Goal: Task Accomplishment & Management: Manage account settings

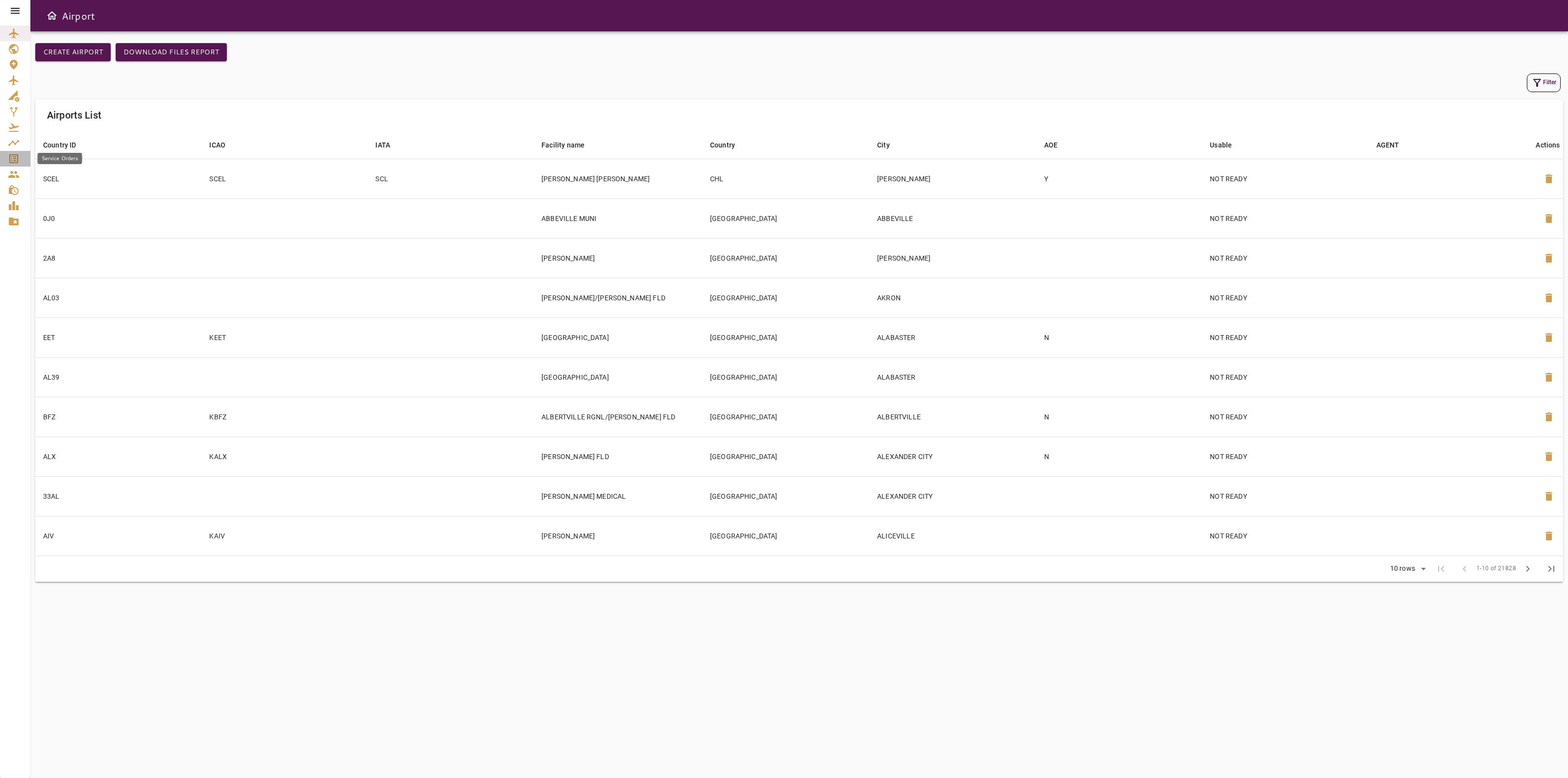
click at [13, 157] on icon "Service Orders" at bounding box center [13, 159] width 12 height 12
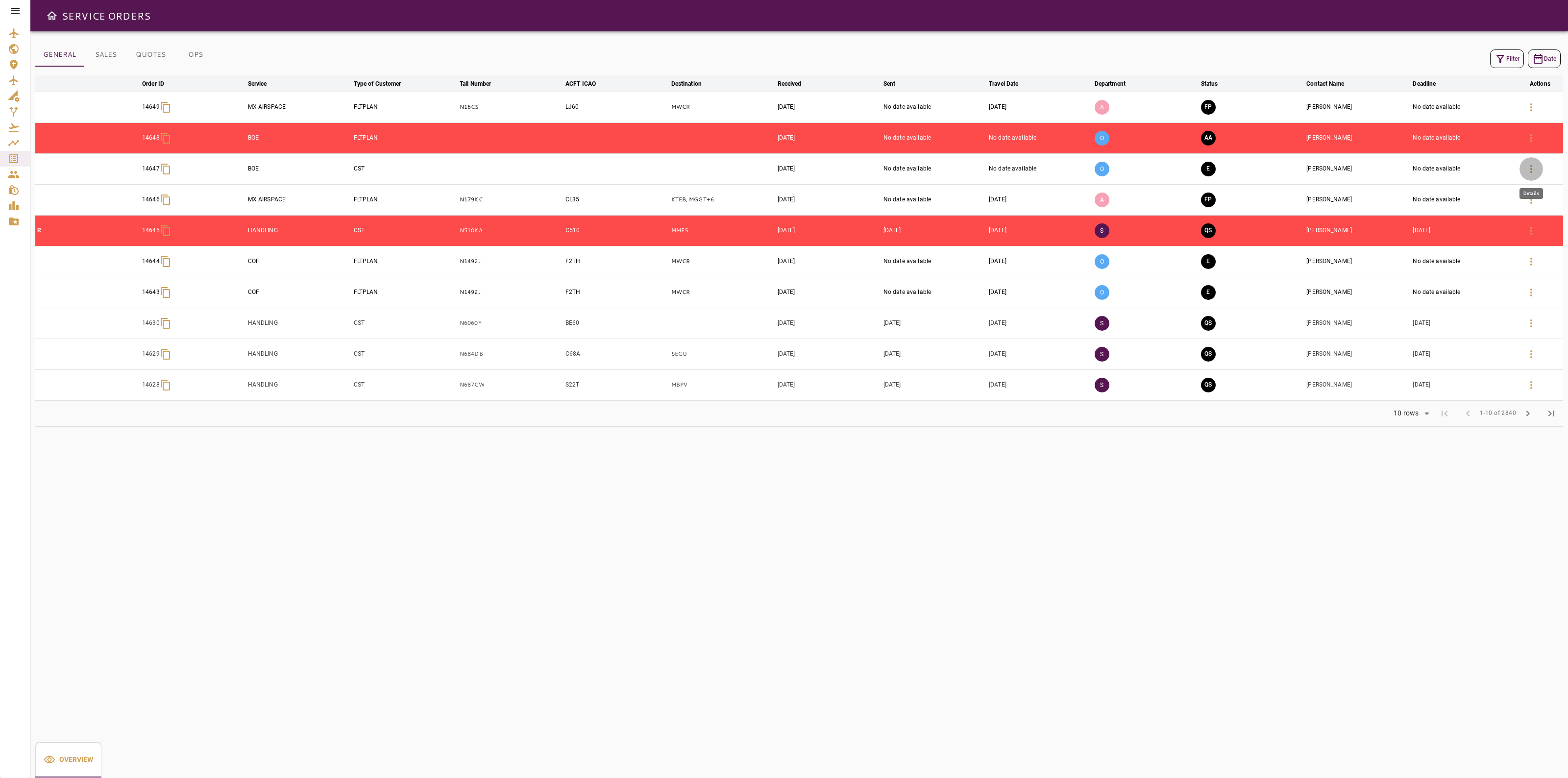
click at [1527, 167] on icon "button" at bounding box center [1532, 169] width 12 height 12
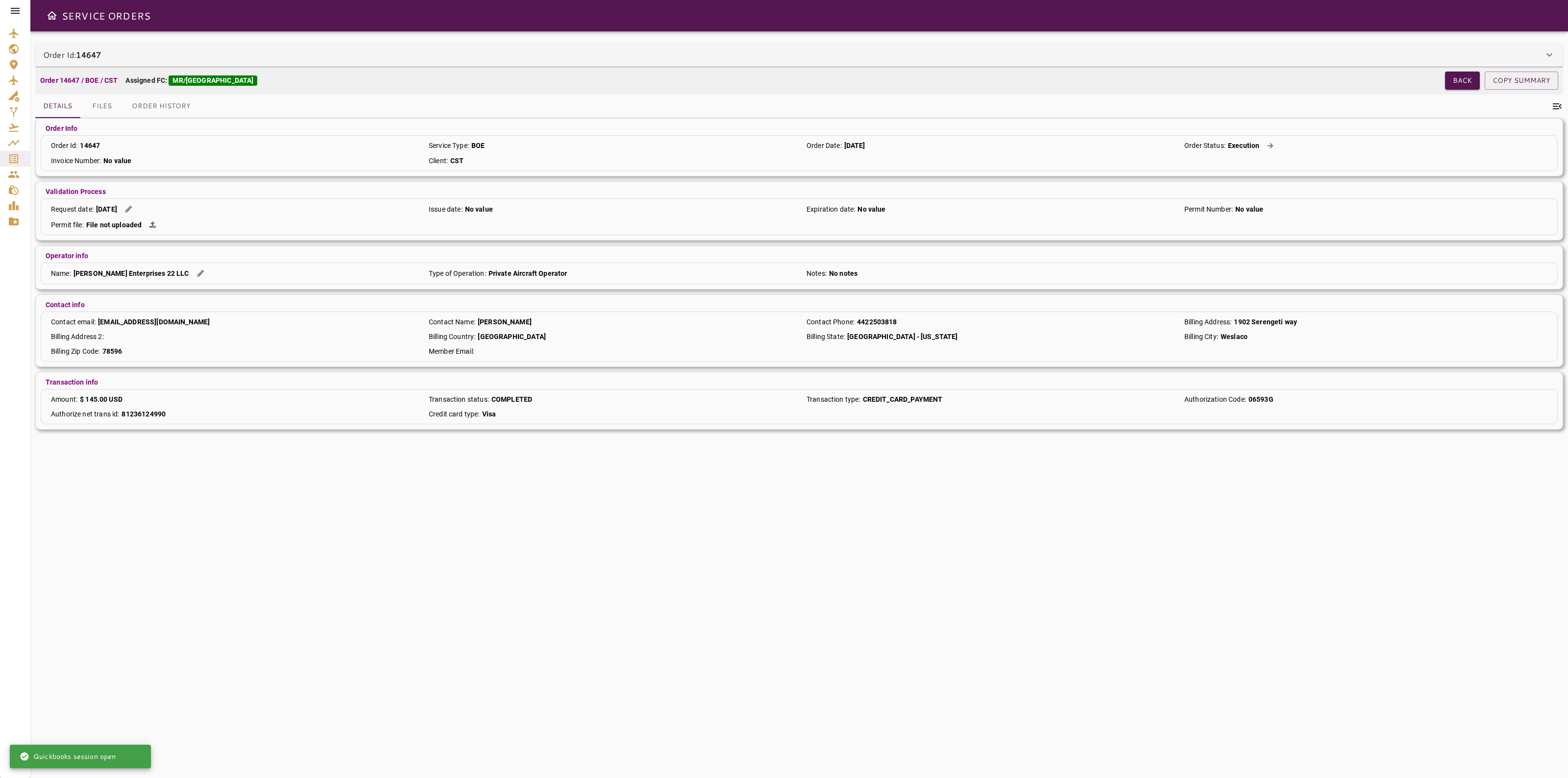
click at [1455, 62] on div "Order Id: 14647" at bounding box center [799, 54] width 1528 height 24
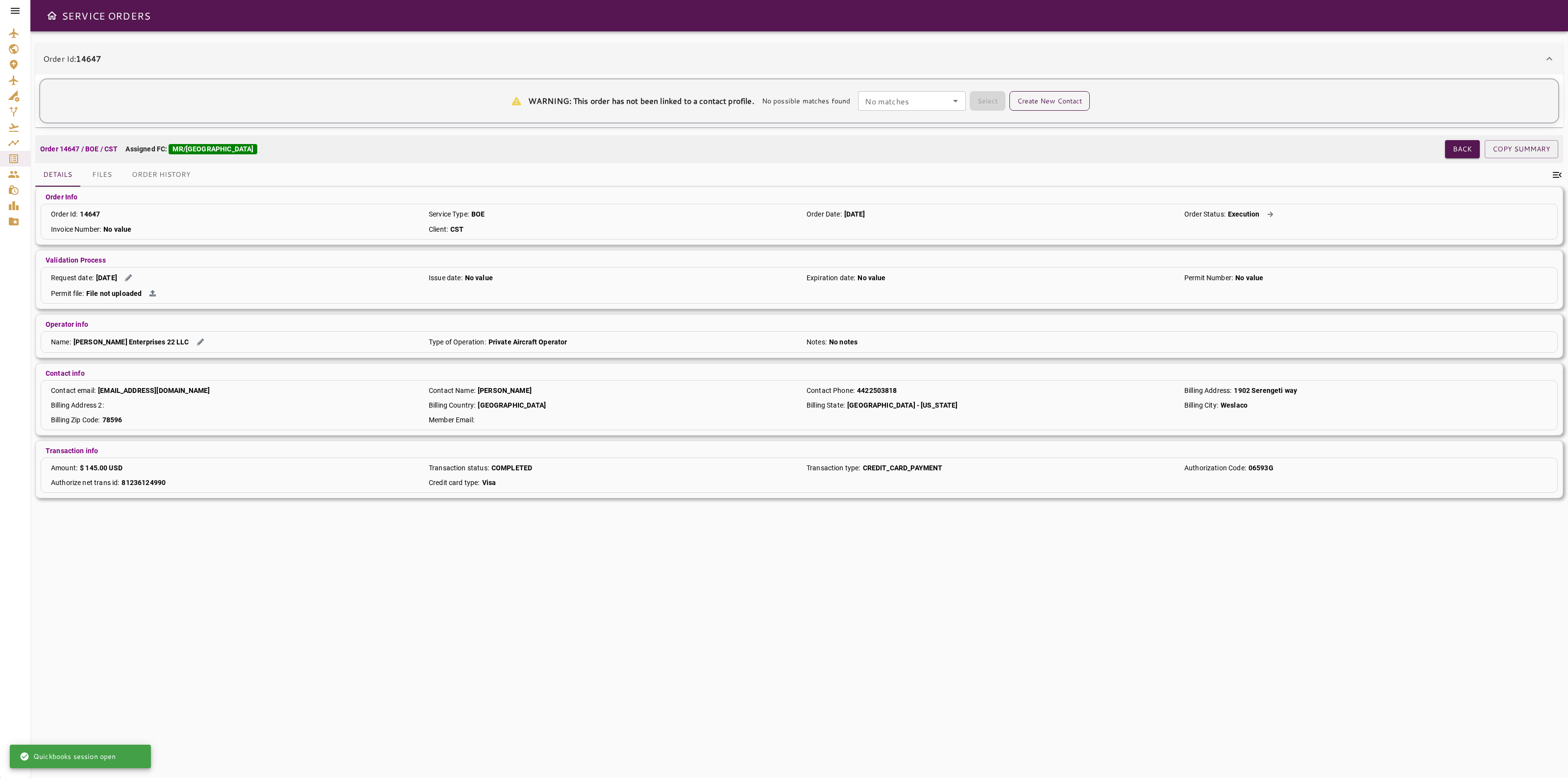
click at [1055, 102] on button "Create New Contact" at bounding box center [1050, 100] width 81 height 20
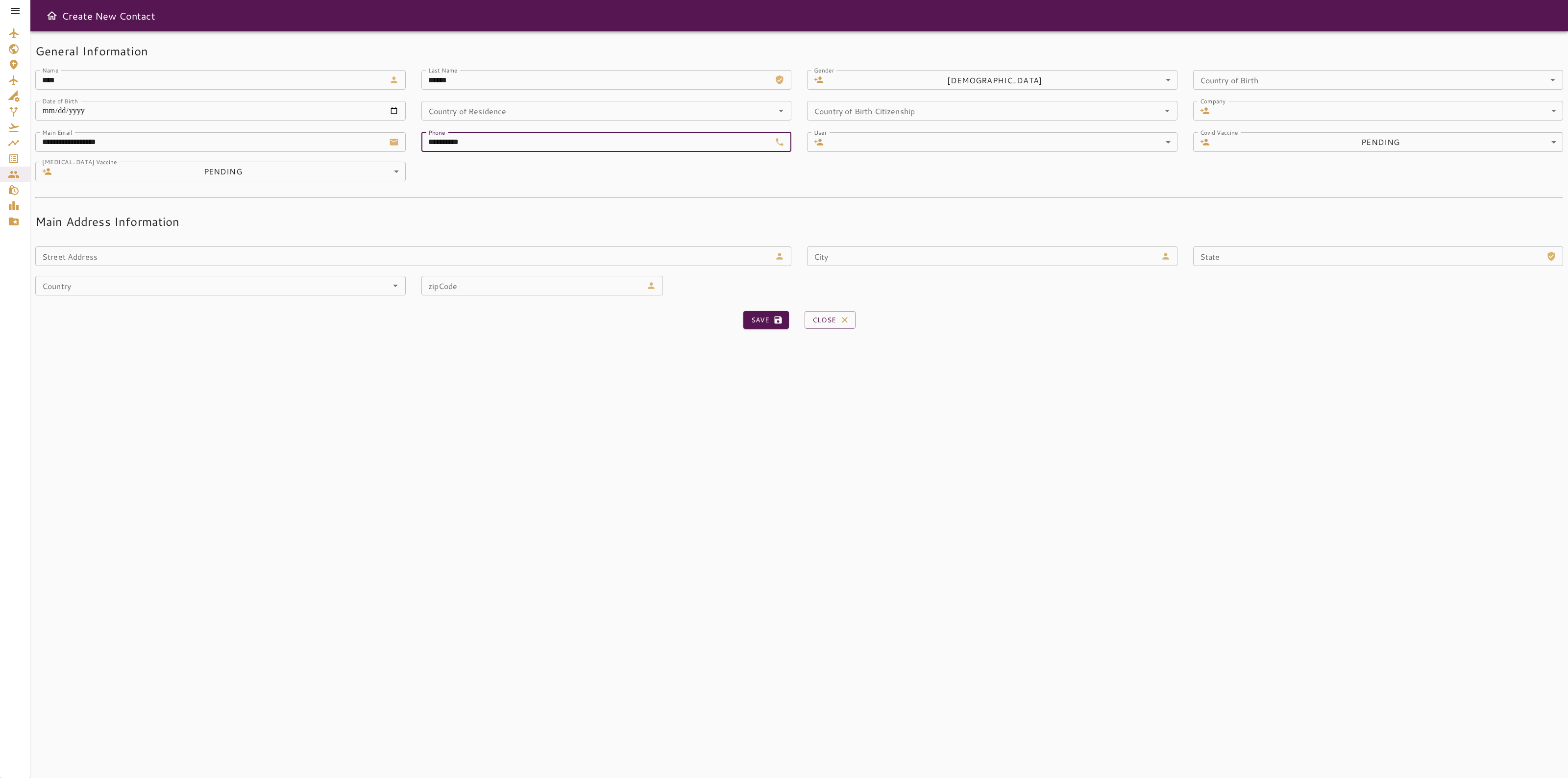
click at [434, 143] on input "**********" at bounding box center [596, 142] width 350 height 20
click at [429, 141] on input "**********" at bounding box center [596, 142] width 350 height 20
click at [770, 326] on button "Save" at bounding box center [766, 320] width 45 height 18
type input "**********"
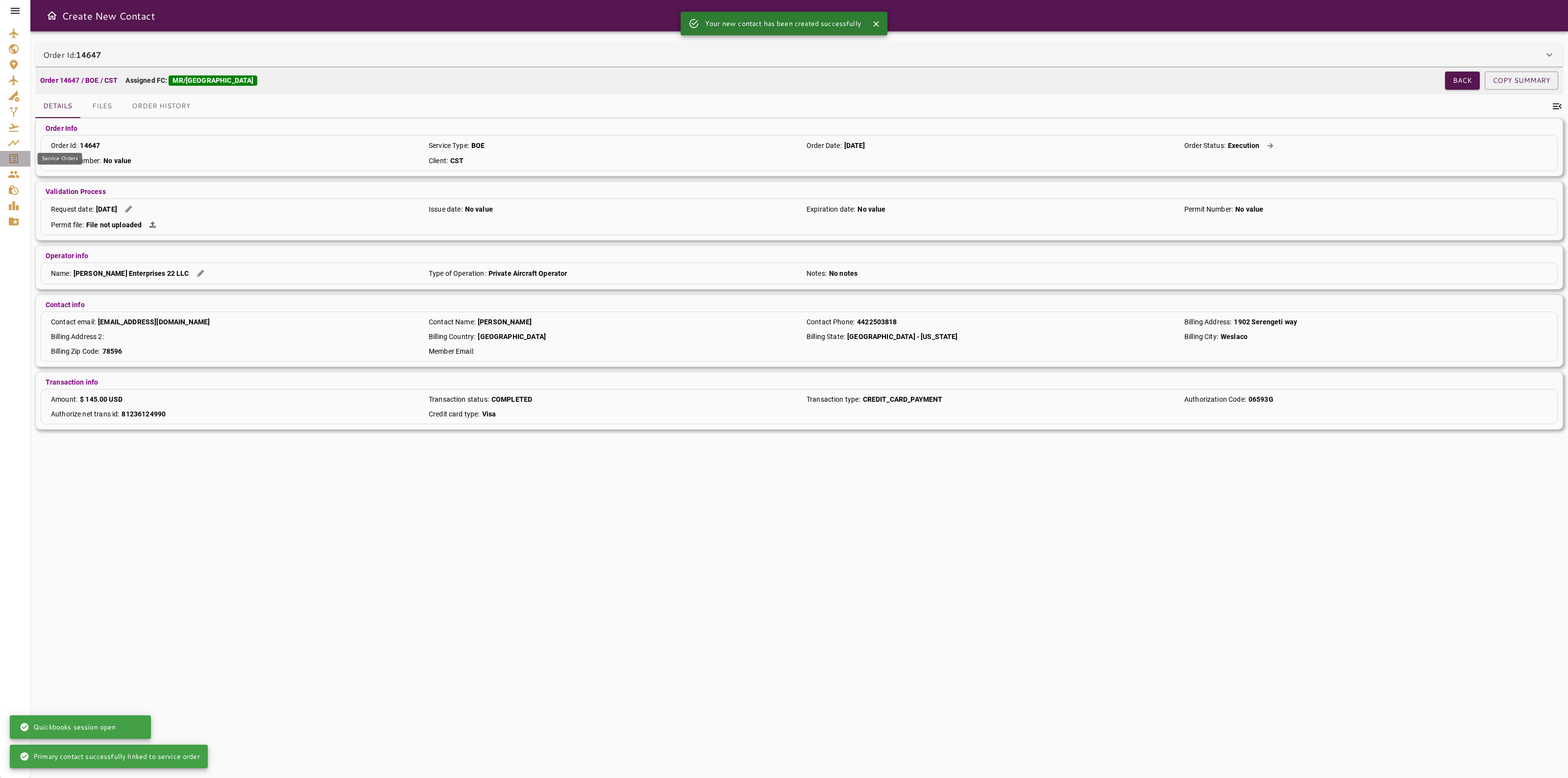
drag, startPoint x: 19, startPoint y: 157, endPoint x: 30, endPoint y: 160, distance: 11.4
click at [18, 157] on icon "Service Orders" at bounding box center [13, 159] width 12 height 12
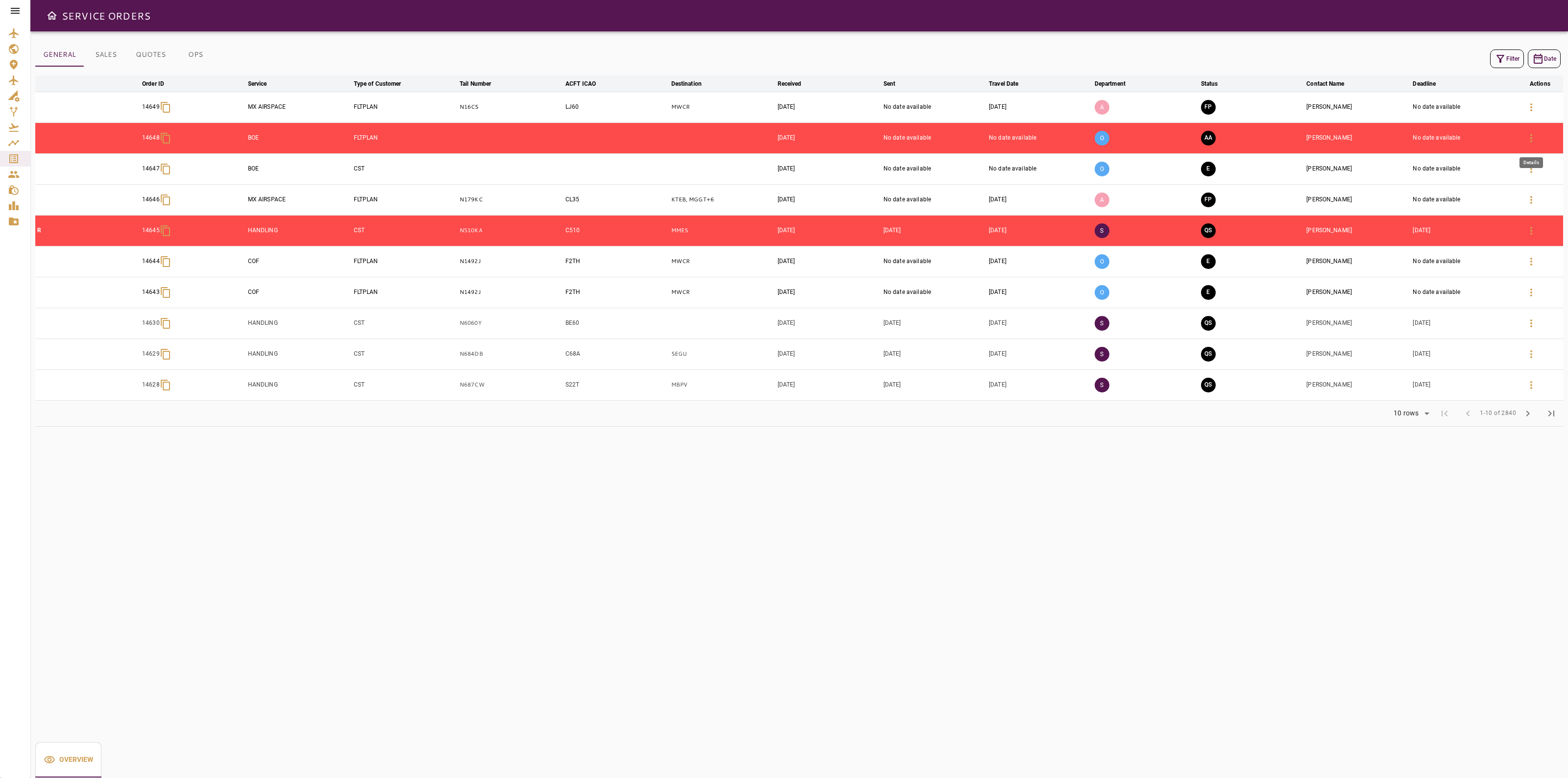
click at [1528, 143] on icon "button" at bounding box center [1532, 138] width 12 height 12
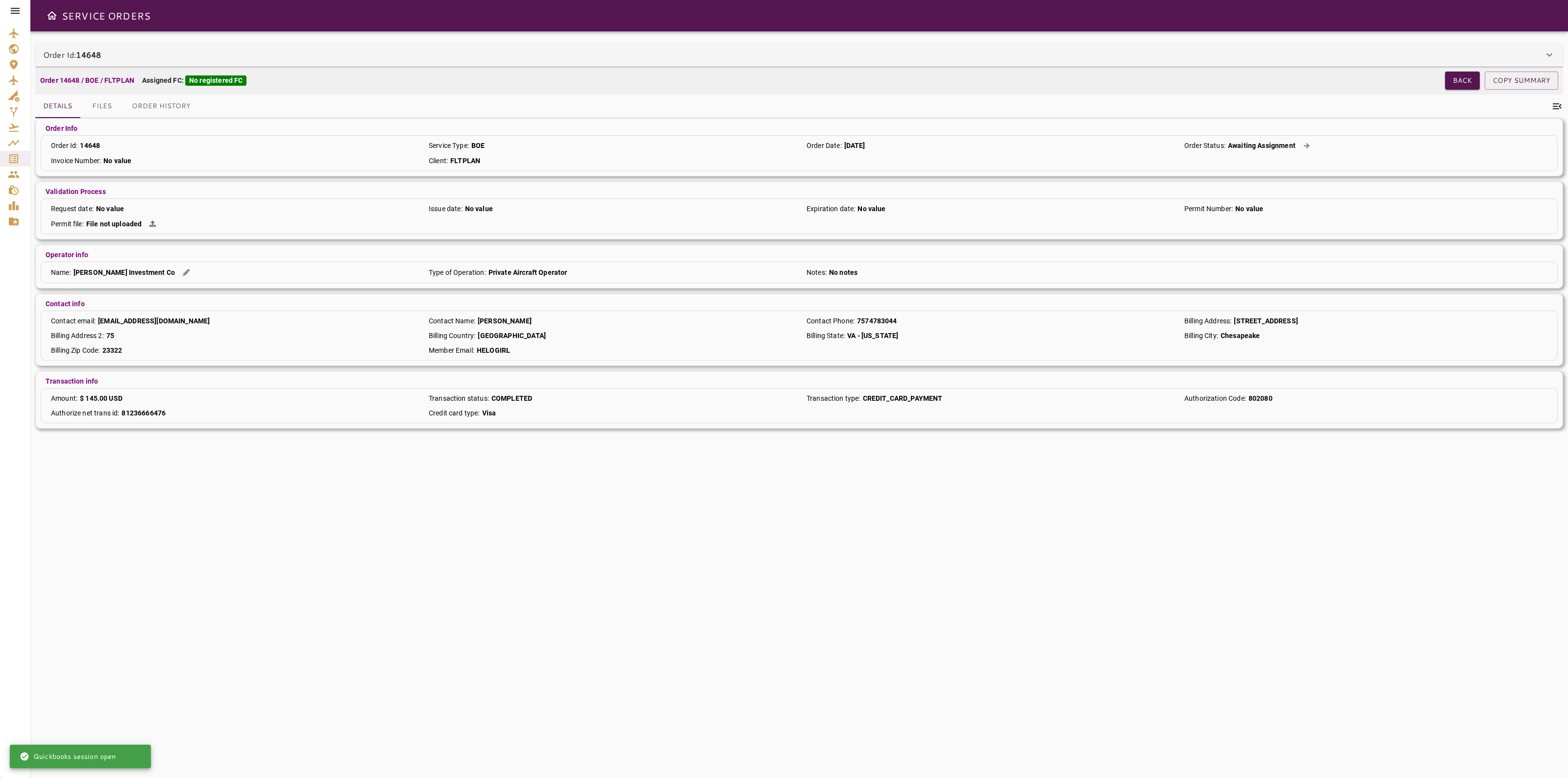
click at [1358, 47] on div "Order Id: 14648" at bounding box center [799, 54] width 1528 height 24
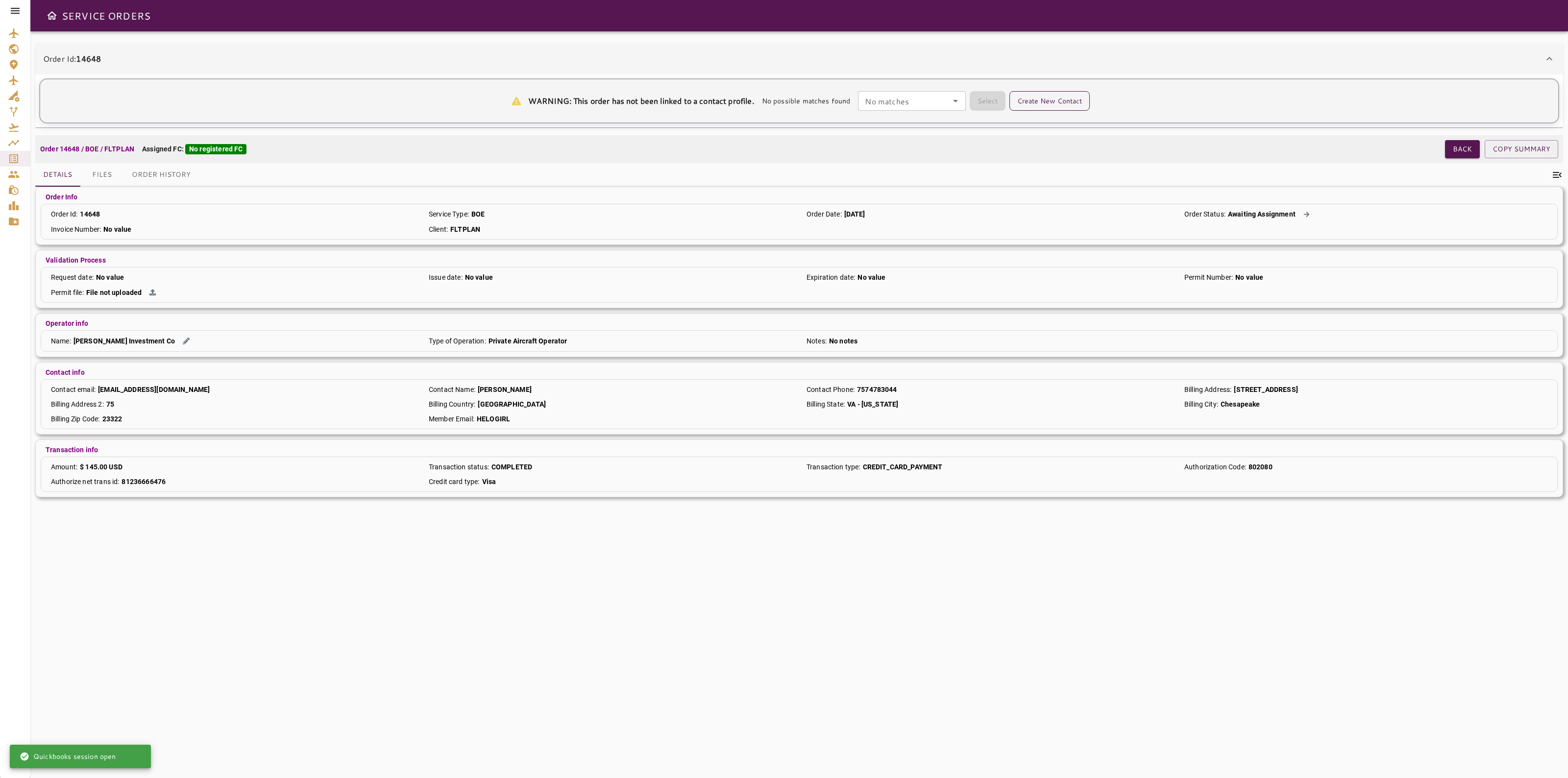
click at [1055, 100] on button "Create New Contact" at bounding box center [1050, 100] width 81 height 20
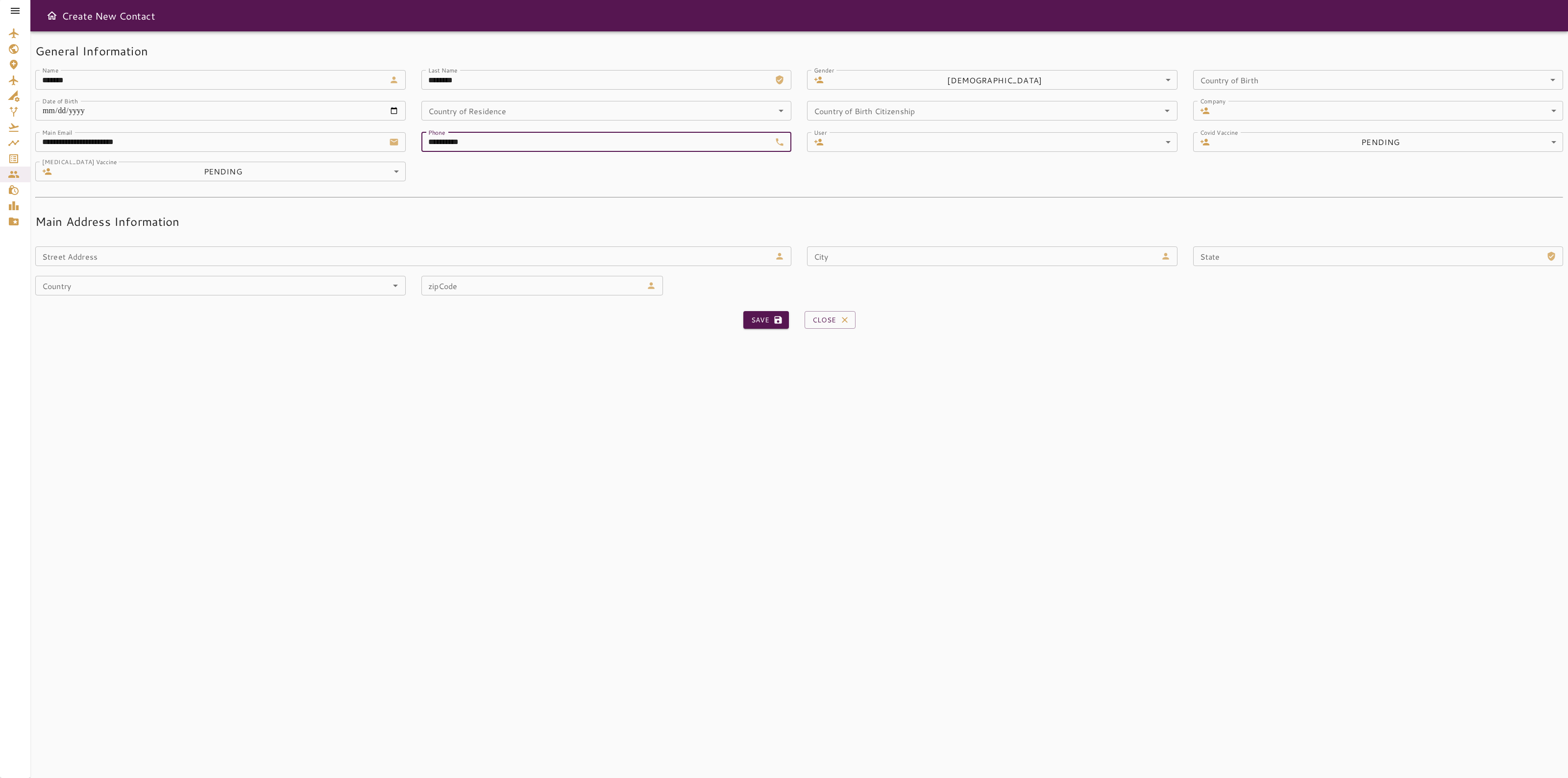
click at [505, 135] on input "**********" at bounding box center [596, 142] width 350 height 20
click at [489, 139] on input "**********" at bounding box center [596, 142] width 350 height 20
click at [431, 150] on input "**********" at bounding box center [596, 142] width 350 height 20
click at [427, 148] on input "**********" at bounding box center [596, 142] width 350 height 20
click at [746, 321] on button "Save" at bounding box center [766, 320] width 45 height 18
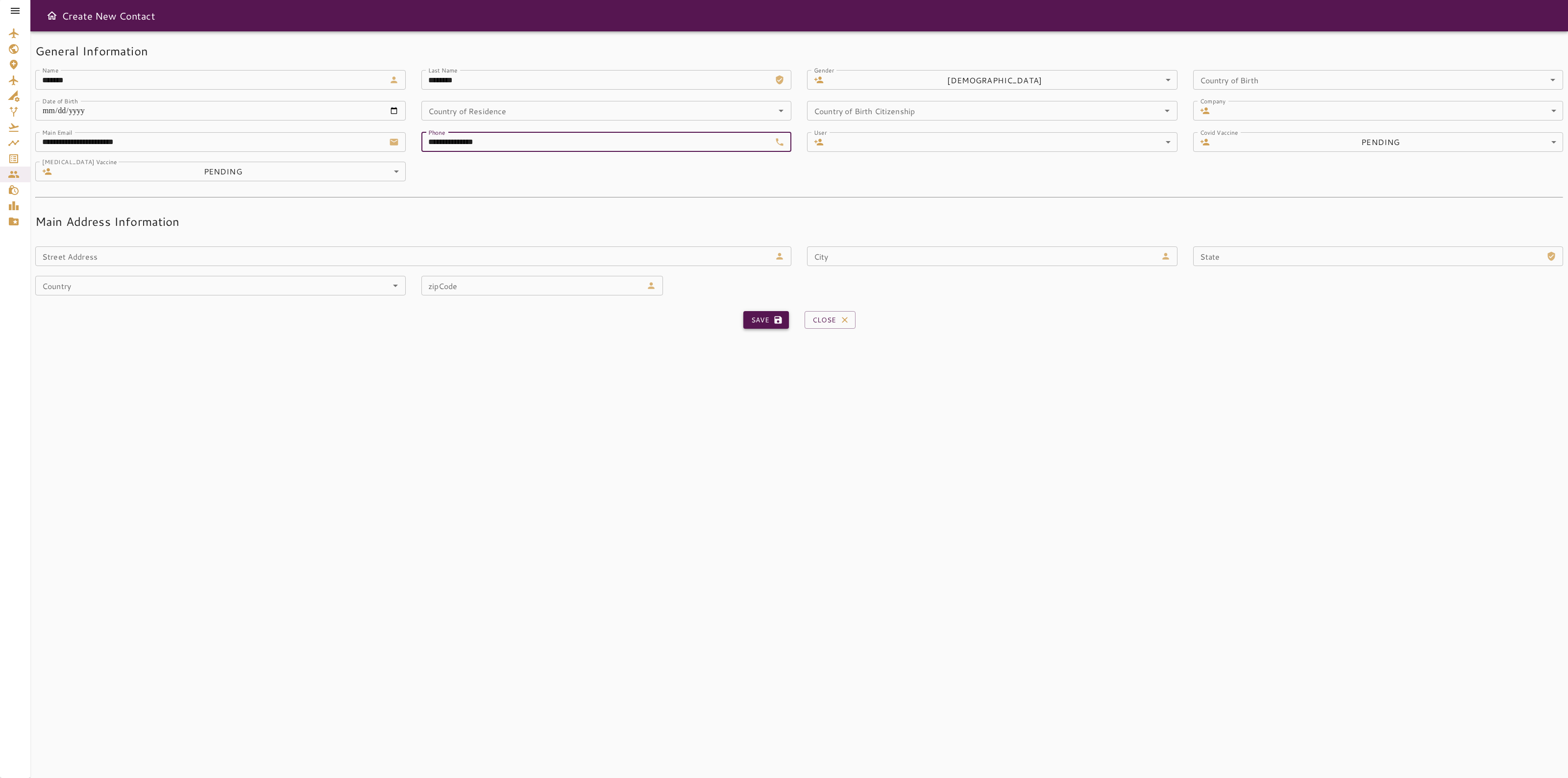
type input "**********"
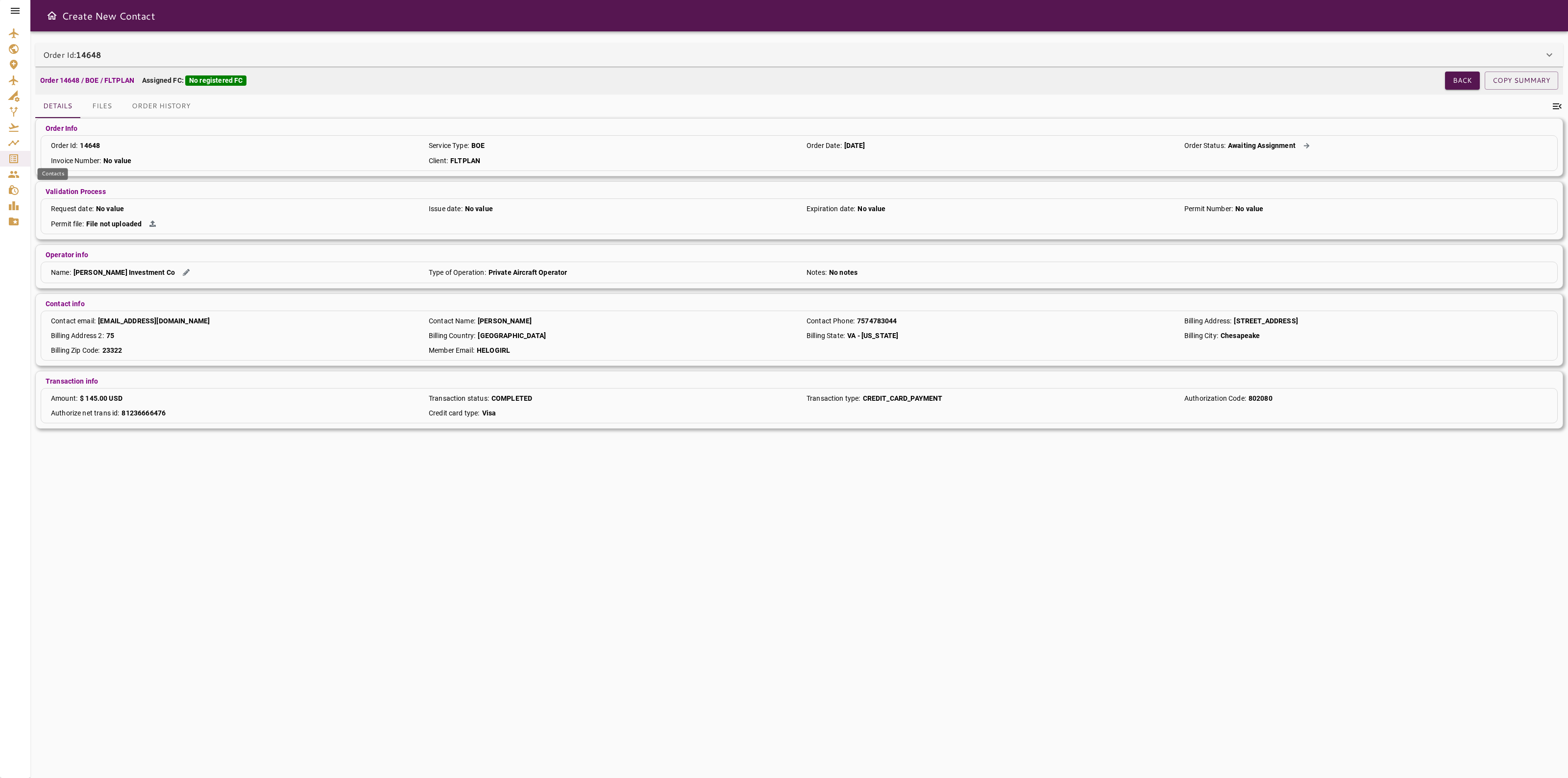
click at [13, 175] on icon "Contacts" at bounding box center [13, 175] width 12 height 12
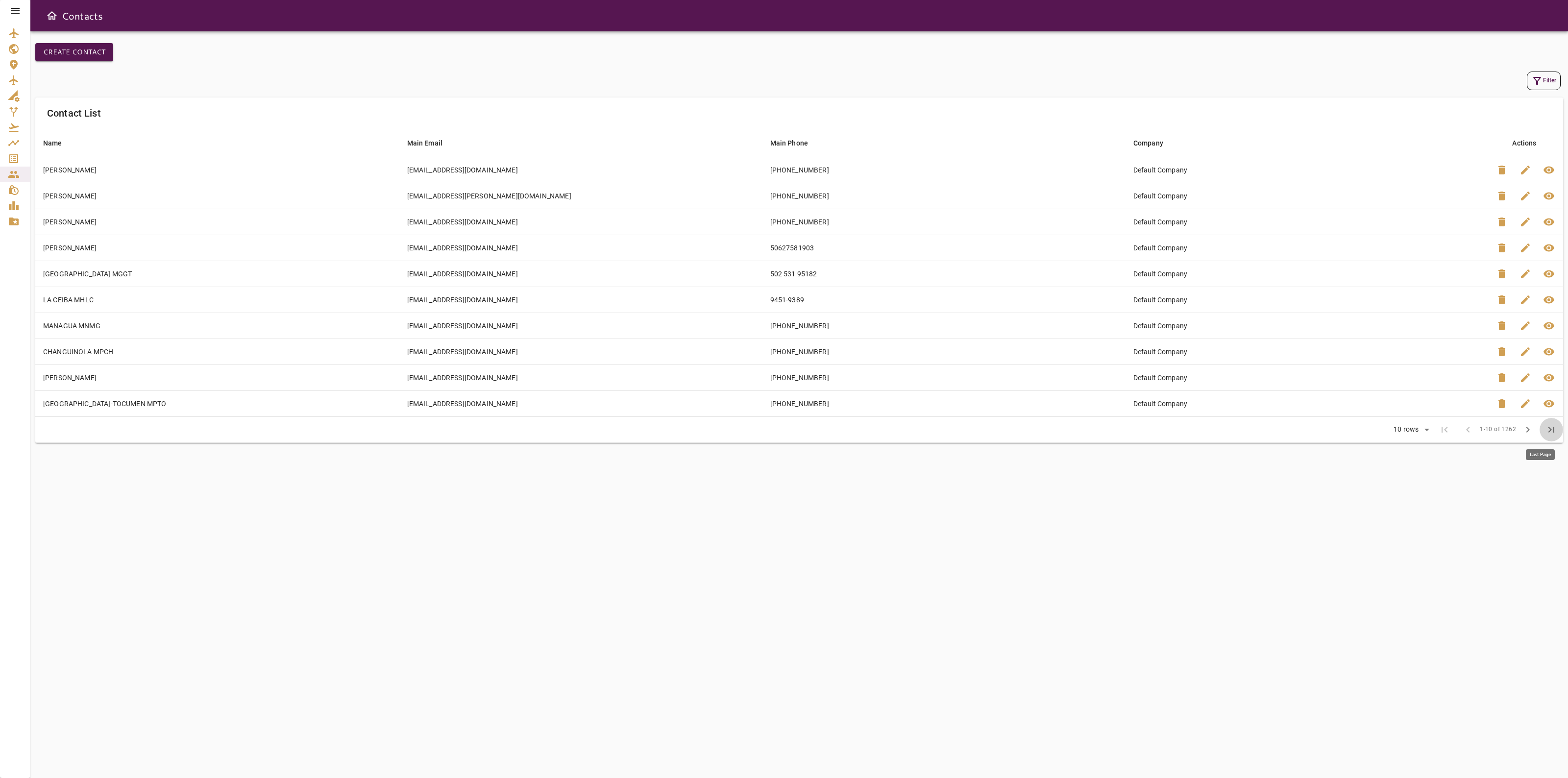
click at [1558, 433] on button "last_page" at bounding box center [1551, 429] width 24 height 24
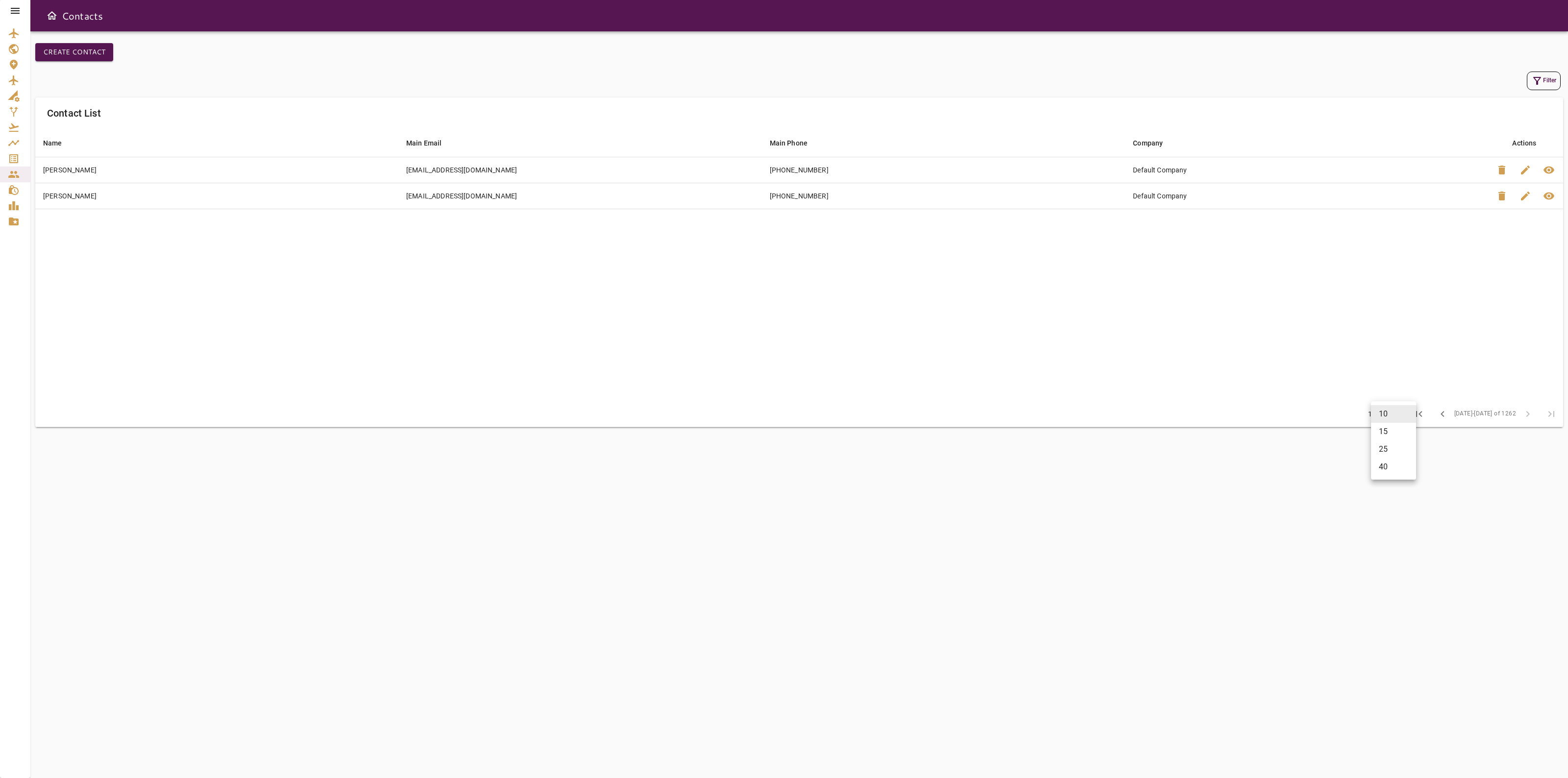
click at [1398, 411] on body "Contacts Create Contact Filter Contact List Name arrow_downward Main Email arro…" at bounding box center [784, 389] width 1568 height 778
click at [1393, 452] on li "25" at bounding box center [1393, 450] width 45 height 18
type input "**"
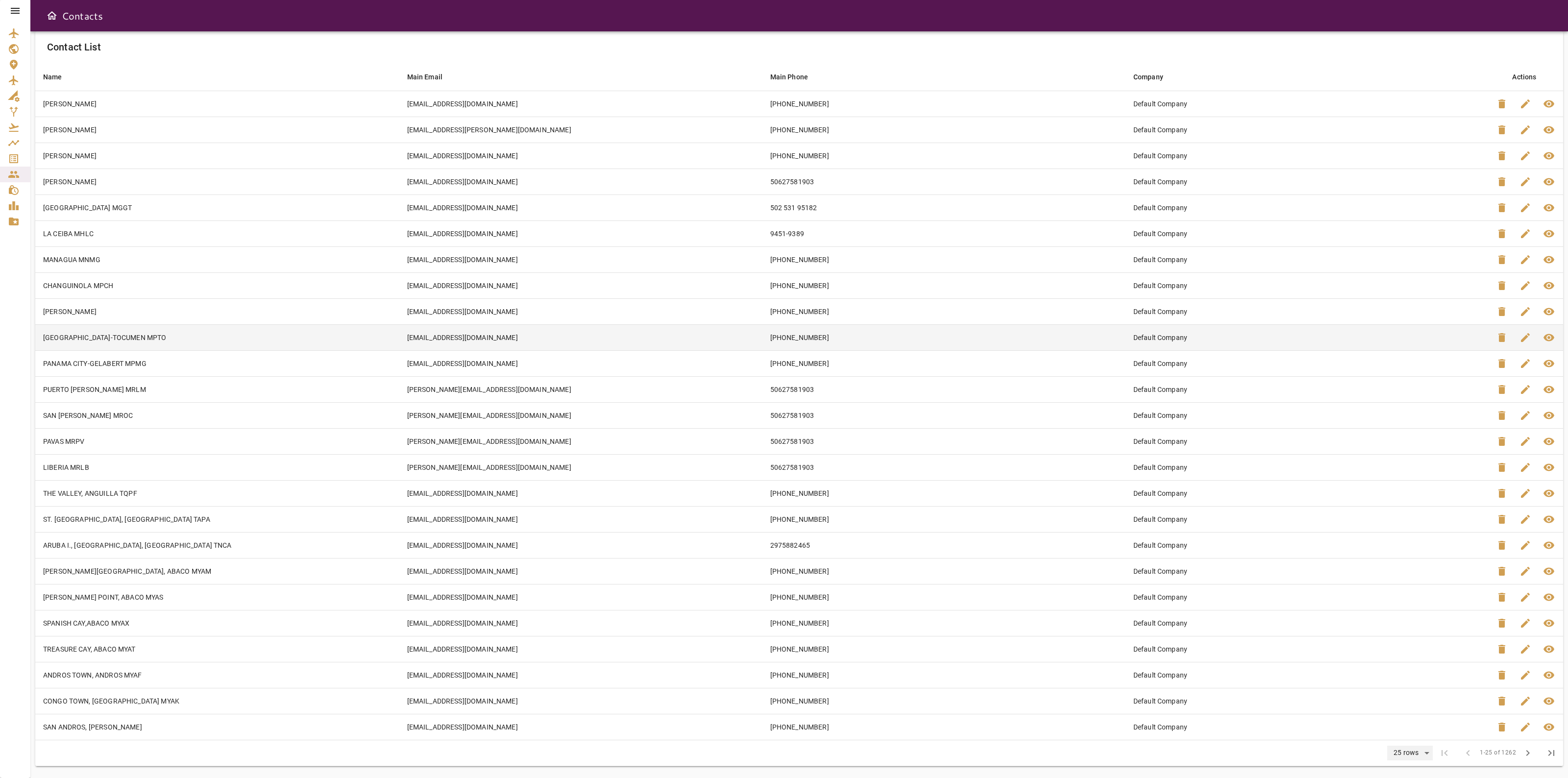
scroll to position [68, 0]
click at [1519, 753] on button "chevron_right" at bounding box center [1528, 753] width 24 height 24
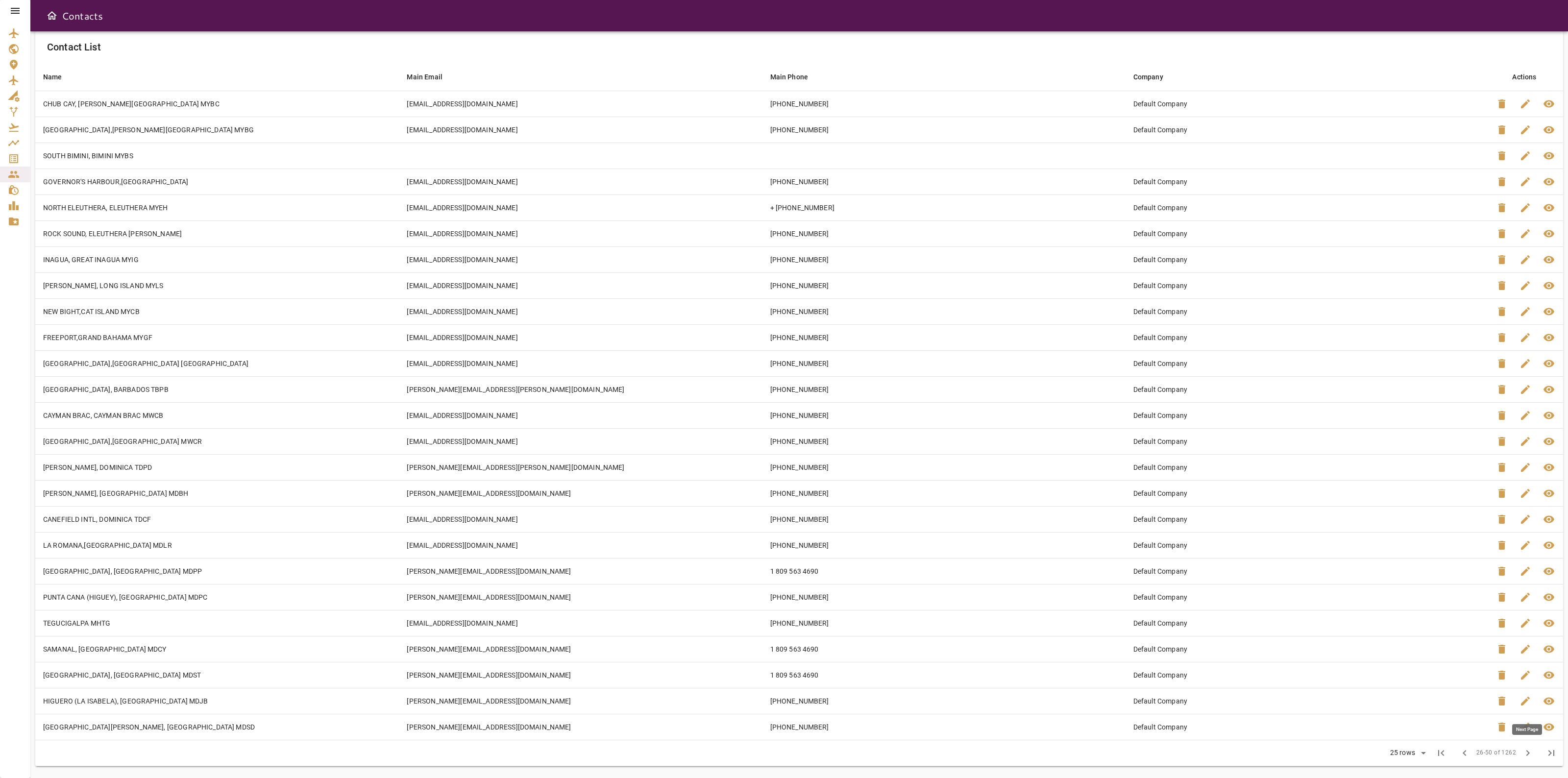
click at [1523, 758] on span "chevron_right" at bounding box center [1528, 753] width 12 height 12
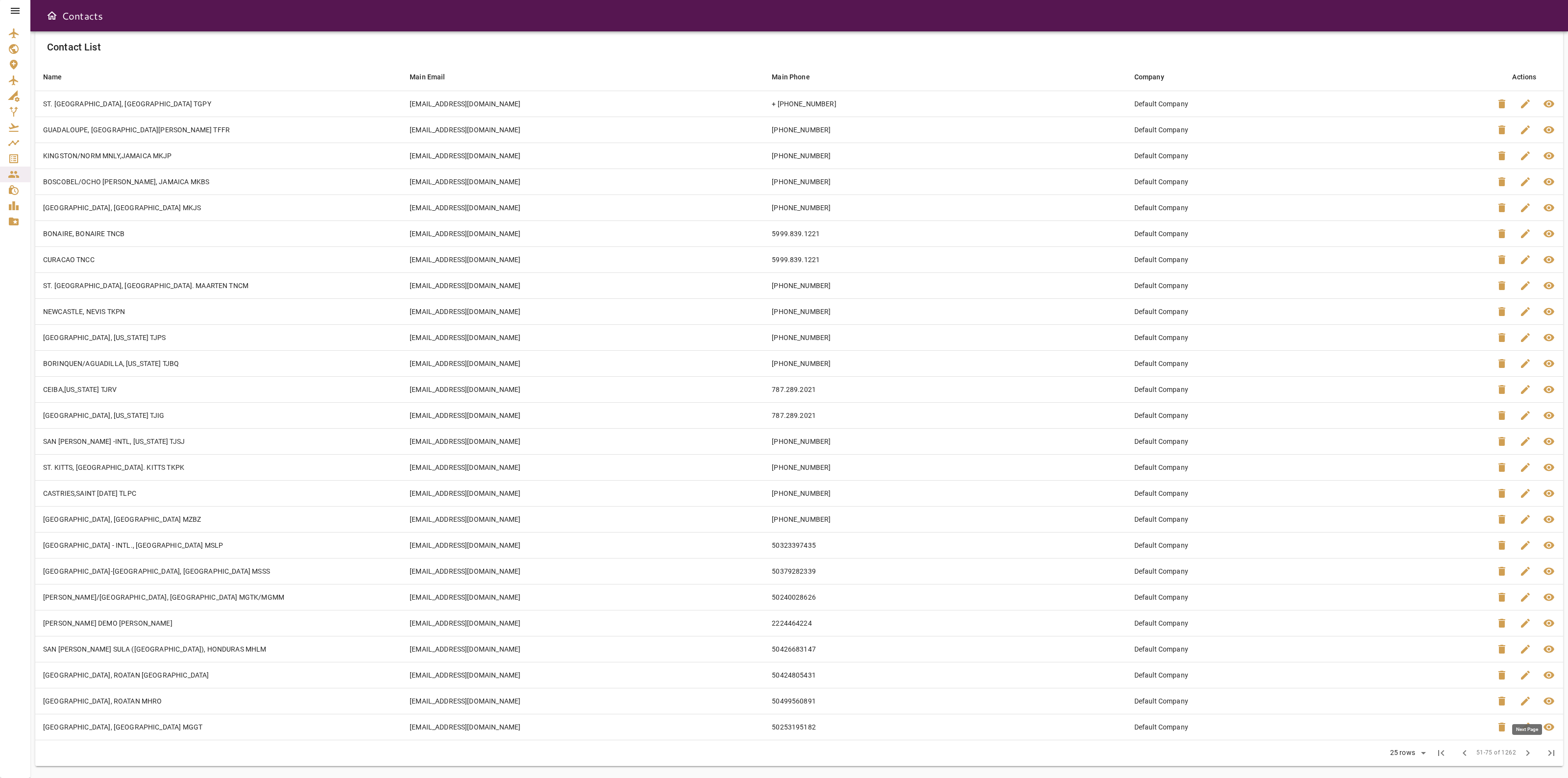
click at [1523, 758] on span "chevron_right" at bounding box center [1528, 753] width 12 height 12
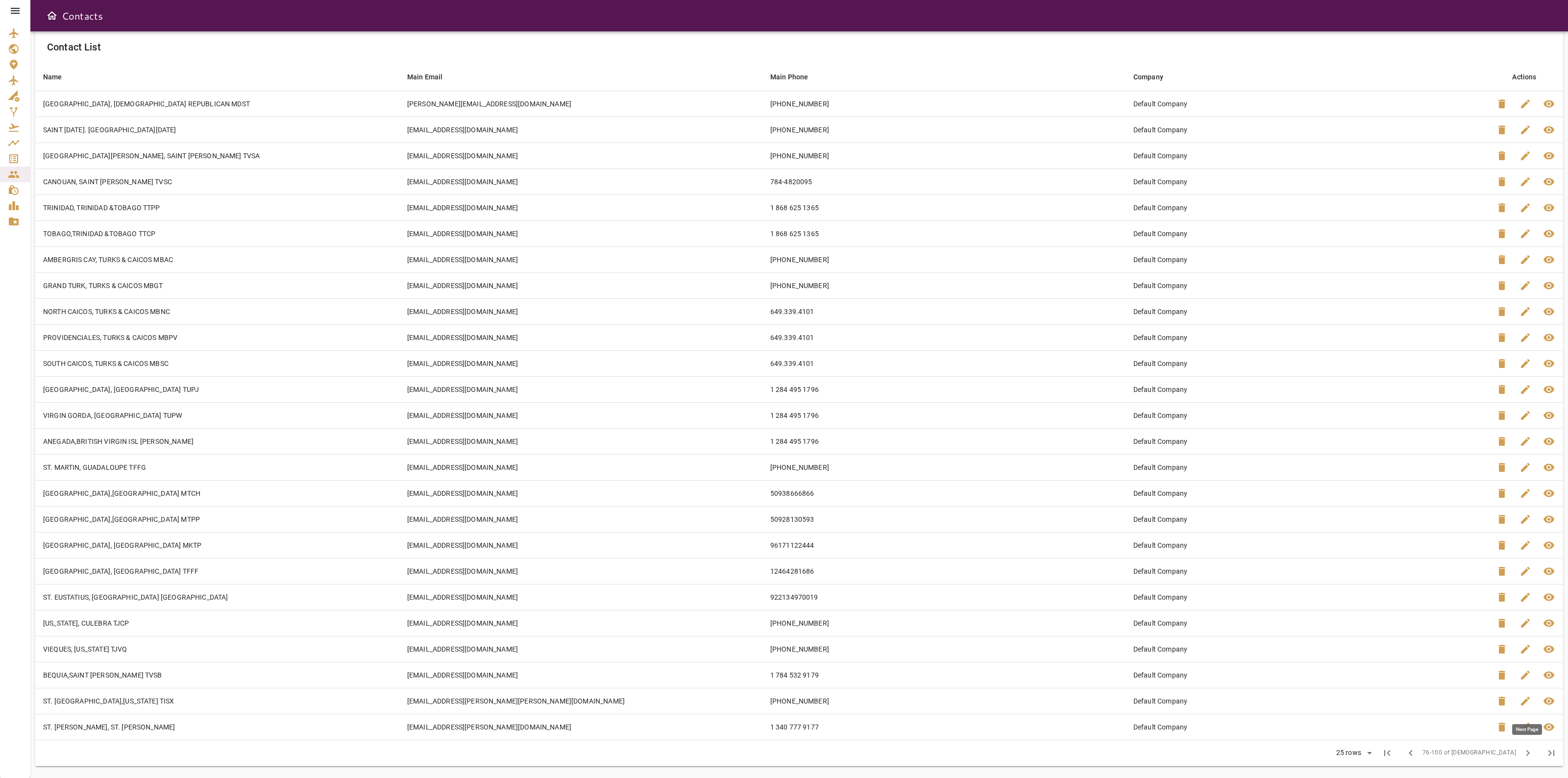
click at [1523, 758] on span "chevron_right" at bounding box center [1528, 753] width 12 height 12
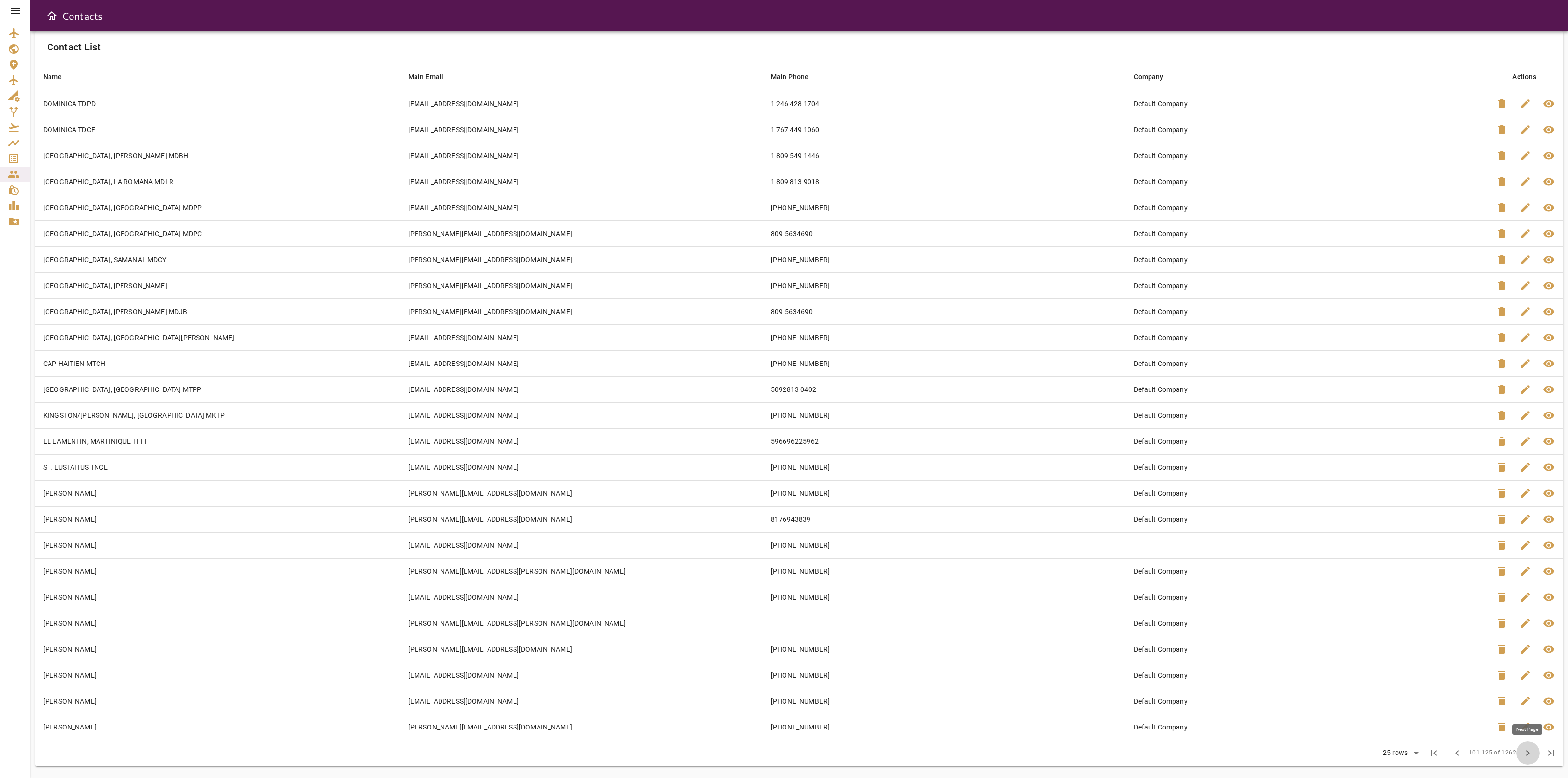
click at [1523, 758] on span "chevron_right" at bounding box center [1528, 753] width 12 height 12
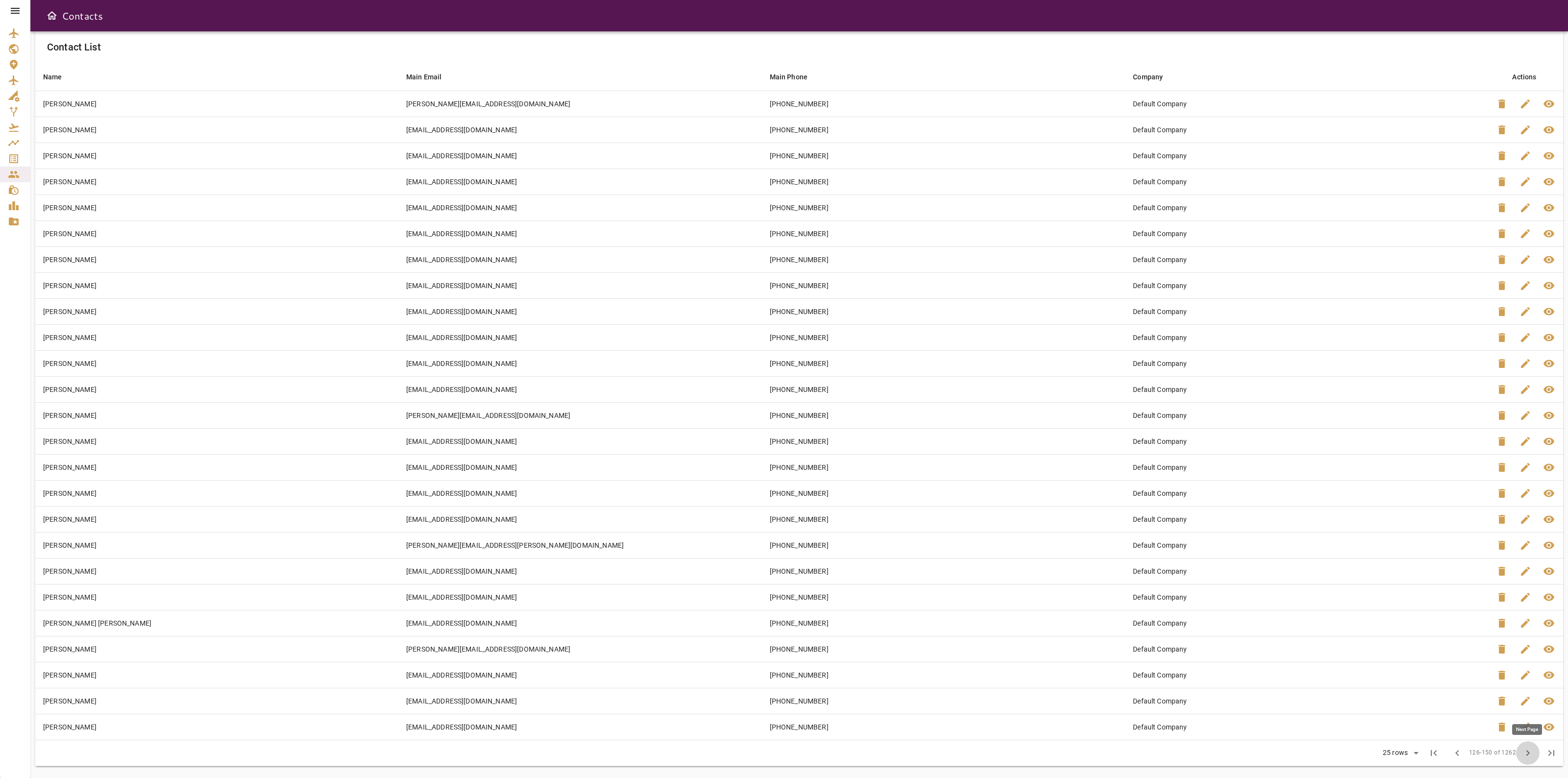
click at [1523, 758] on span "chevron_right" at bounding box center [1528, 753] width 12 height 12
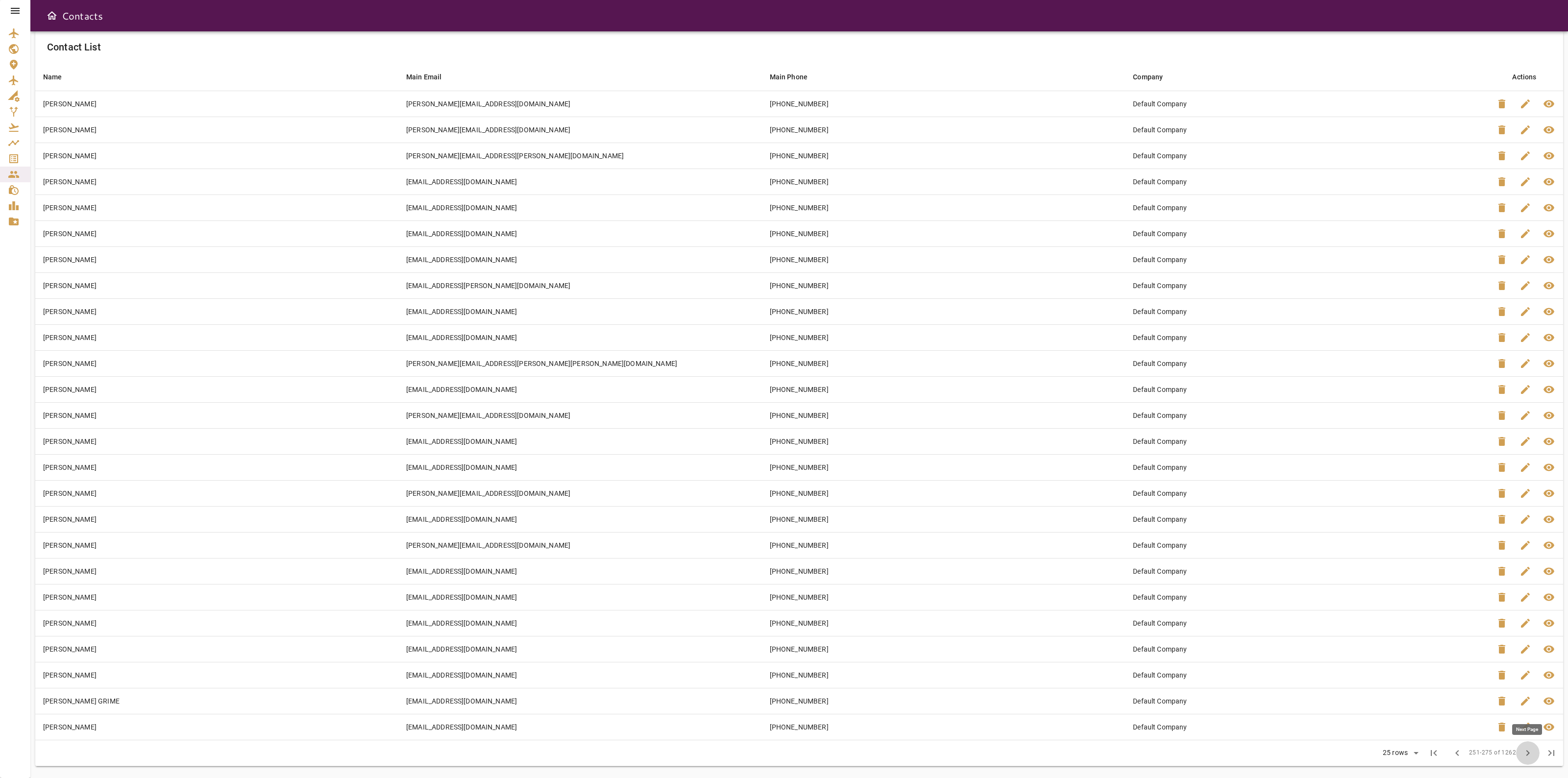
click at [1523, 758] on span "chevron_right" at bounding box center [1528, 753] width 12 height 12
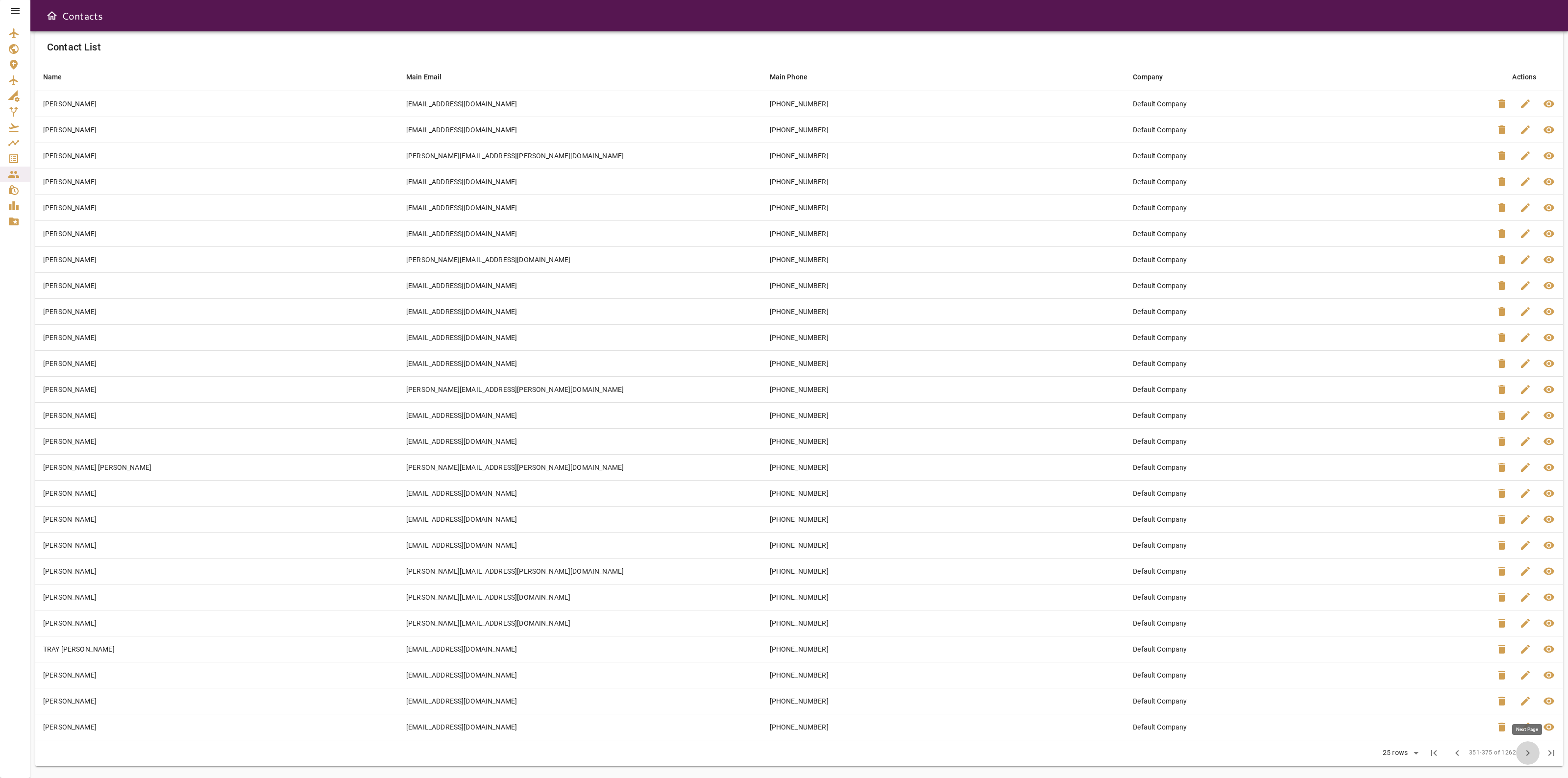
click at [1523, 758] on span "chevron_right" at bounding box center [1528, 753] width 12 height 12
click at [1523, 758] on span "chevron_right" at bounding box center [1528, 753] width 12 height 12
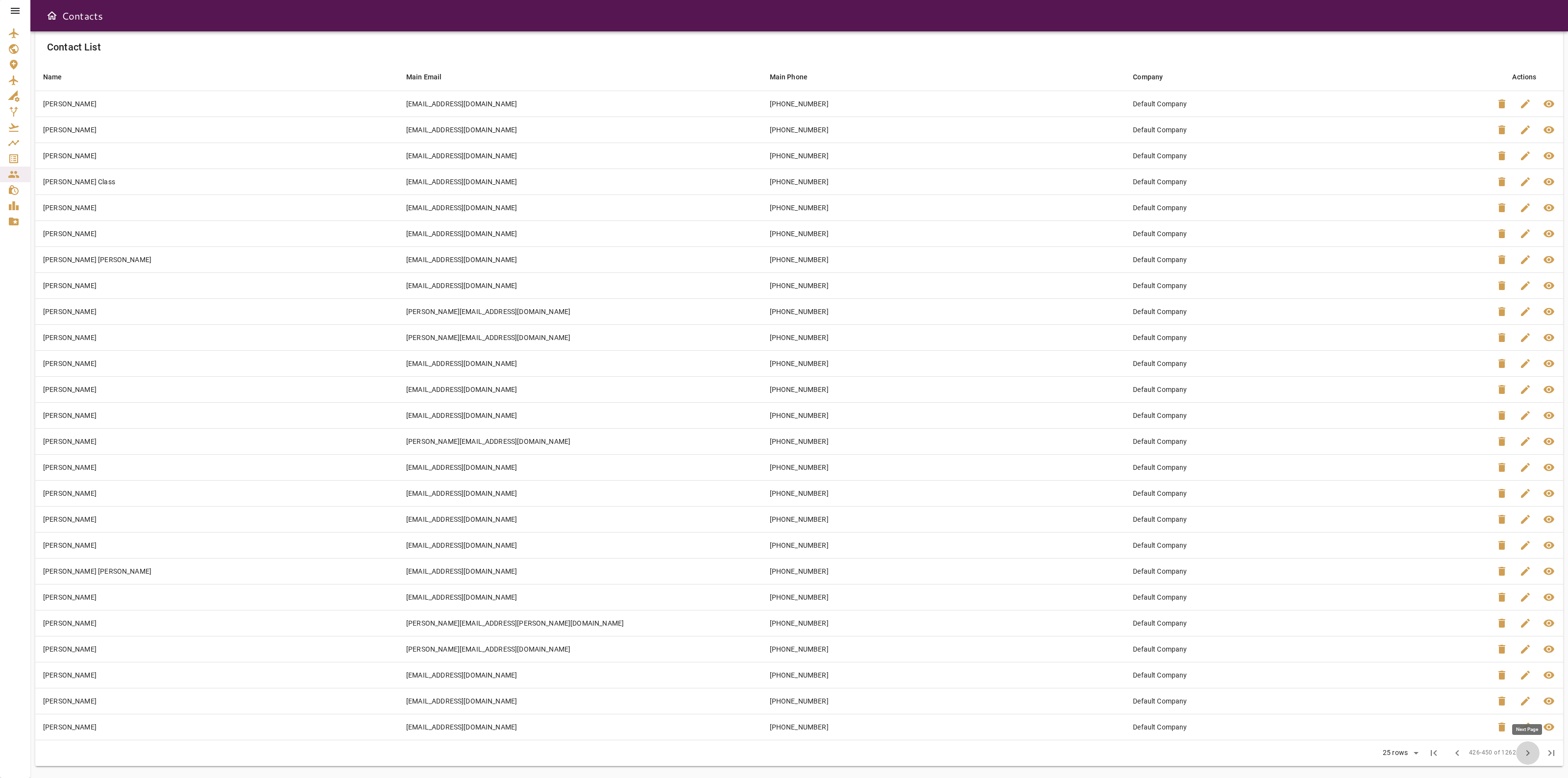
click at [1523, 758] on span "chevron_right" at bounding box center [1528, 753] width 12 height 12
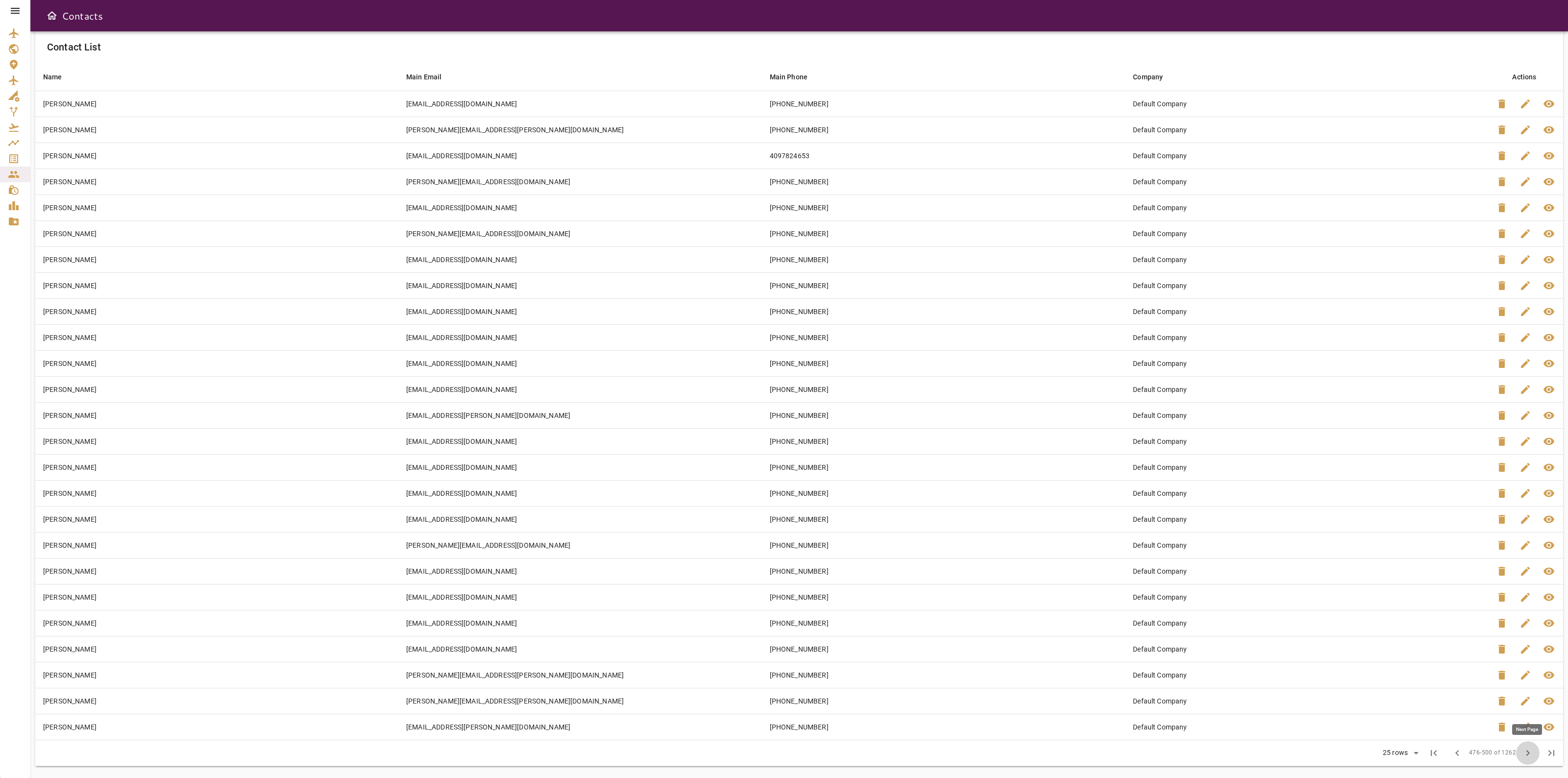
click at [1523, 758] on span "chevron_right" at bounding box center [1528, 753] width 12 height 12
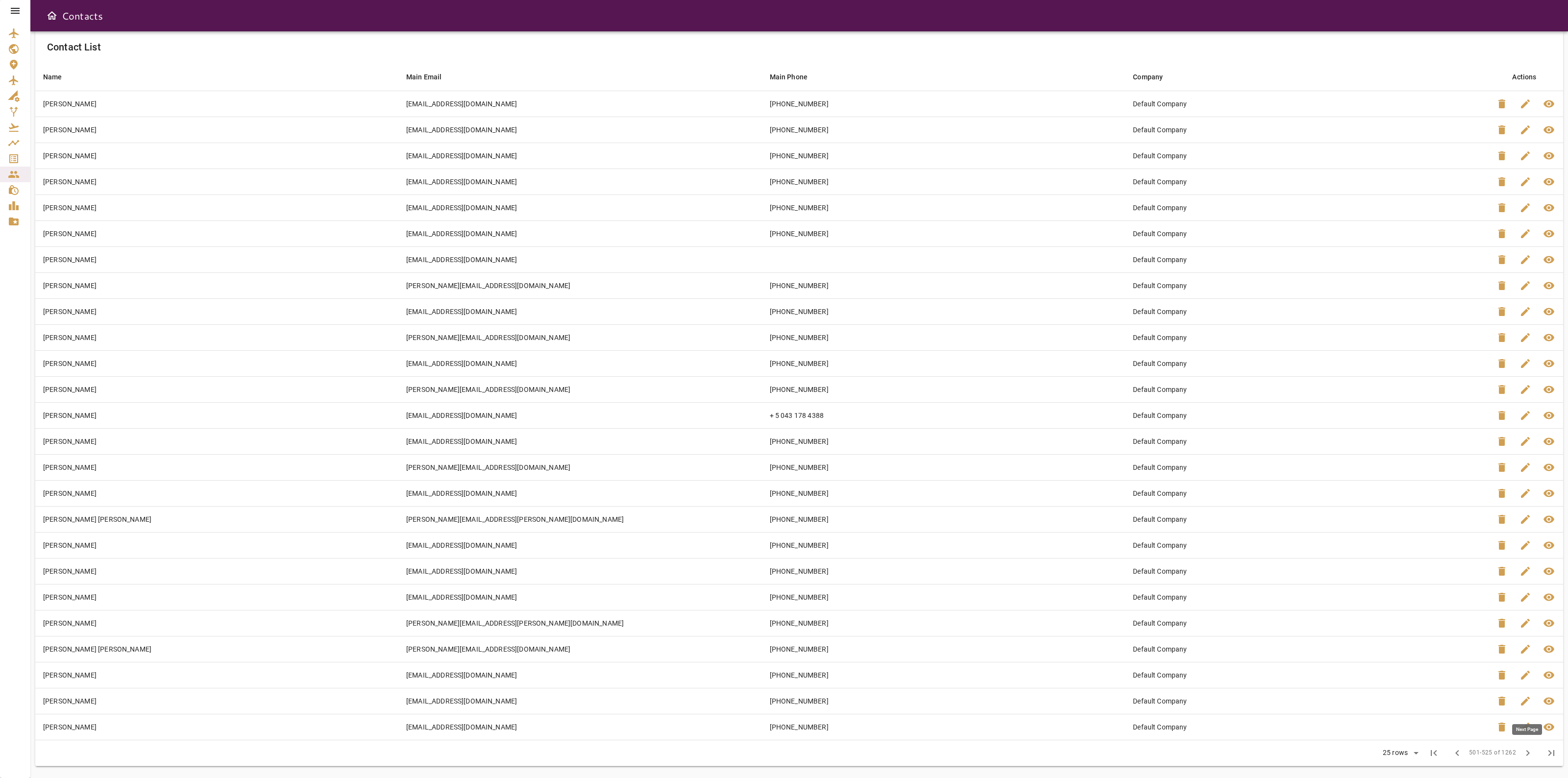
click at [1523, 758] on span "chevron_right" at bounding box center [1528, 753] width 12 height 12
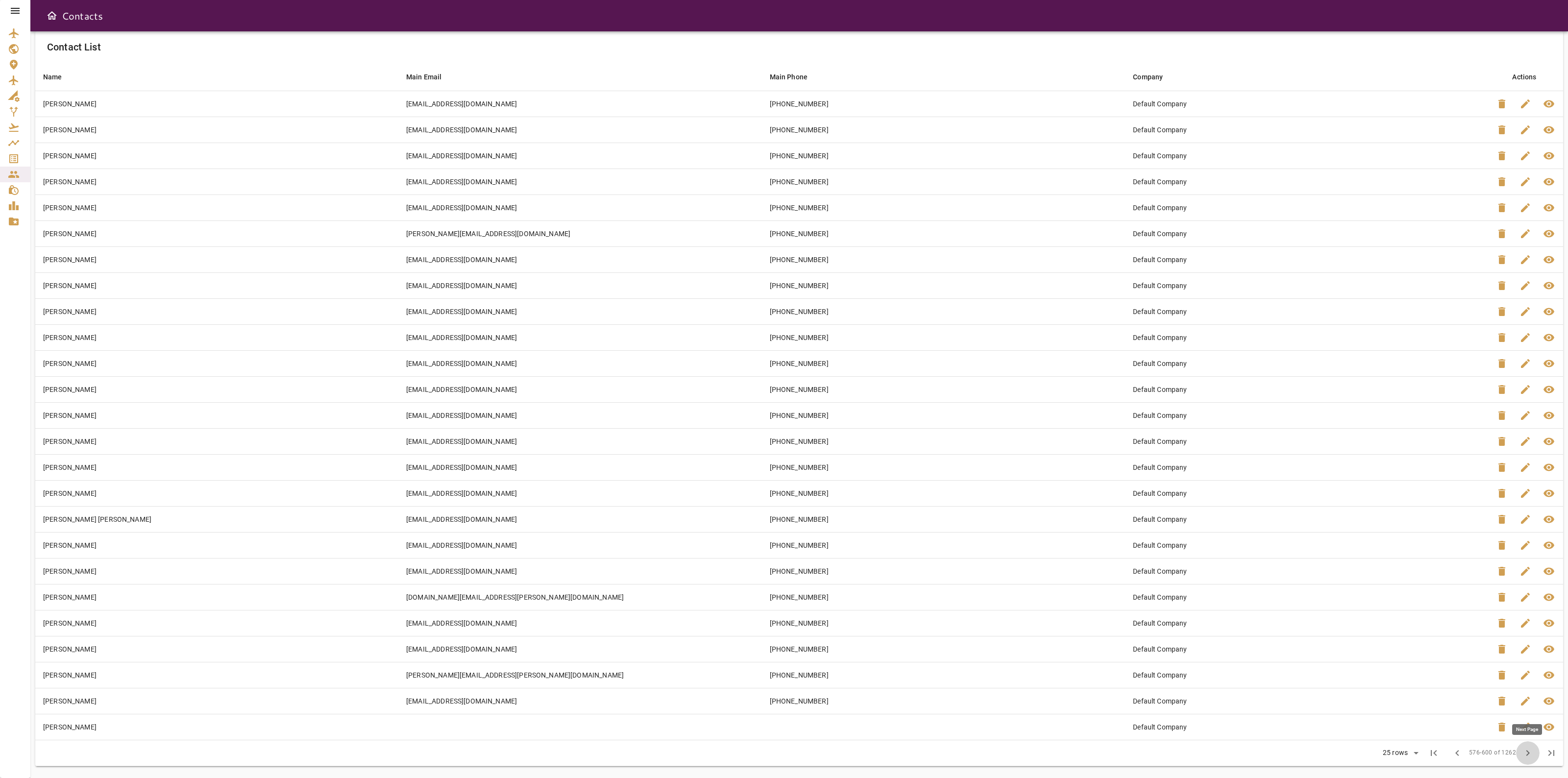
click at [1523, 758] on span "chevron_right" at bounding box center [1528, 753] width 12 height 12
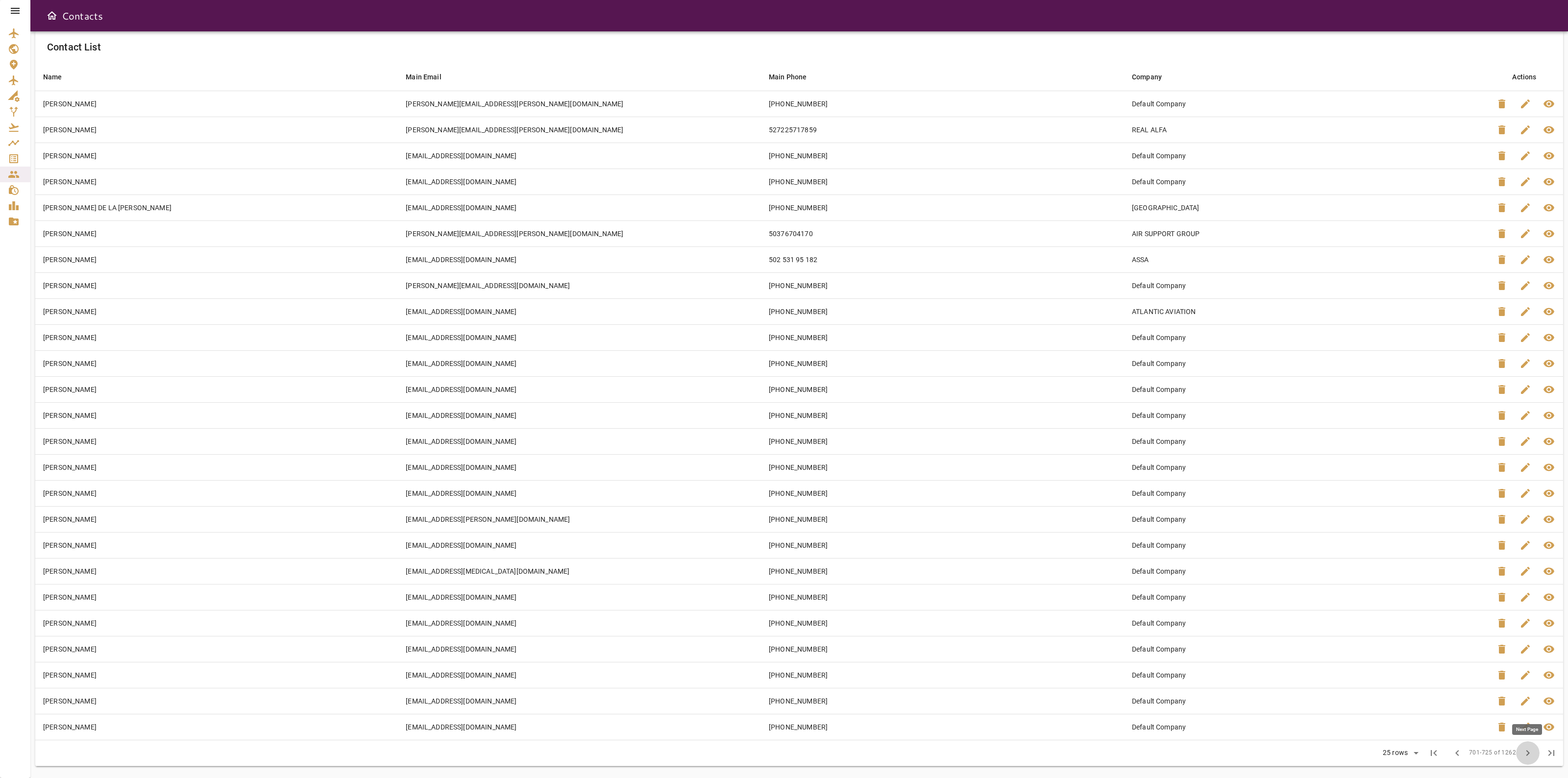
click at [1523, 758] on span "chevron_right" at bounding box center [1528, 753] width 12 height 12
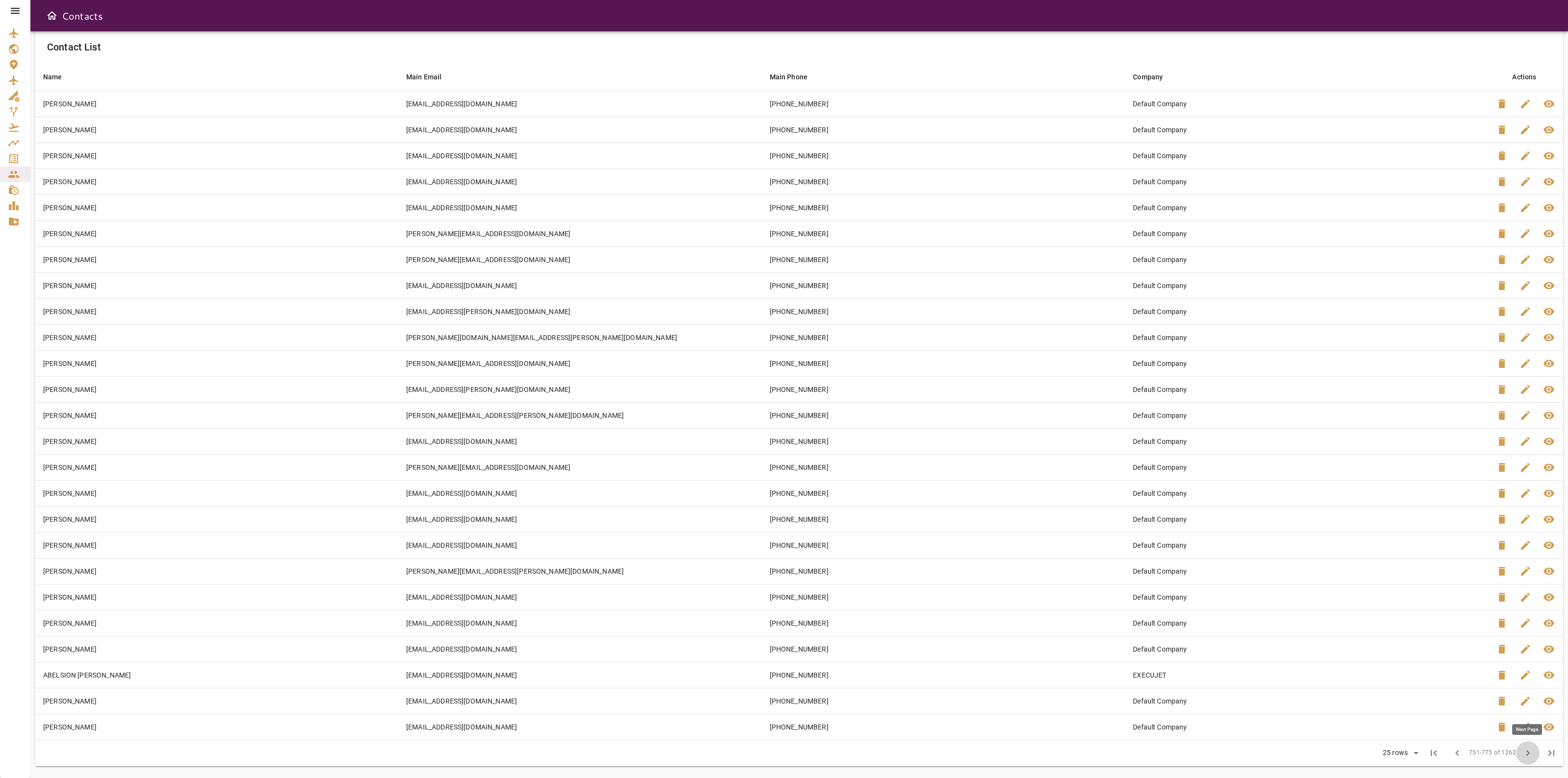
click at [1523, 758] on span "chevron_right" at bounding box center [1528, 753] width 12 height 12
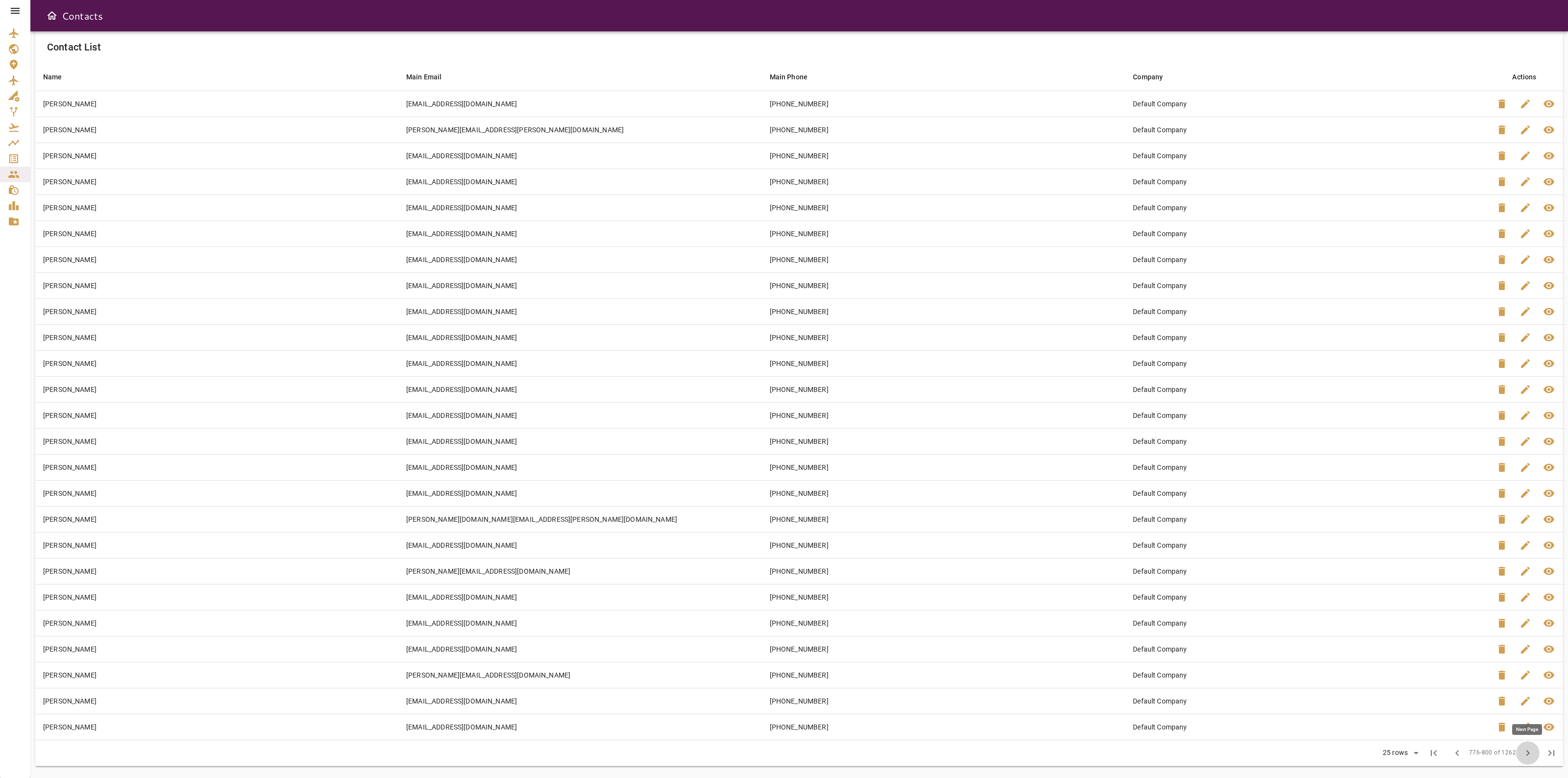
click at [1523, 756] on span "chevron_right" at bounding box center [1528, 753] width 12 height 12
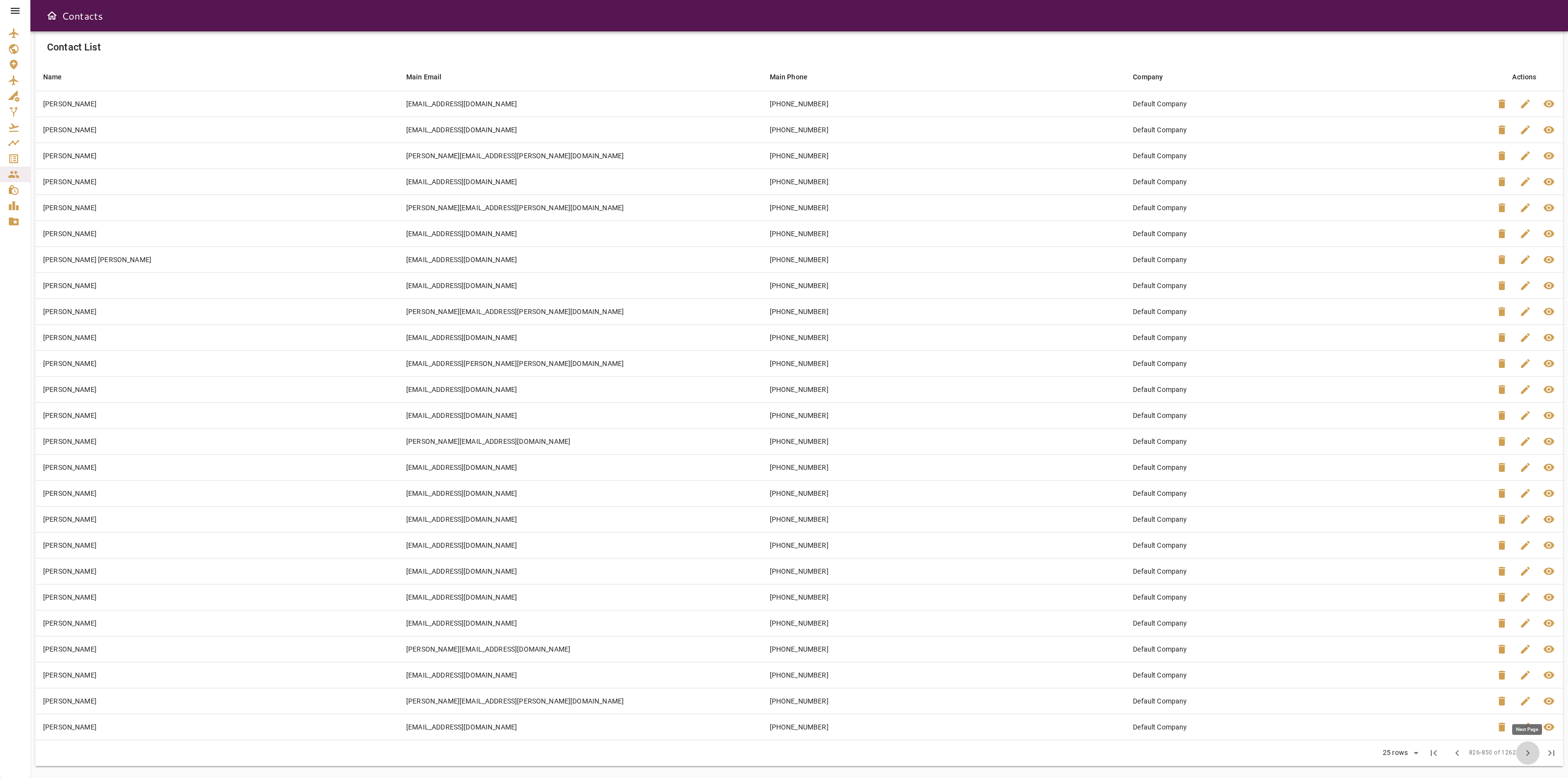
click at [1523, 756] on span "chevron_right" at bounding box center [1528, 753] width 12 height 12
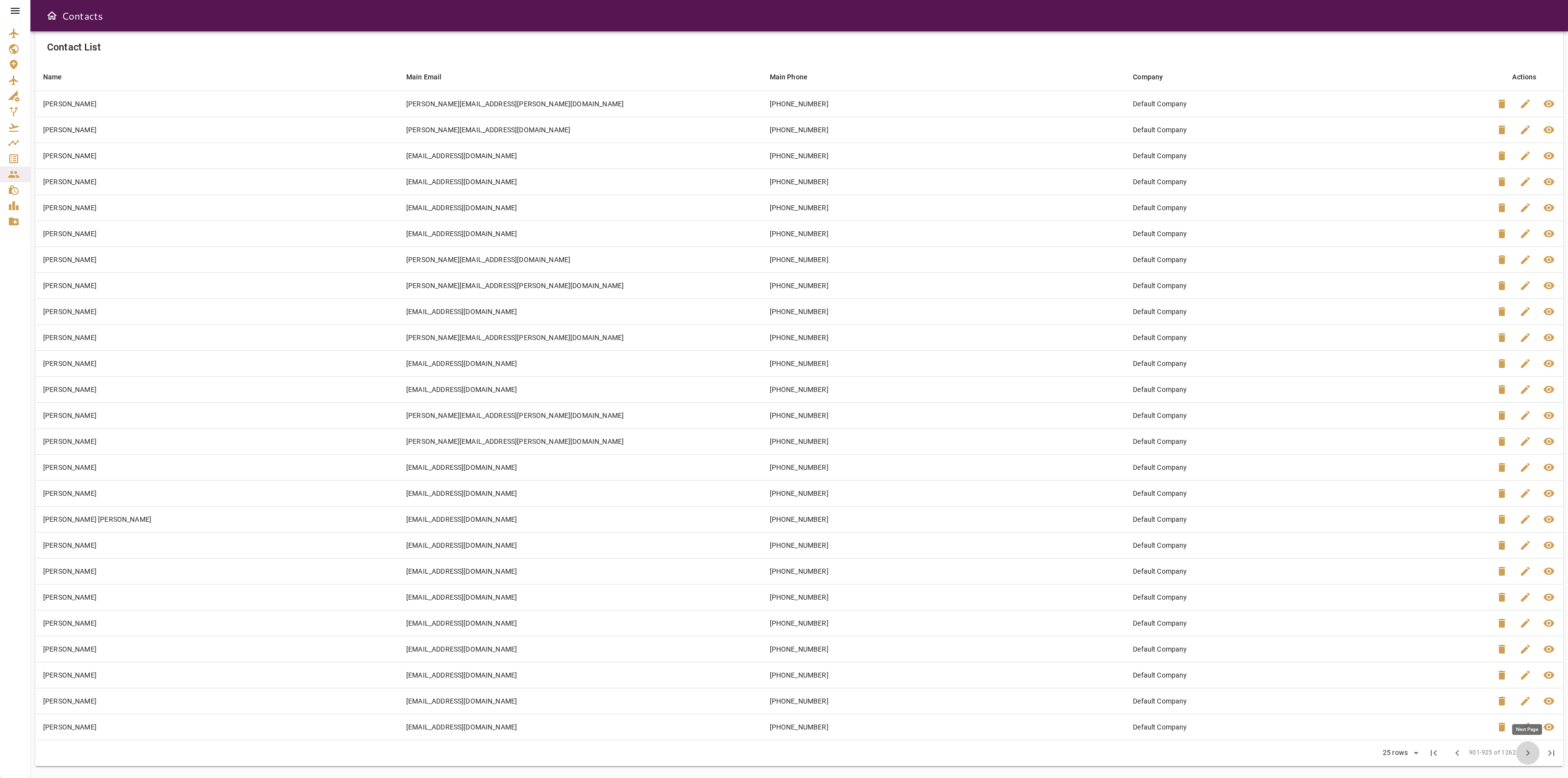
click at [1523, 756] on span "chevron_right" at bounding box center [1528, 753] width 12 height 12
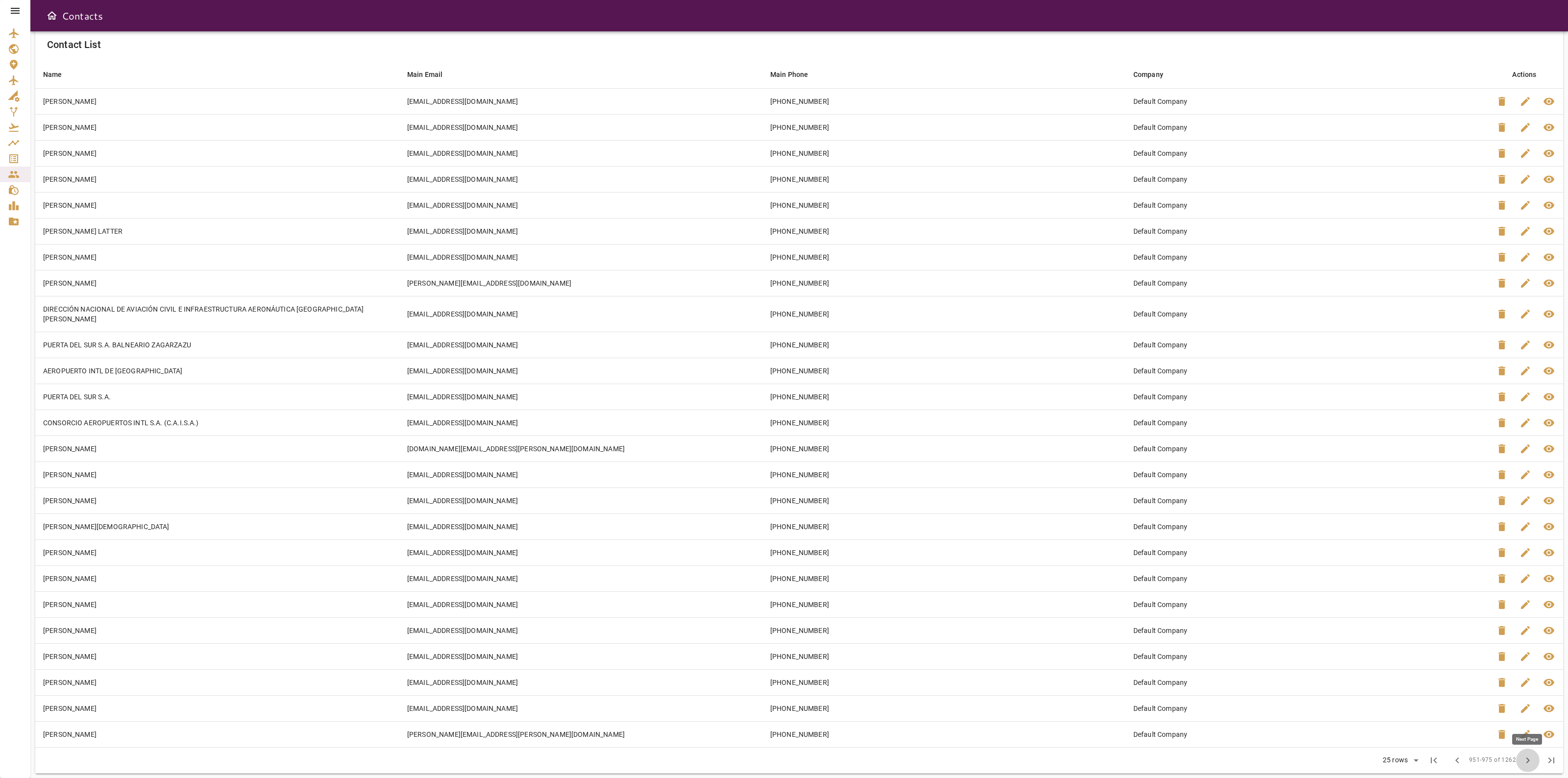
click at [1523, 756] on button "chevron_right" at bounding box center [1528, 761] width 24 height 24
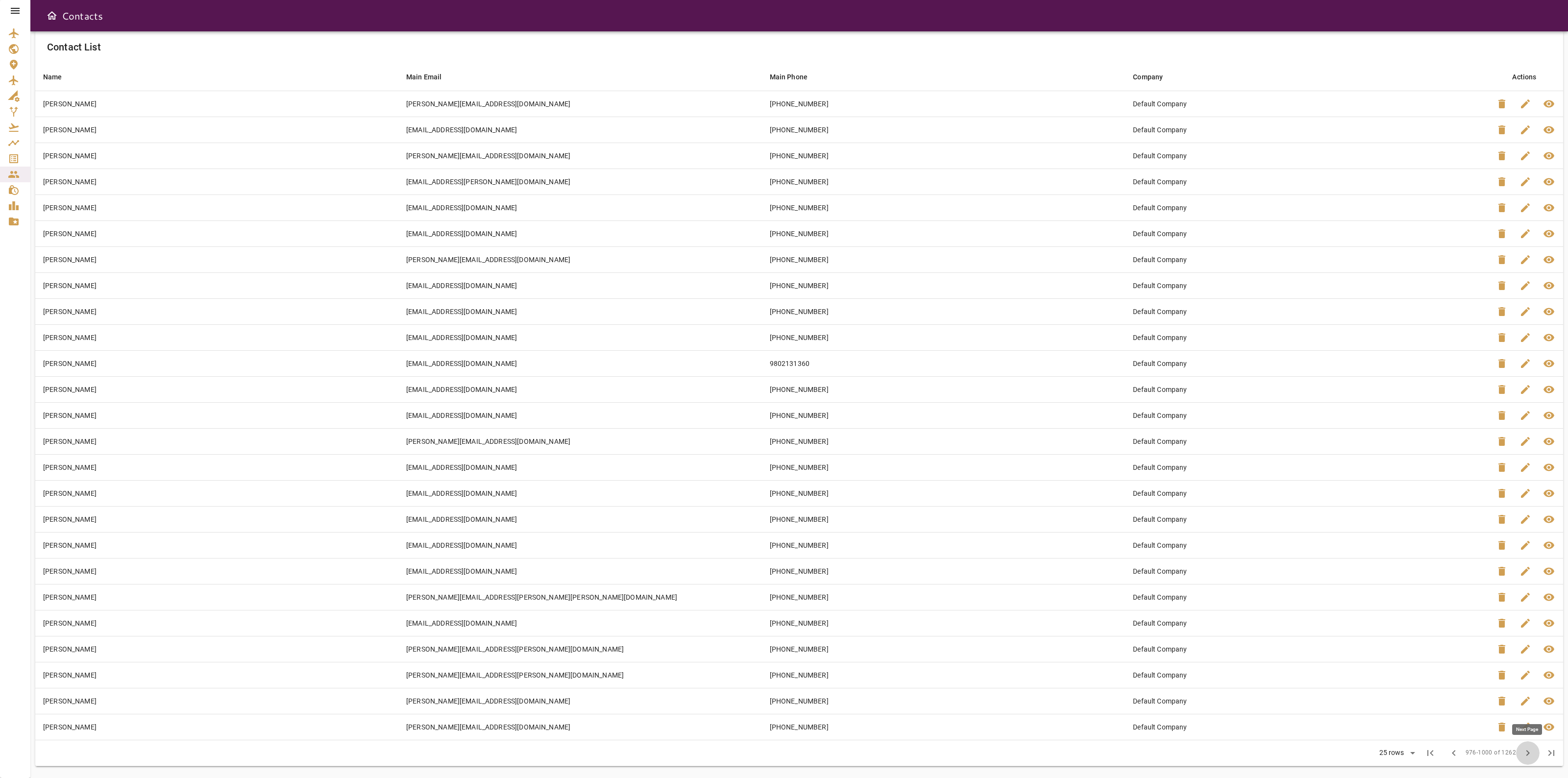
click at [1523, 756] on span "chevron_right" at bounding box center [1528, 753] width 12 height 12
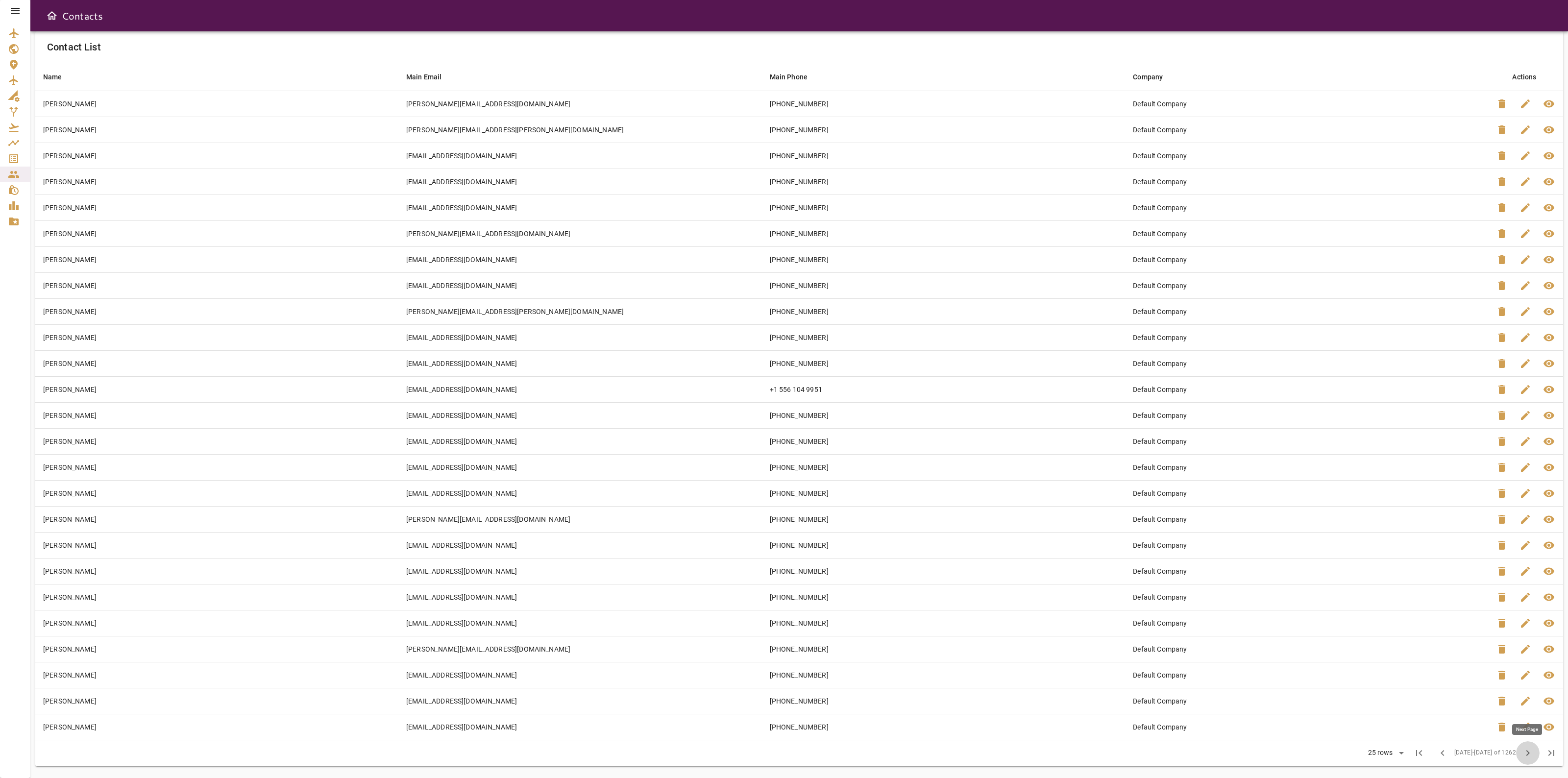
click at [1523, 756] on span "chevron_right" at bounding box center [1528, 753] width 12 height 12
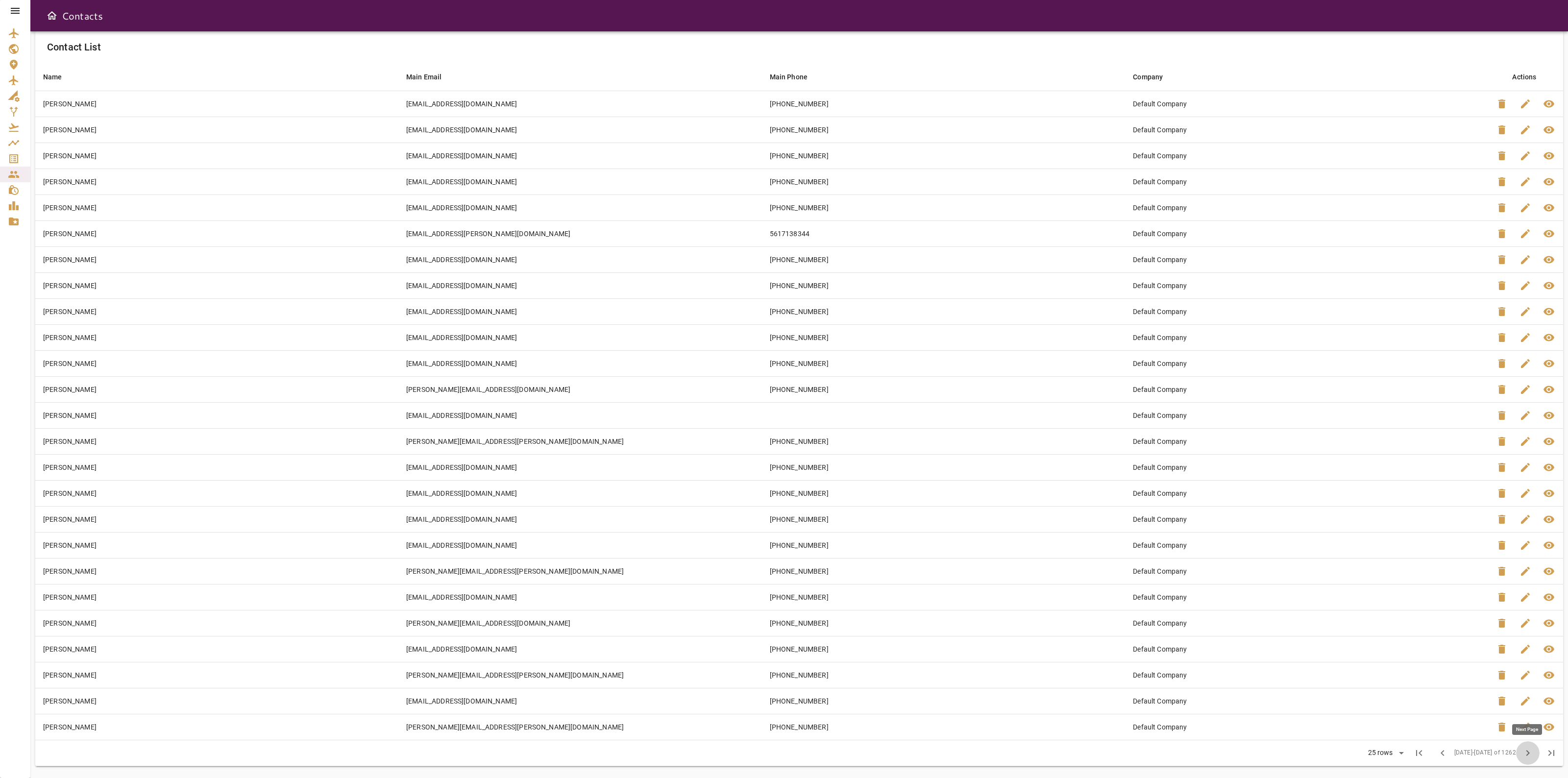
click at [1523, 756] on span "chevron_right" at bounding box center [1528, 753] width 12 height 12
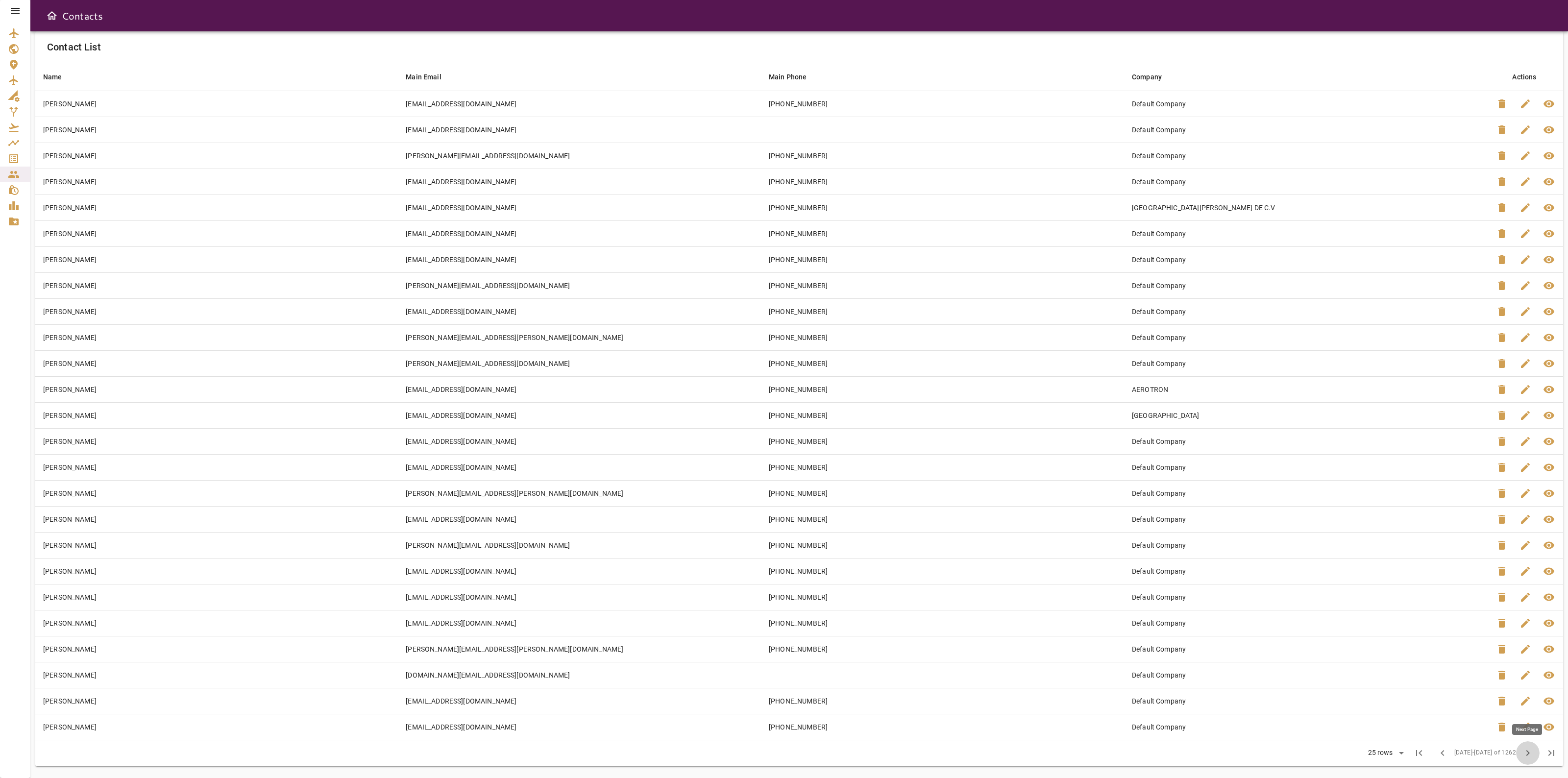
click at [1523, 756] on span "chevron_right" at bounding box center [1528, 753] width 12 height 12
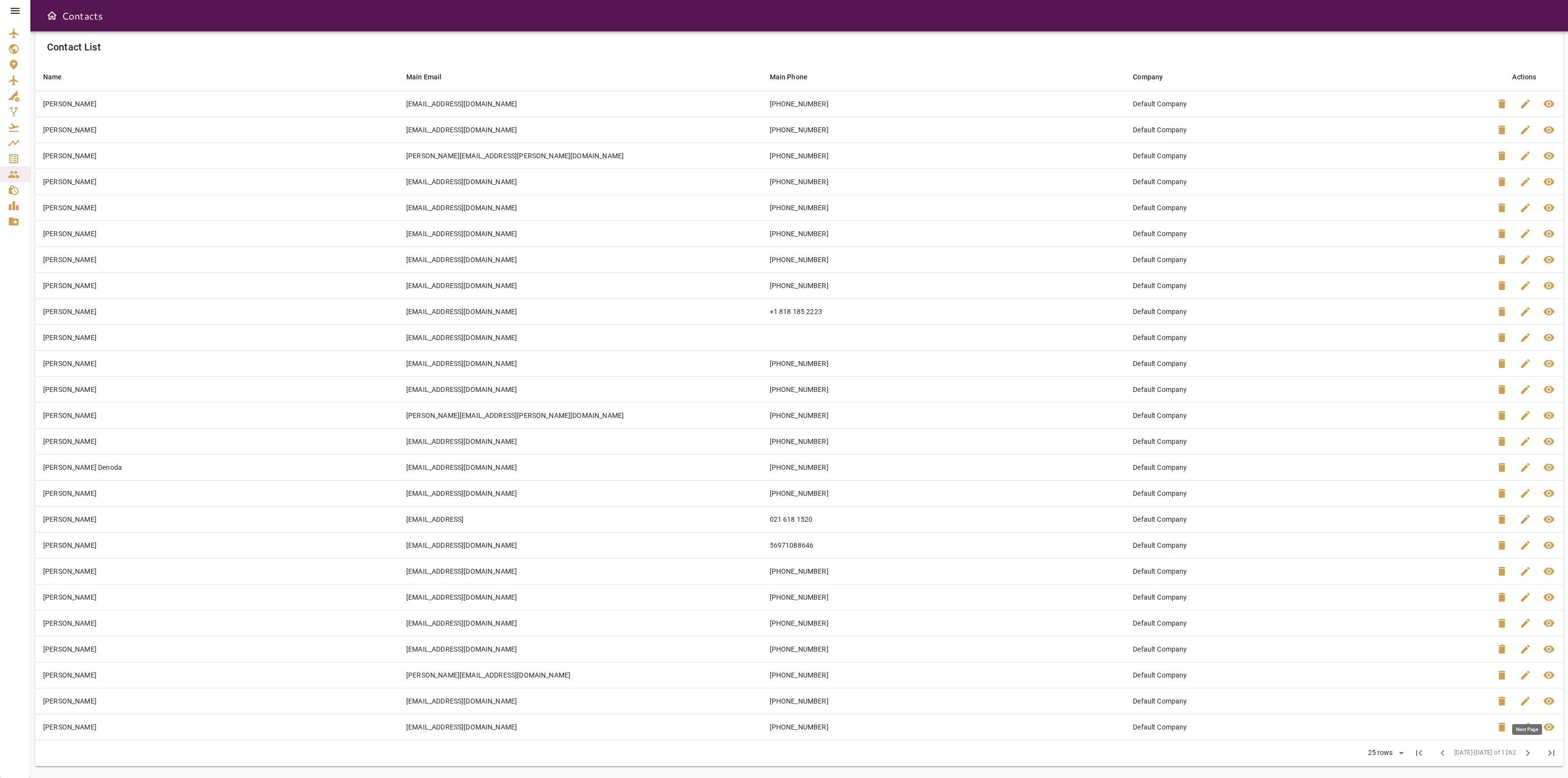
click at [1523, 756] on span "chevron_right" at bounding box center [1528, 753] width 12 height 12
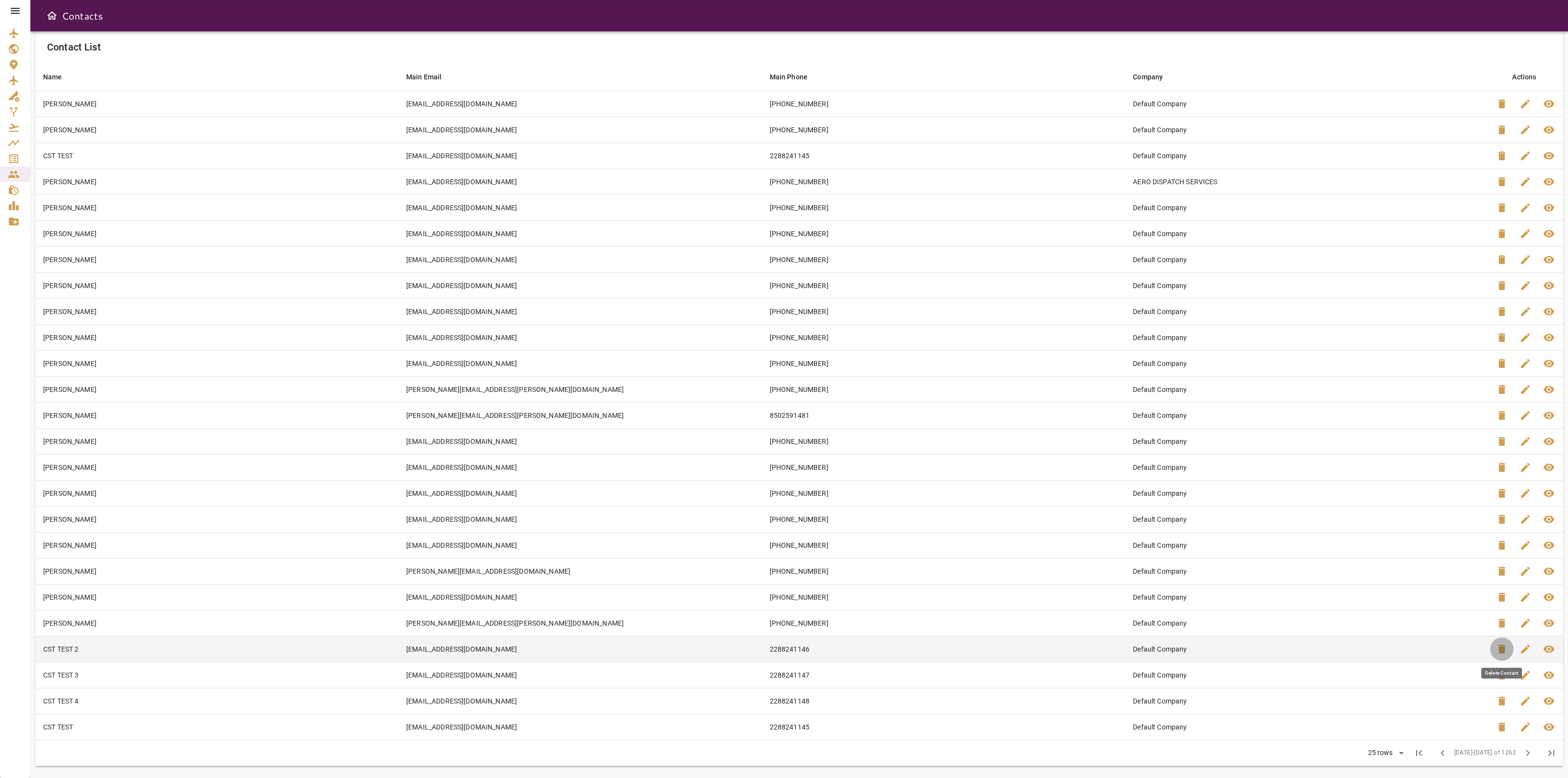
click at [1510, 655] on button "delete" at bounding box center [1502, 649] width 24 height 24
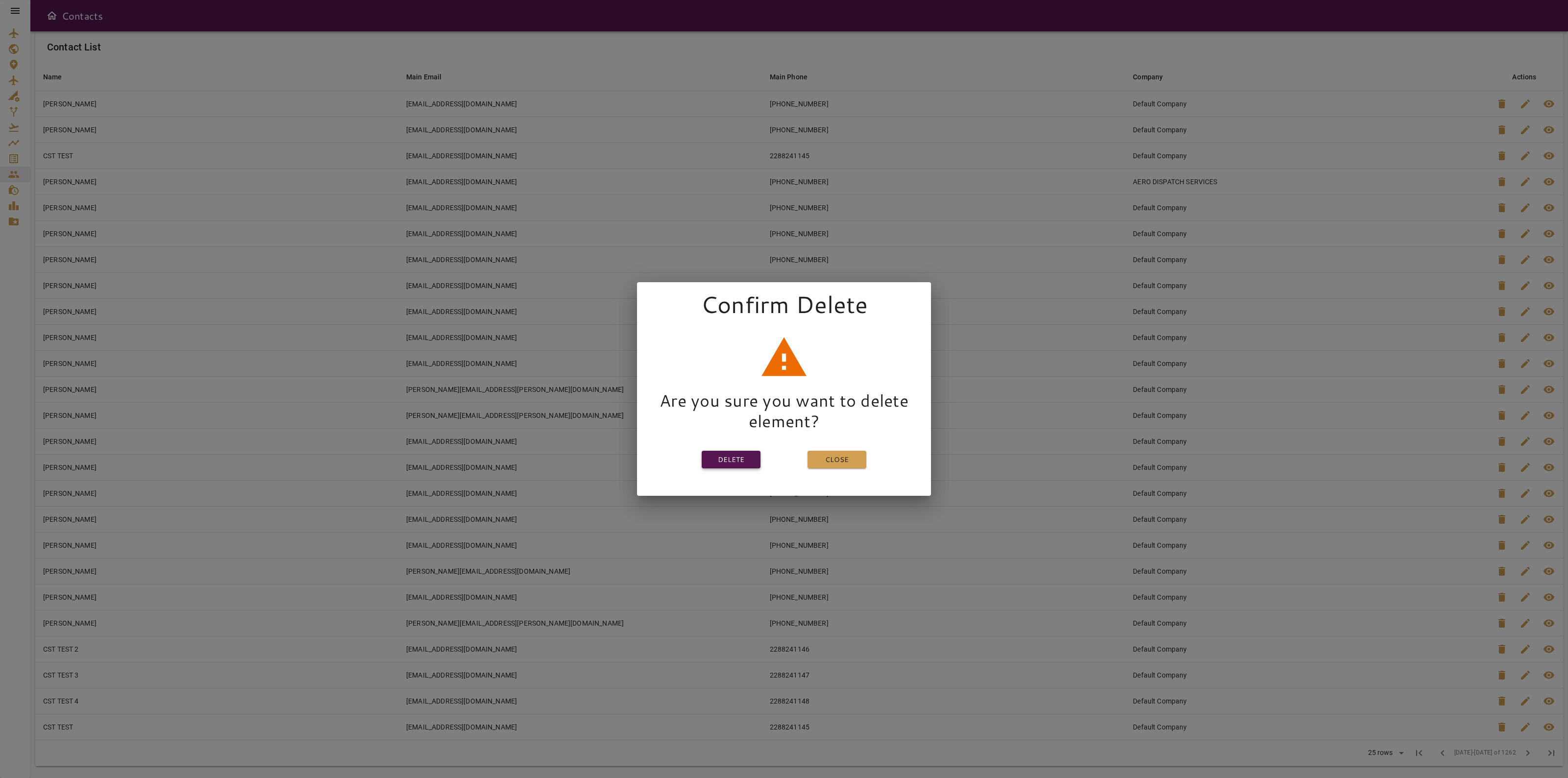
click at [743, 457] on button "Delete" at bounding box center [731, 460] width 59 height 18
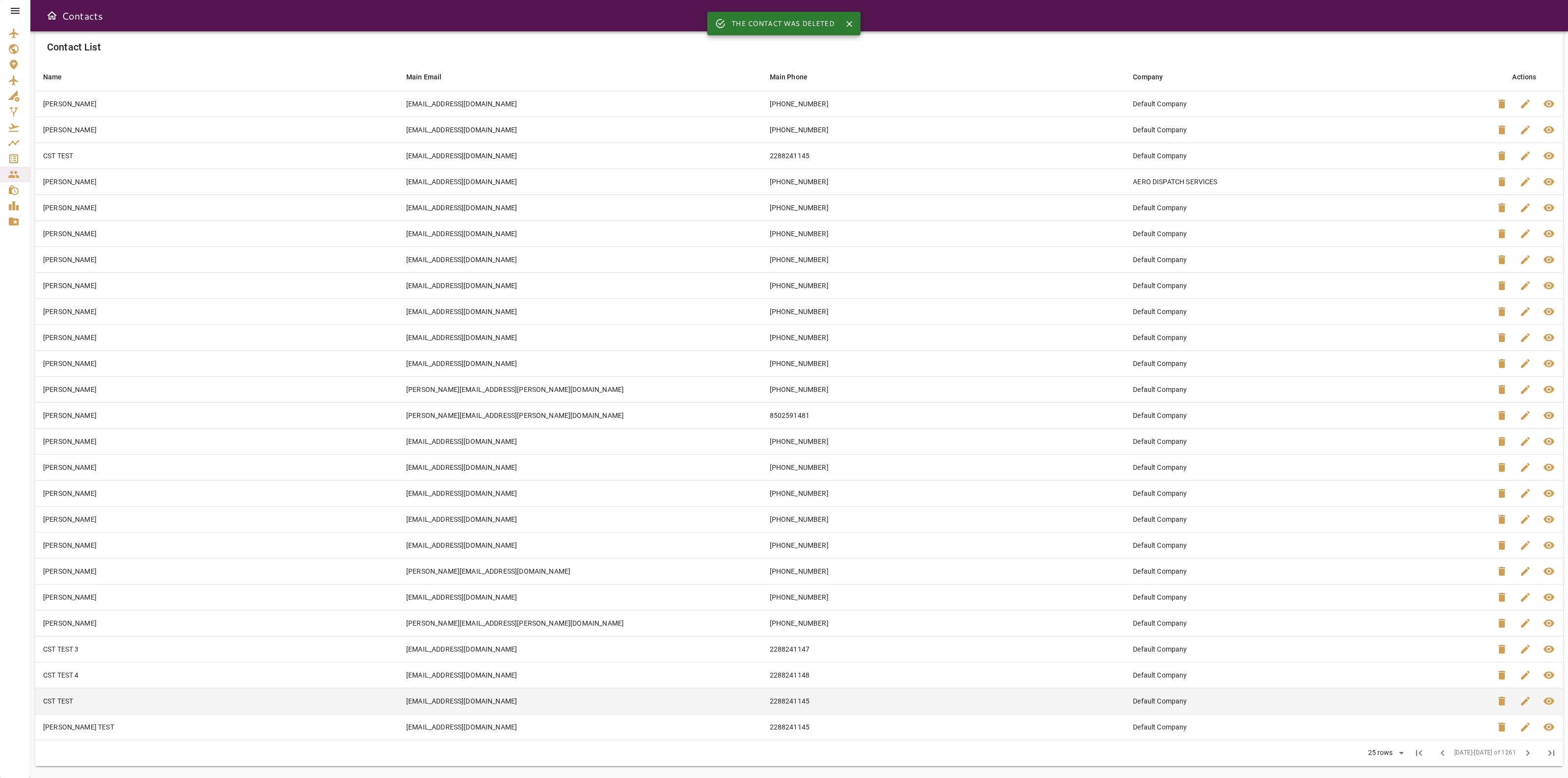
click at [1500, 701] on span "delete" at bounding box center [1502, 701] width 12 height 12
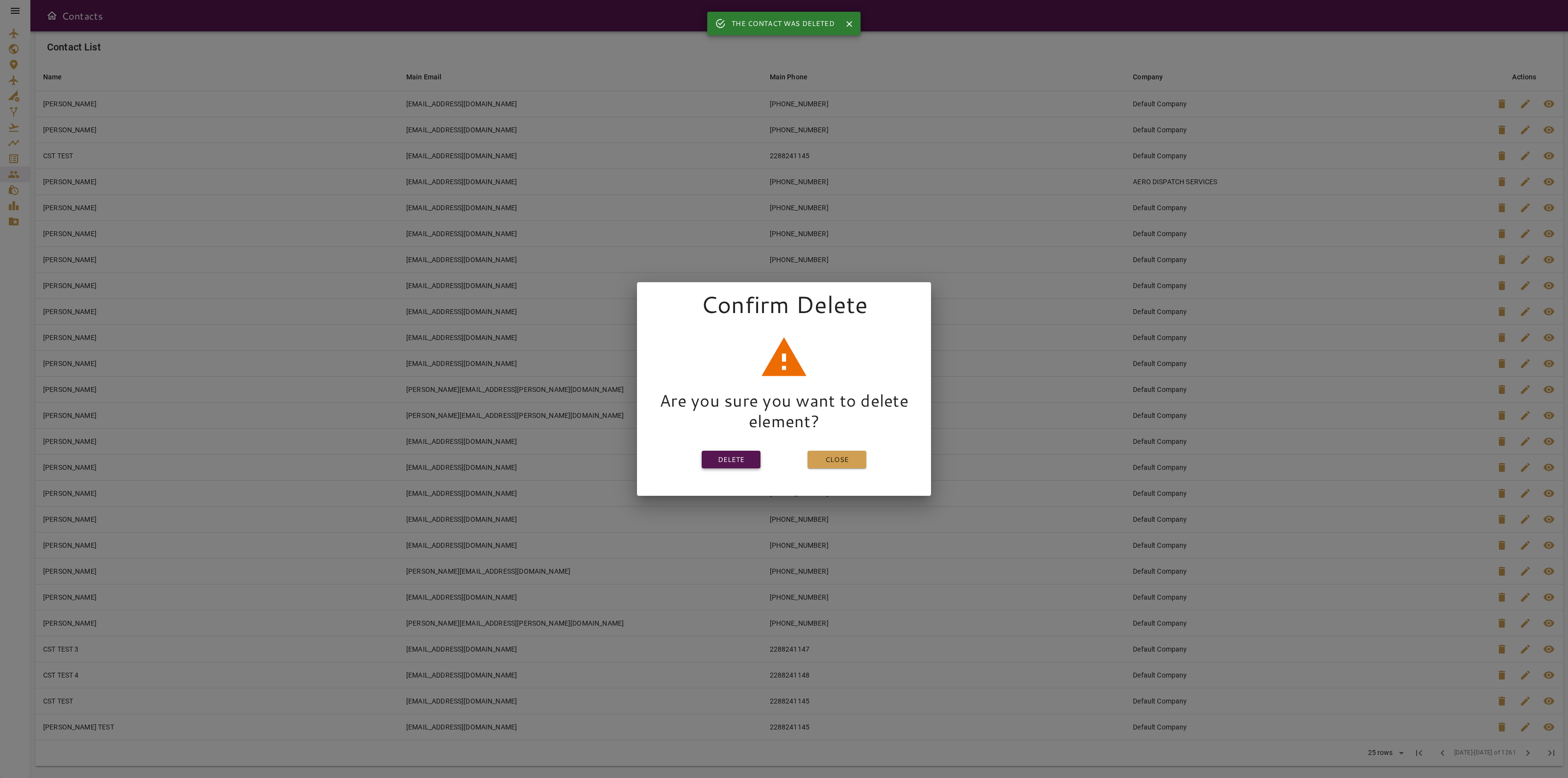
click at [725, 454] on button "Delete" at bounding box center [731, 460] width 59 height 18
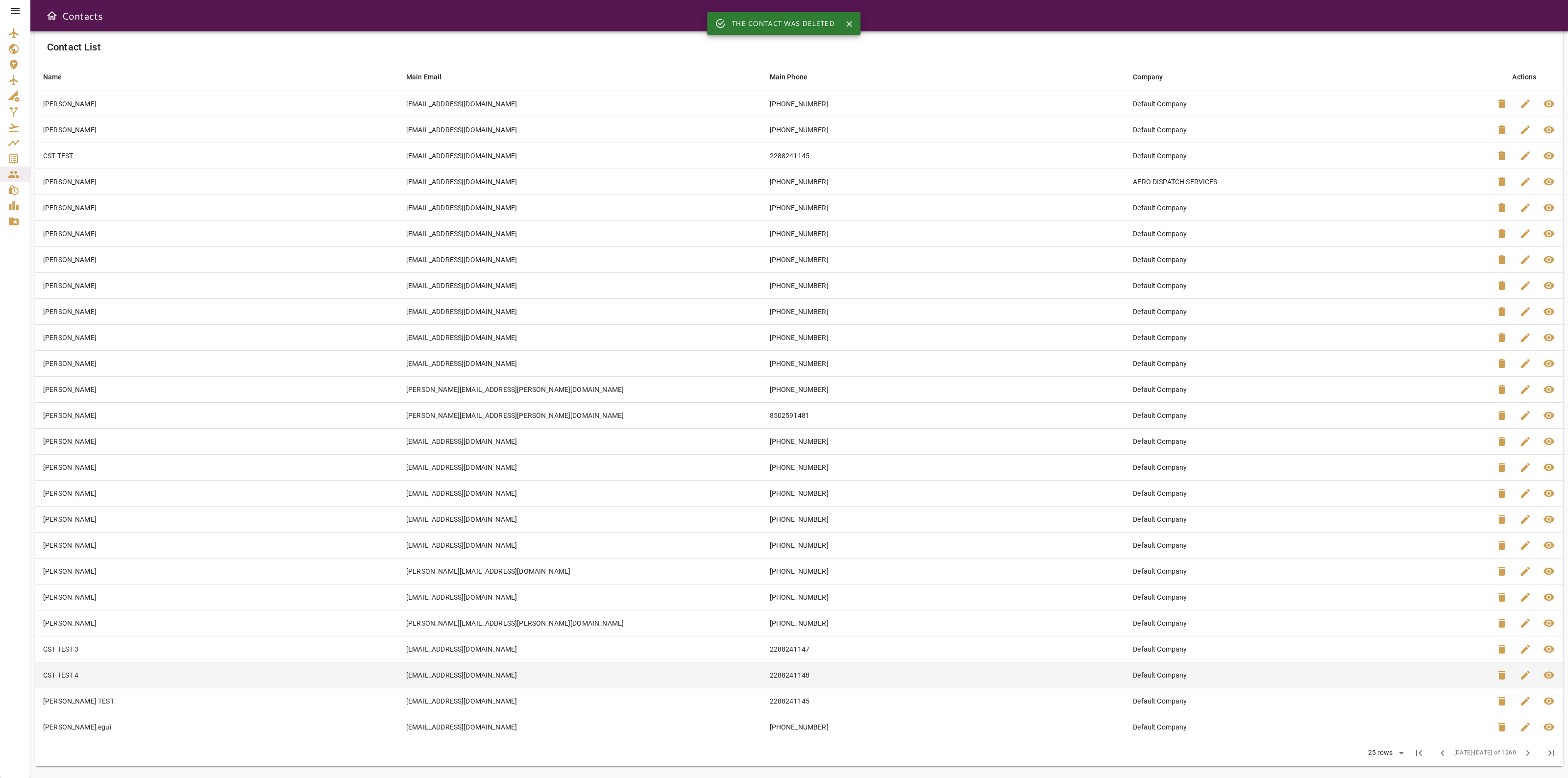
click at [1502, 676] on span "delete" at bounding box center [1502, 675] width 12 height 12
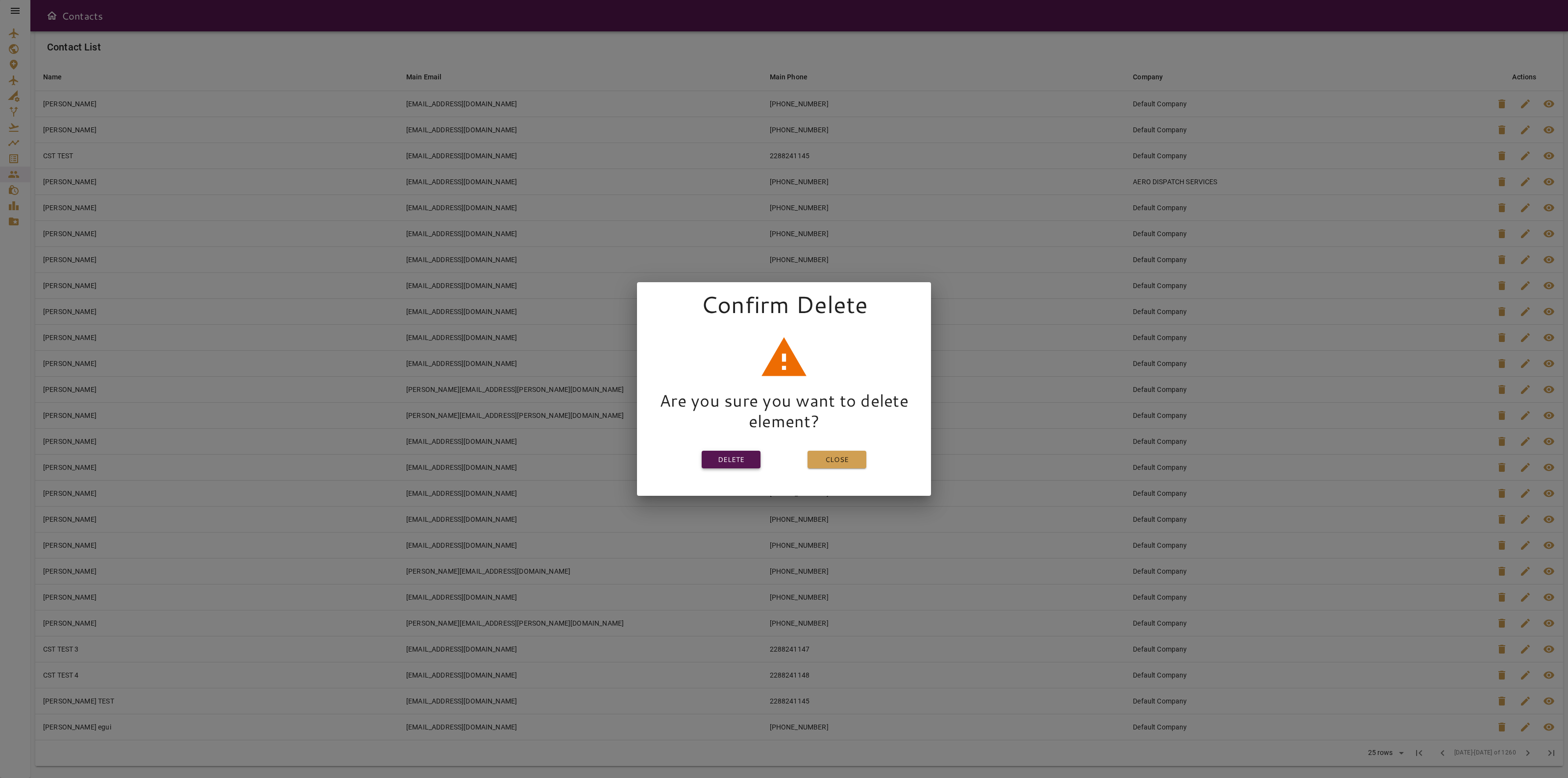
click at [720, 458] on button "Delete" at bounding box center [731, 460] width 59 height 18
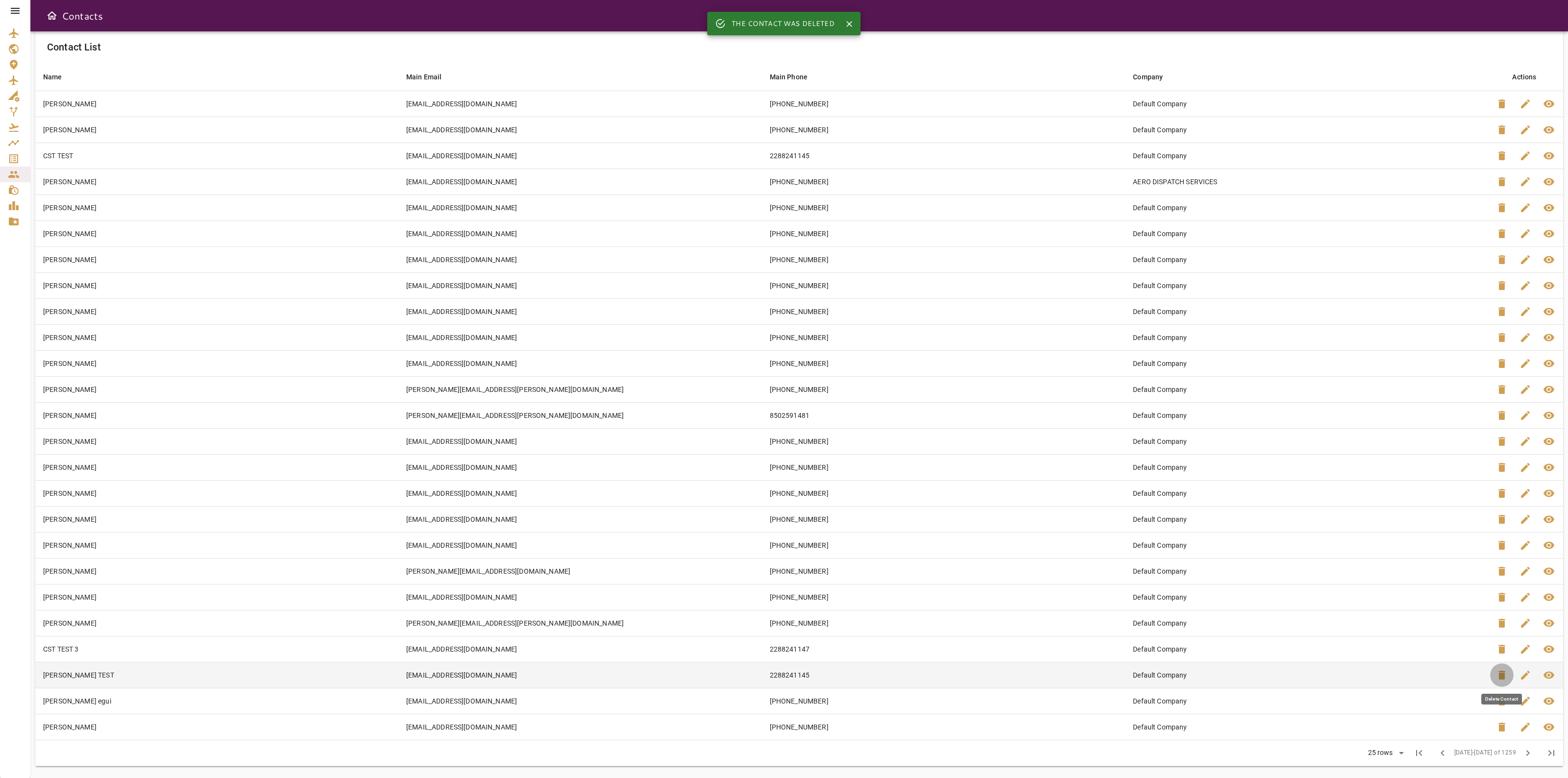
click at [1501, 672] on span "delete" at bounding box center [1502, 675] width 12 height 12
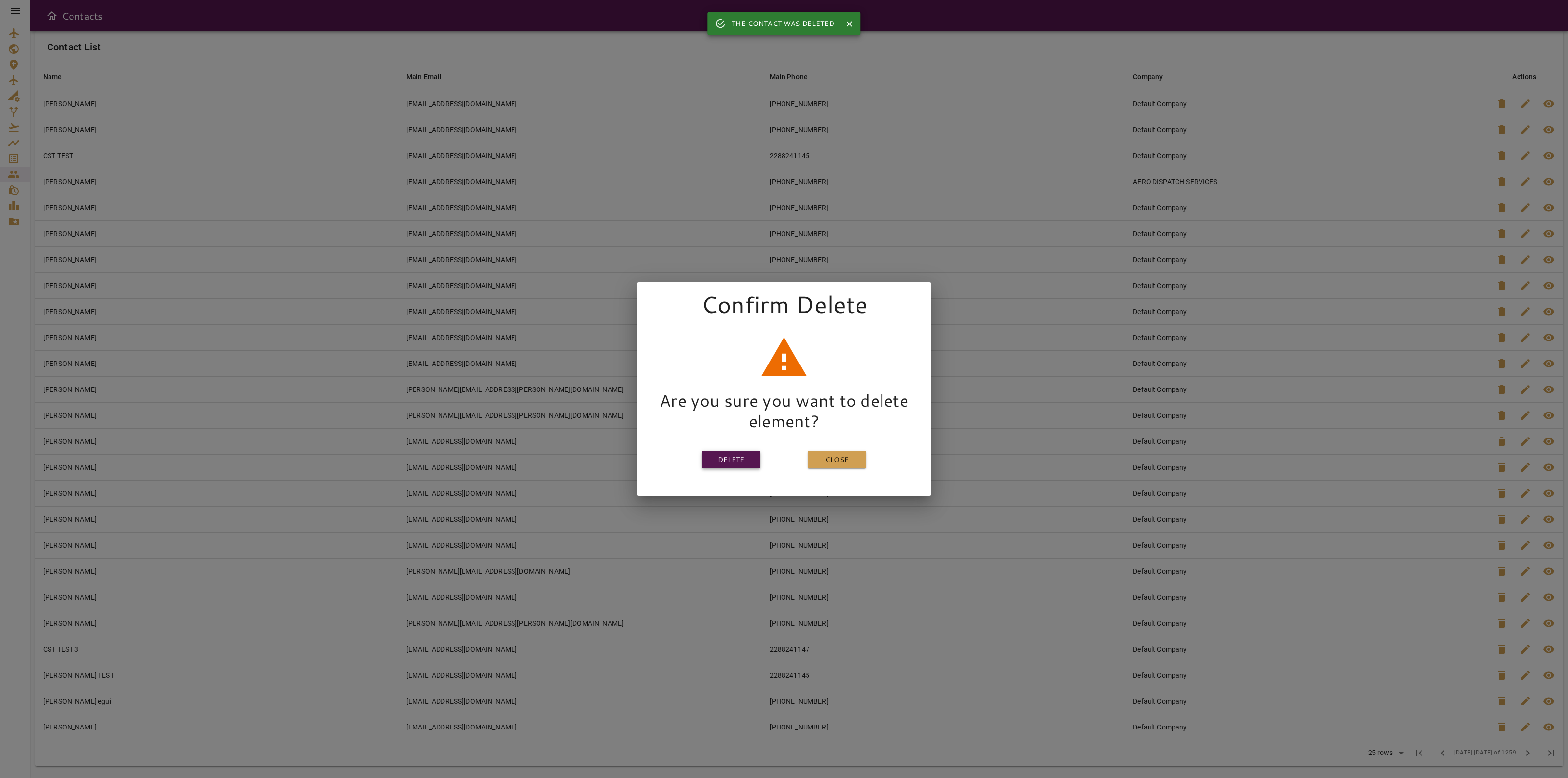
click at [705, 457] on button "Delete" at bounding box center [731, 460] width 59 height 18
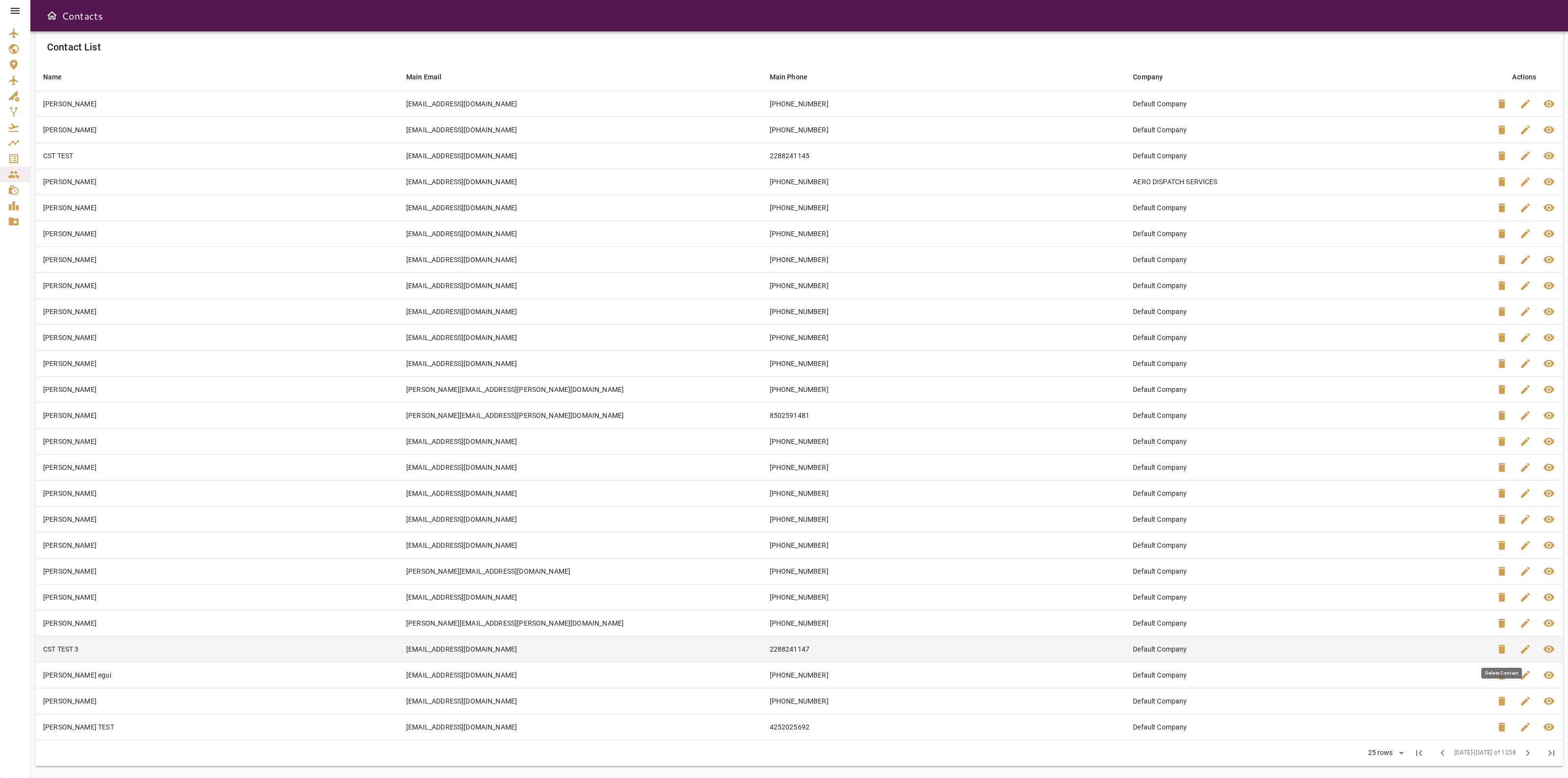
click at [1505, 647] on span "delete" at bounding box center [1502, 649] width 12 height 12
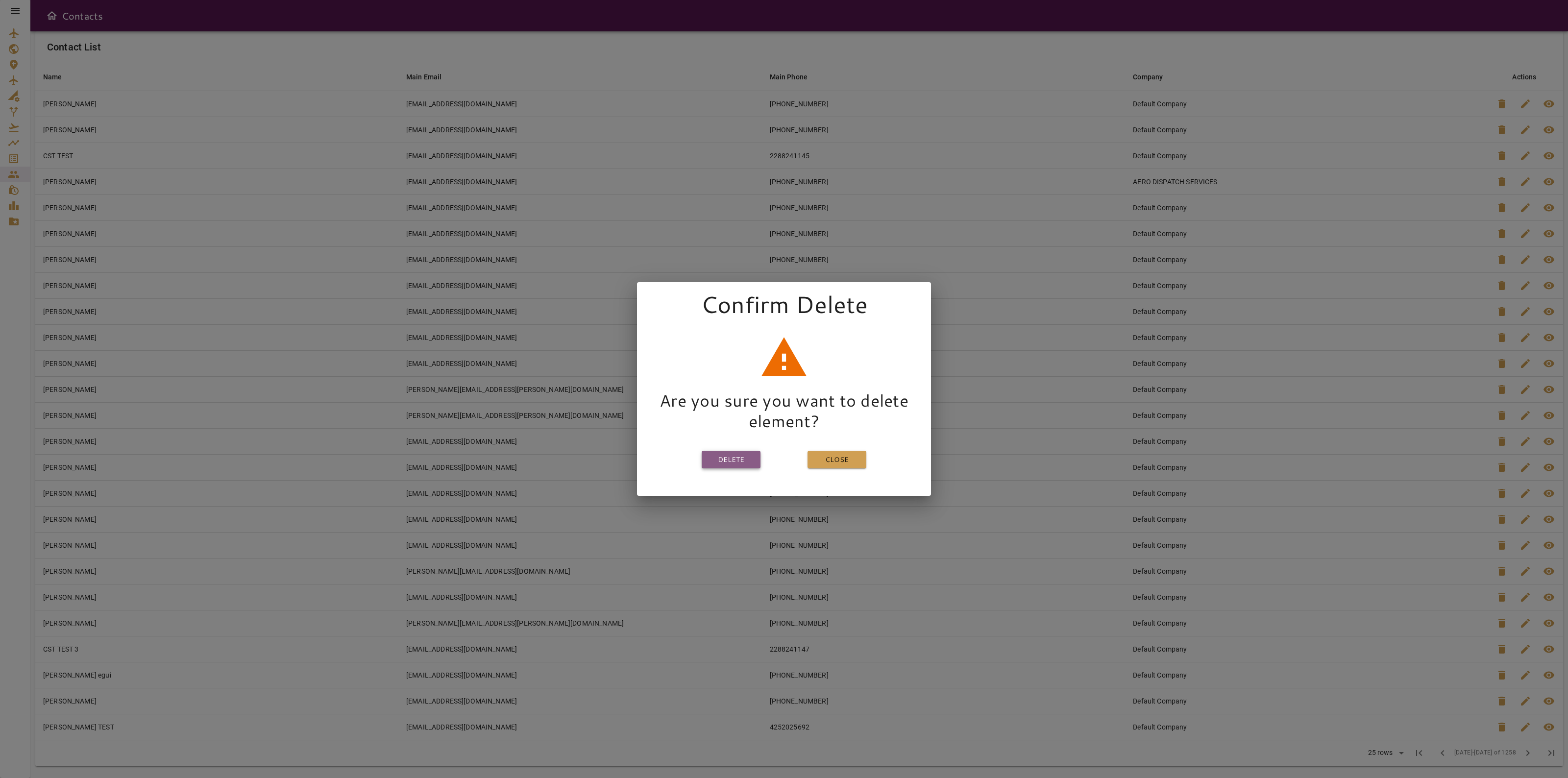
click at [709, 459] on button "Delete" at bounding box center [731, 460] width 59 height 18
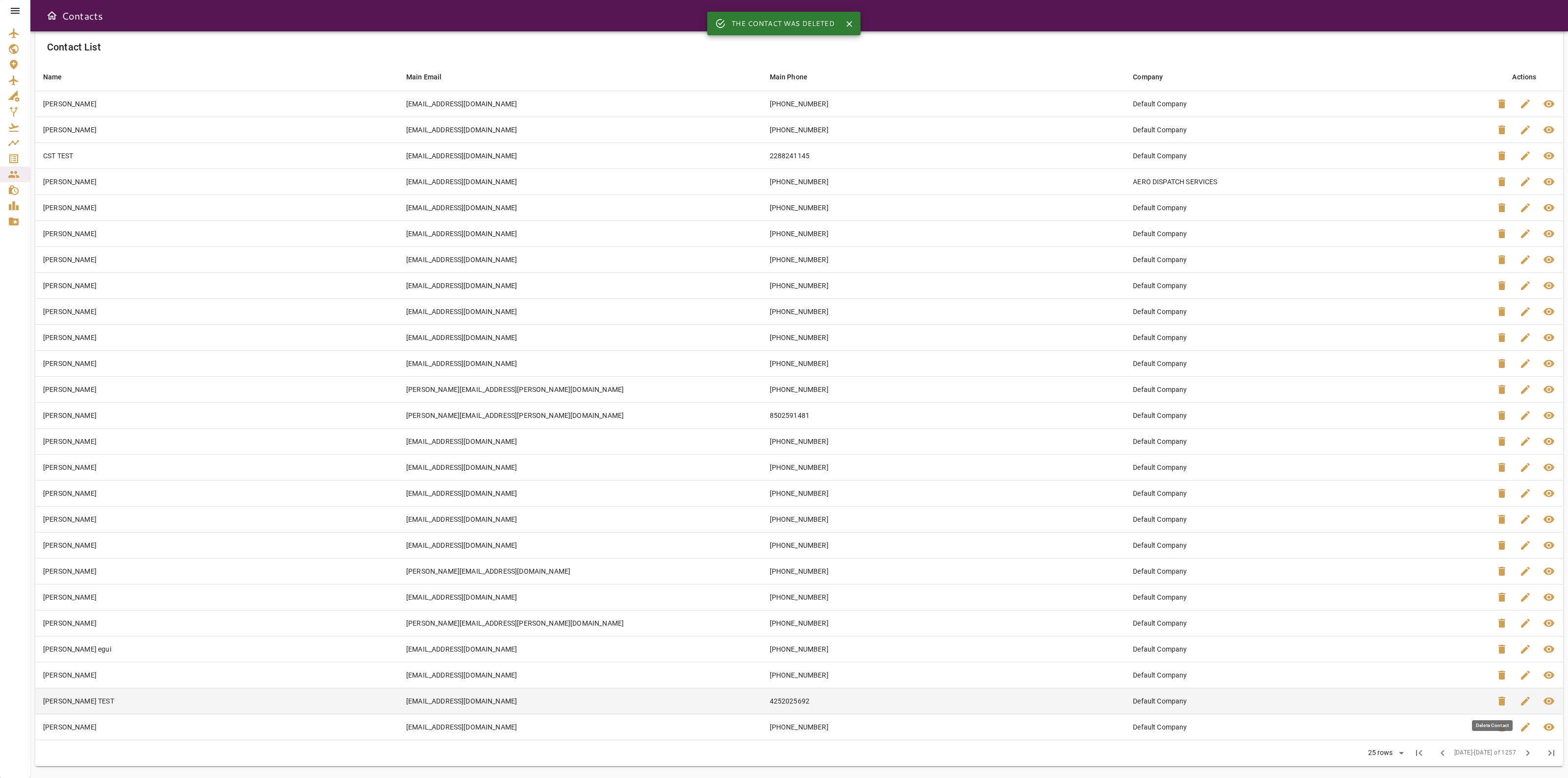
click at [1508, 699] on button "delete" at bounding box center [1502, 701] width 24 height 24
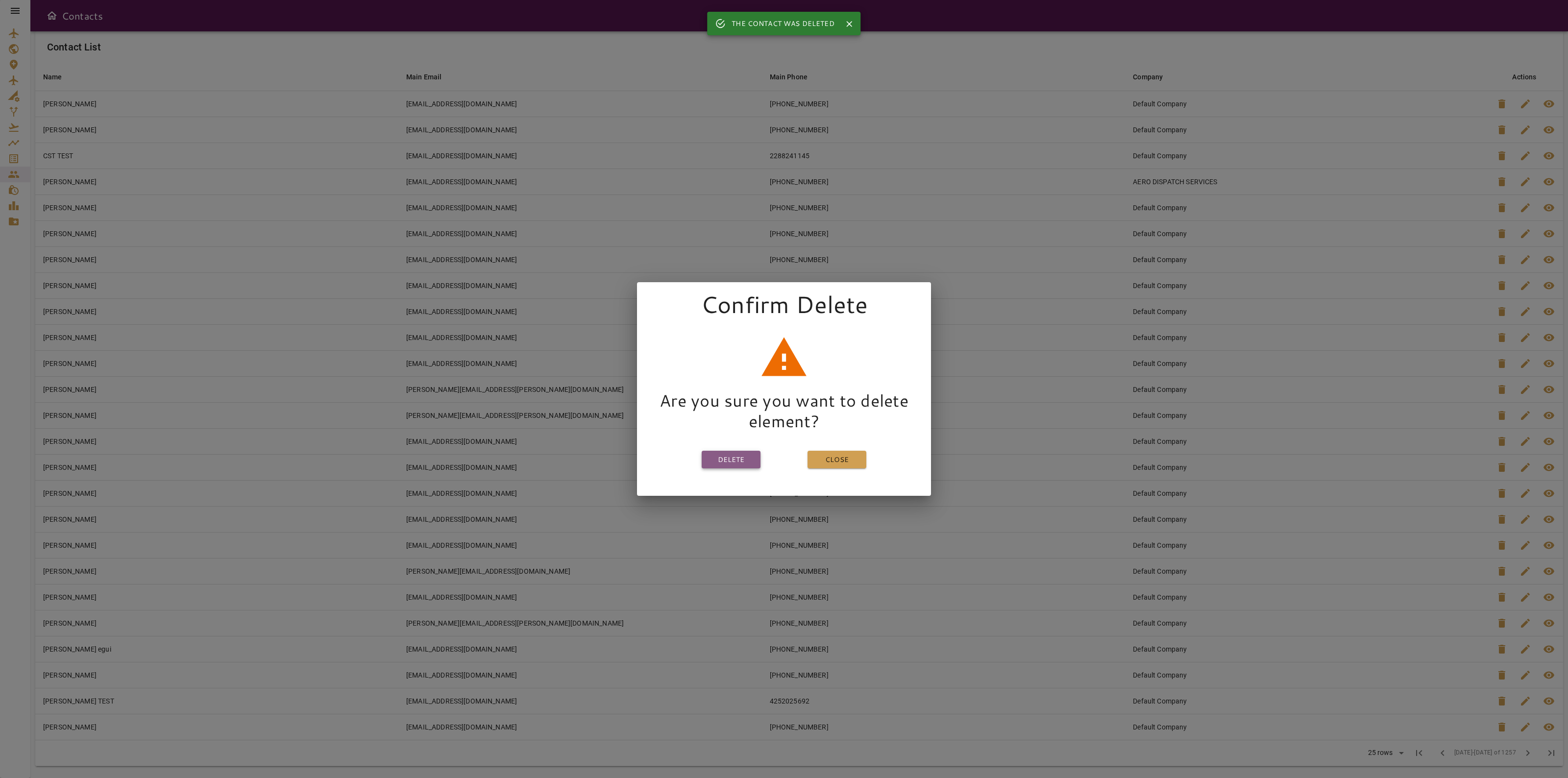
click at [735, 456] on button "Delete" at bounding box center [731, 460] width 59 height 18
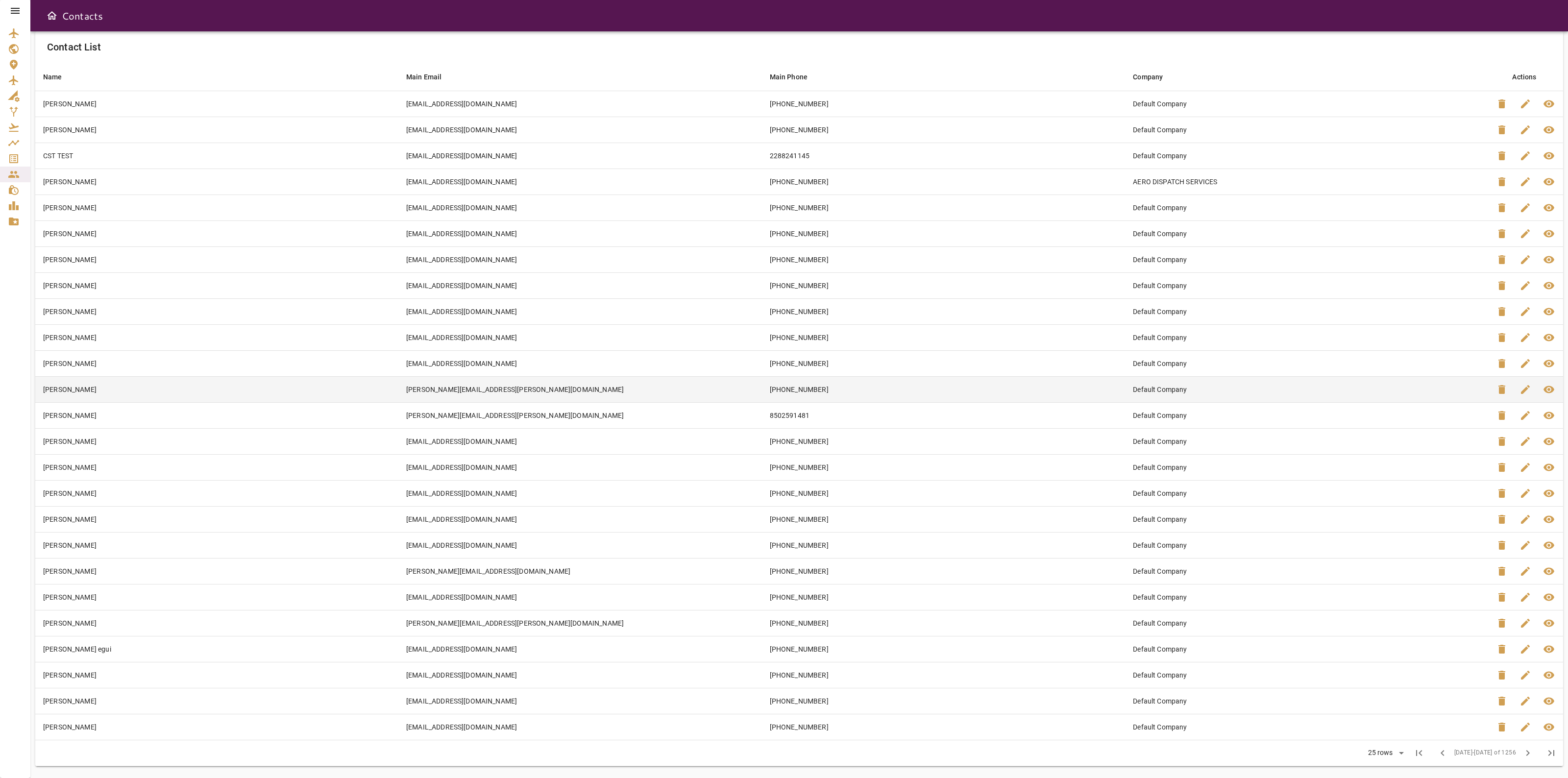
drag, startPoint x: 1528, startPoint y: 758, endPoint x: 709, endPoint y: 396, distance: 895.4
click at [633, 711] on div "Contact List Name arrow_downward Main Email arrow_downward Main Phone arrow_dow…" at bounding box center [799, 399] width 1528 height 736
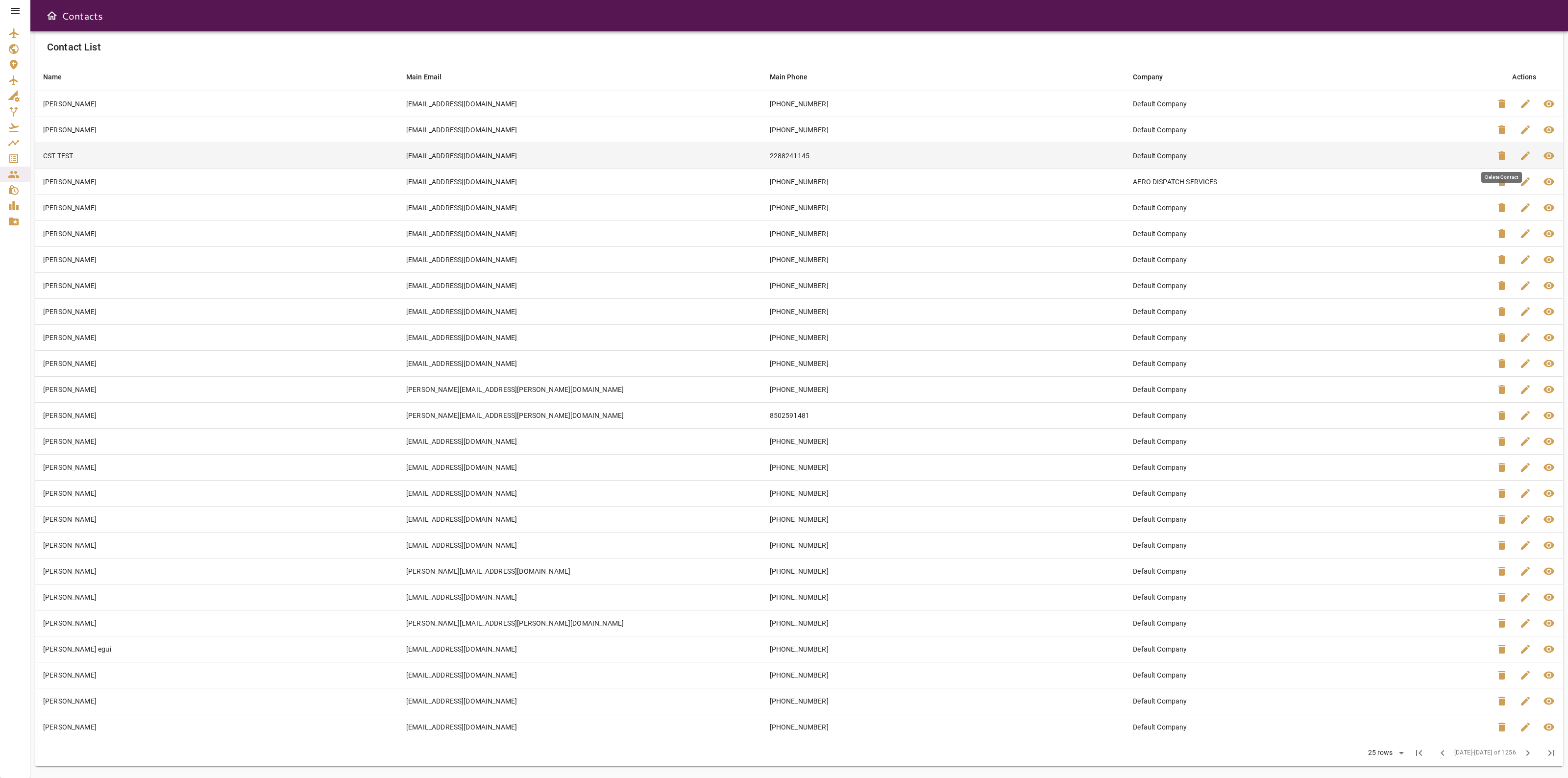
click at [1498, 155] on span "delete" at bounding box center [1502, 155] width 12 height 12
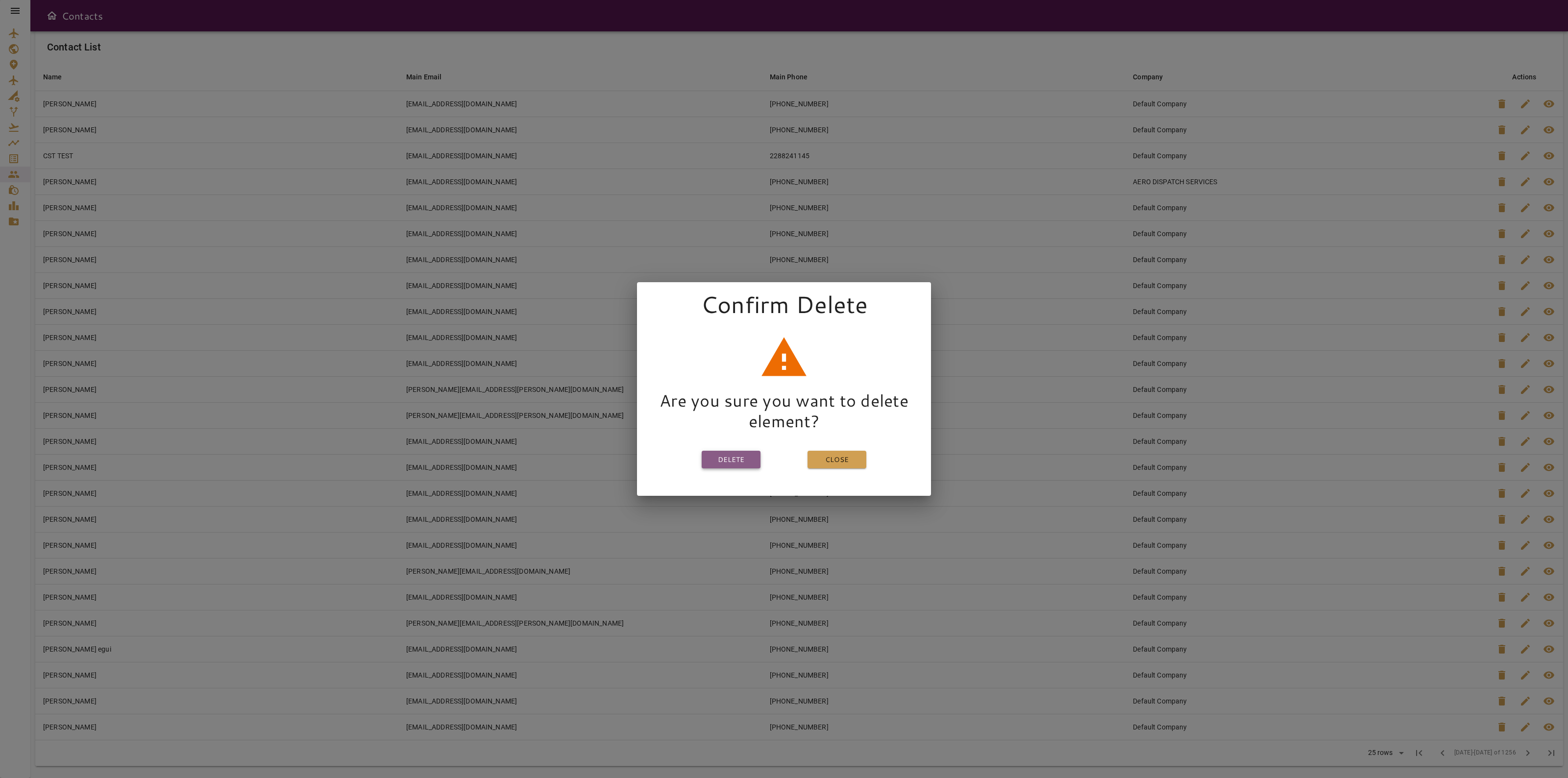
click at [721, 457] on button "Delete" at bounding box center [731, 460] width 59 height 18
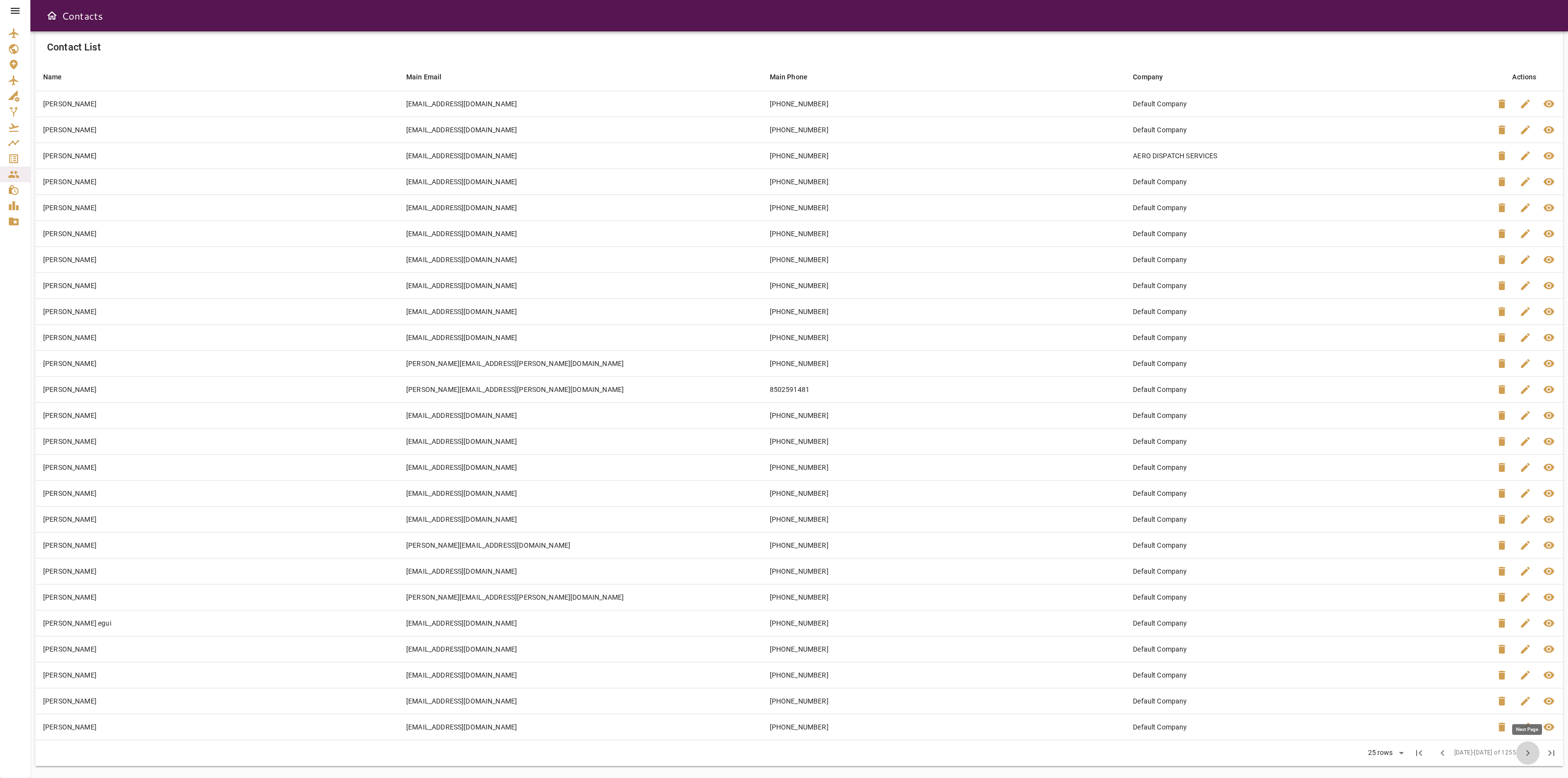
click at [1532, 759] on span "chevron_right" at bounding box center [1528, 753] width 12 height 12
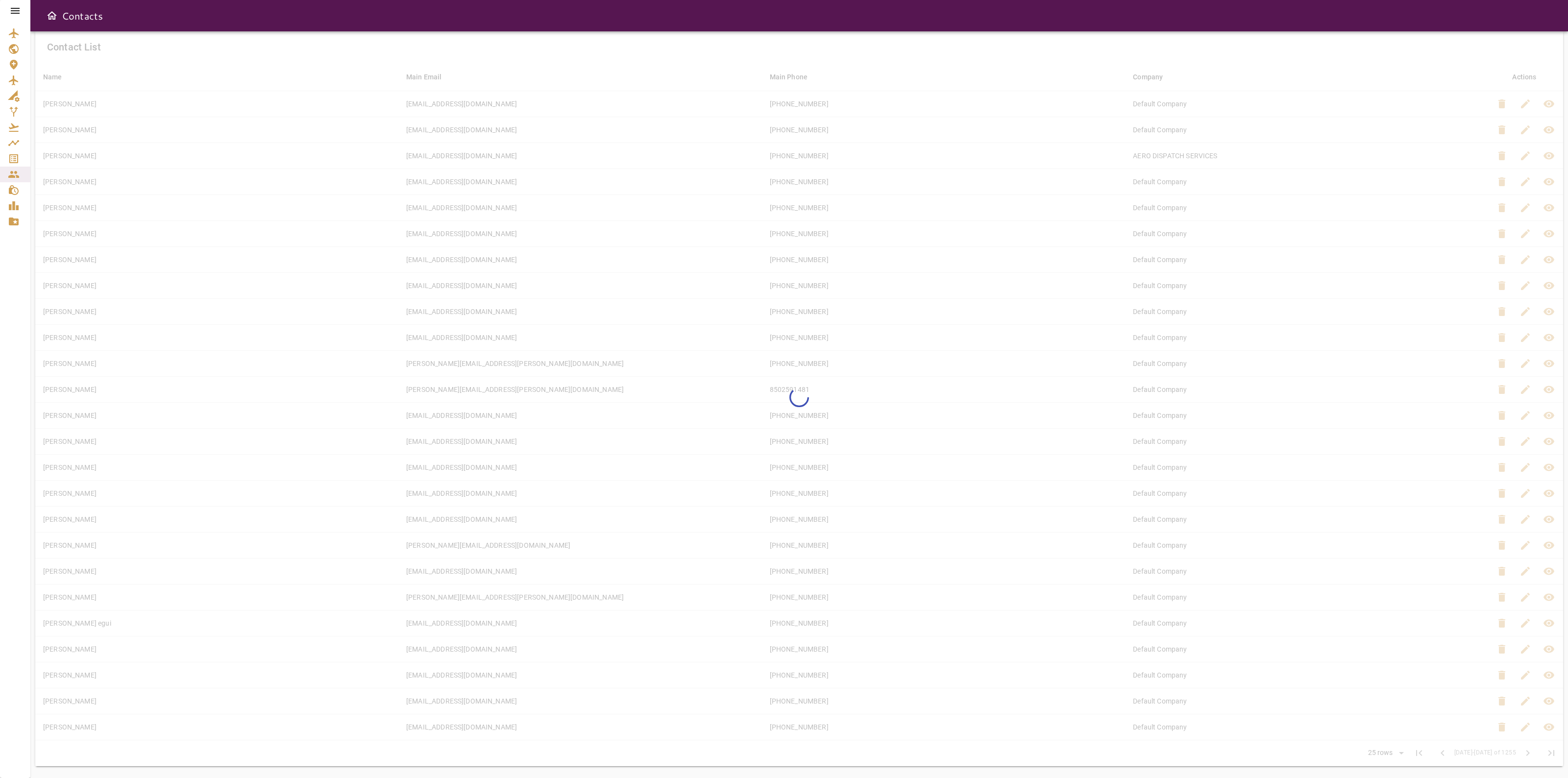
scroll to position [27, 0]
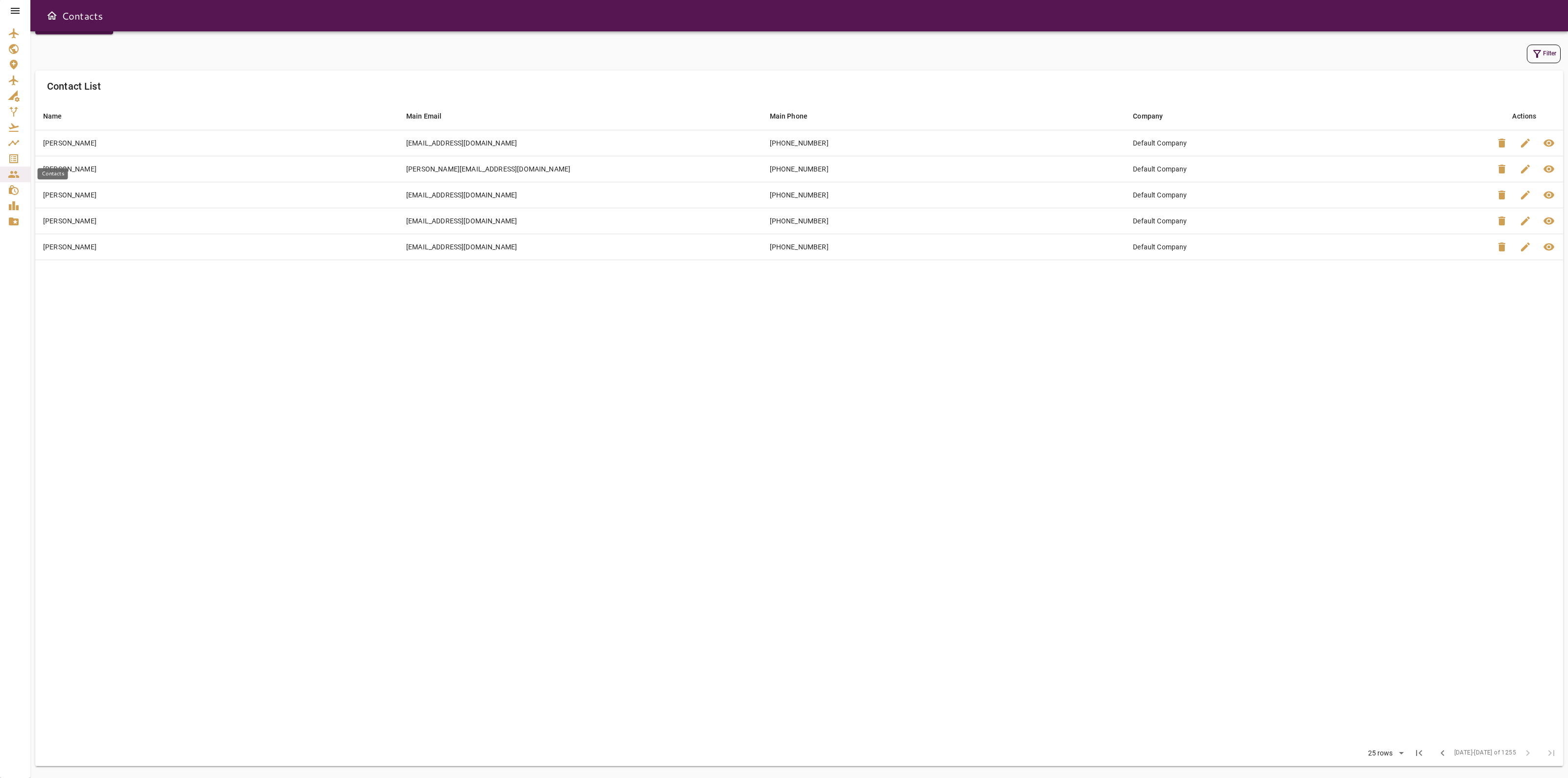
click at [20, 169] on div "Contacts" at bounding box center [15, 175] width 15 height 12
click at [4, 160] on link "Service Orders" at bounding box center [15, 159] width 30 height 16
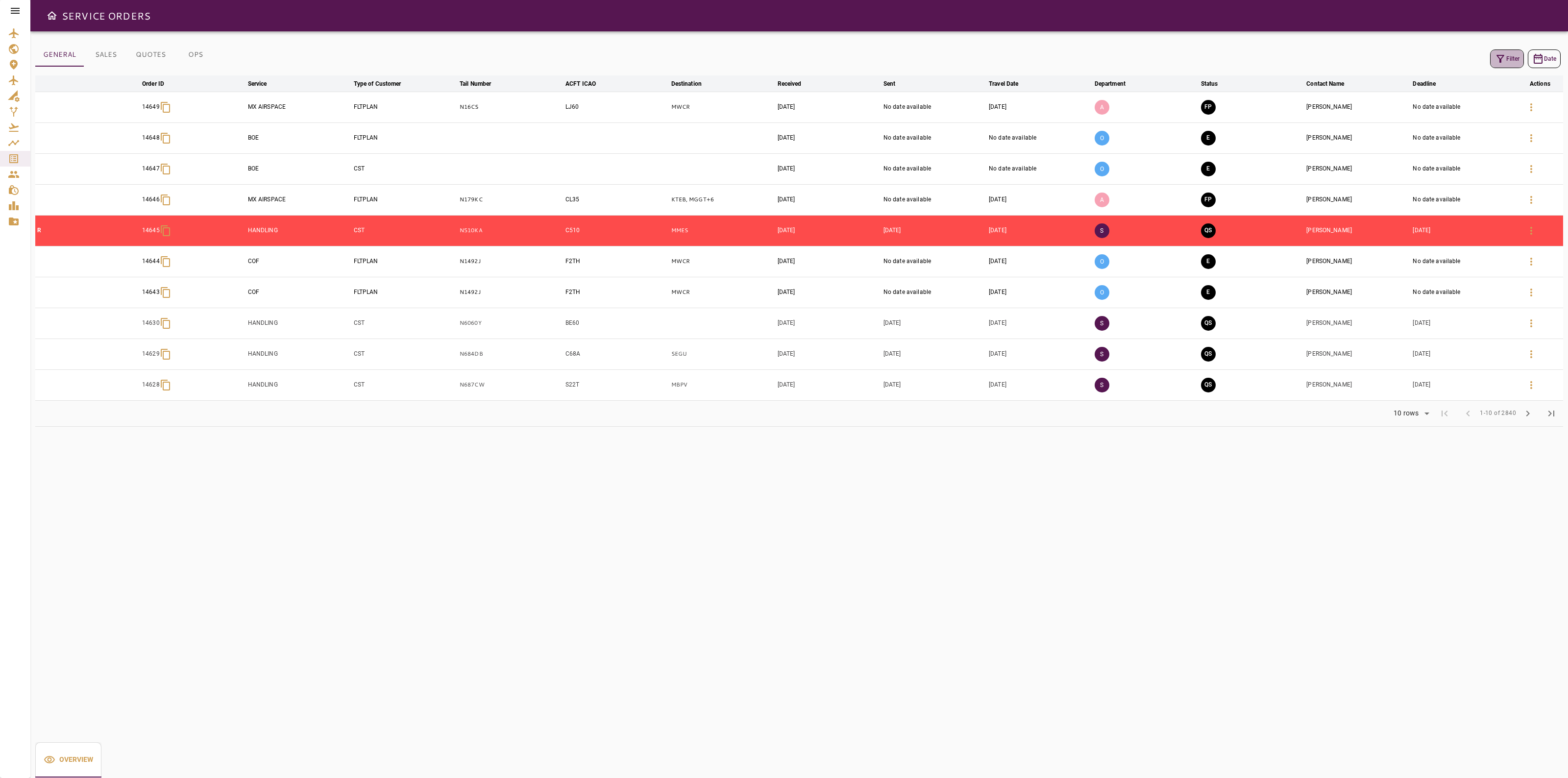
click at [1520, 60] on button "Filter" at bounding box center [1507, 58] width 34 height 19
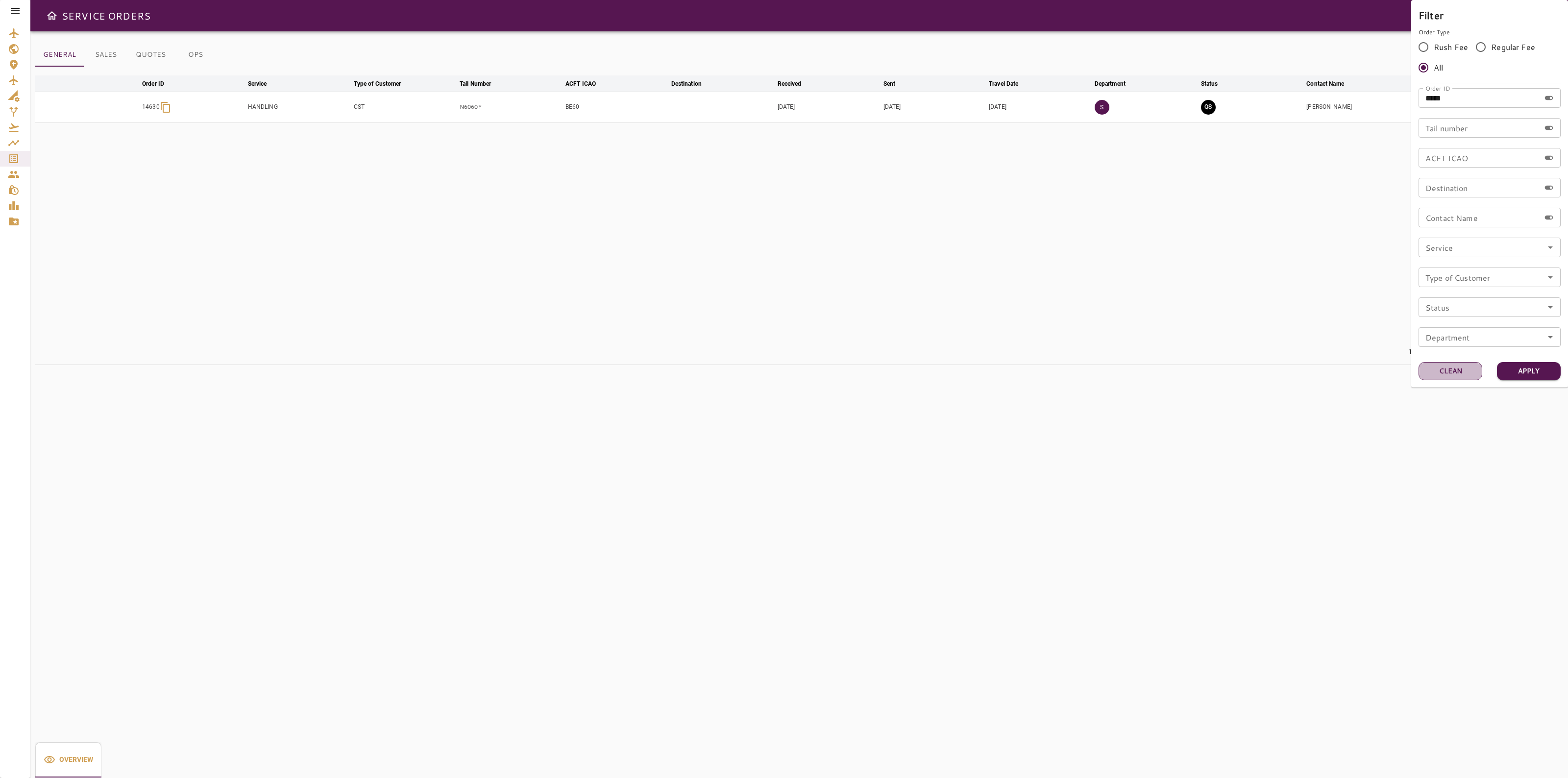
click at [1449, 374] on button "Clean" at bounding box center [1451, 371] width 64 height 18
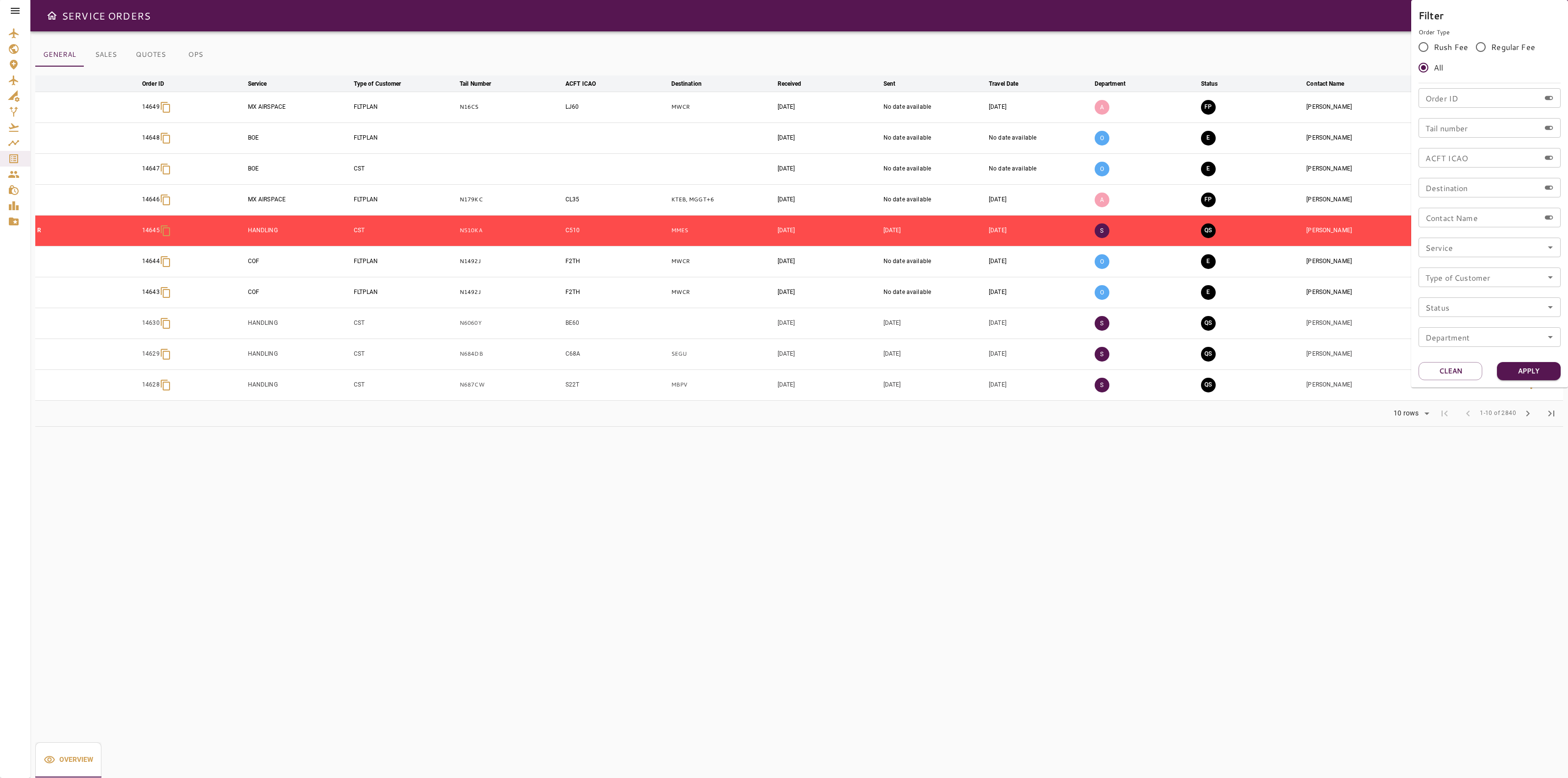
click at [1102, 548] on div at bounding box center [784, 389] width 1568 height 778
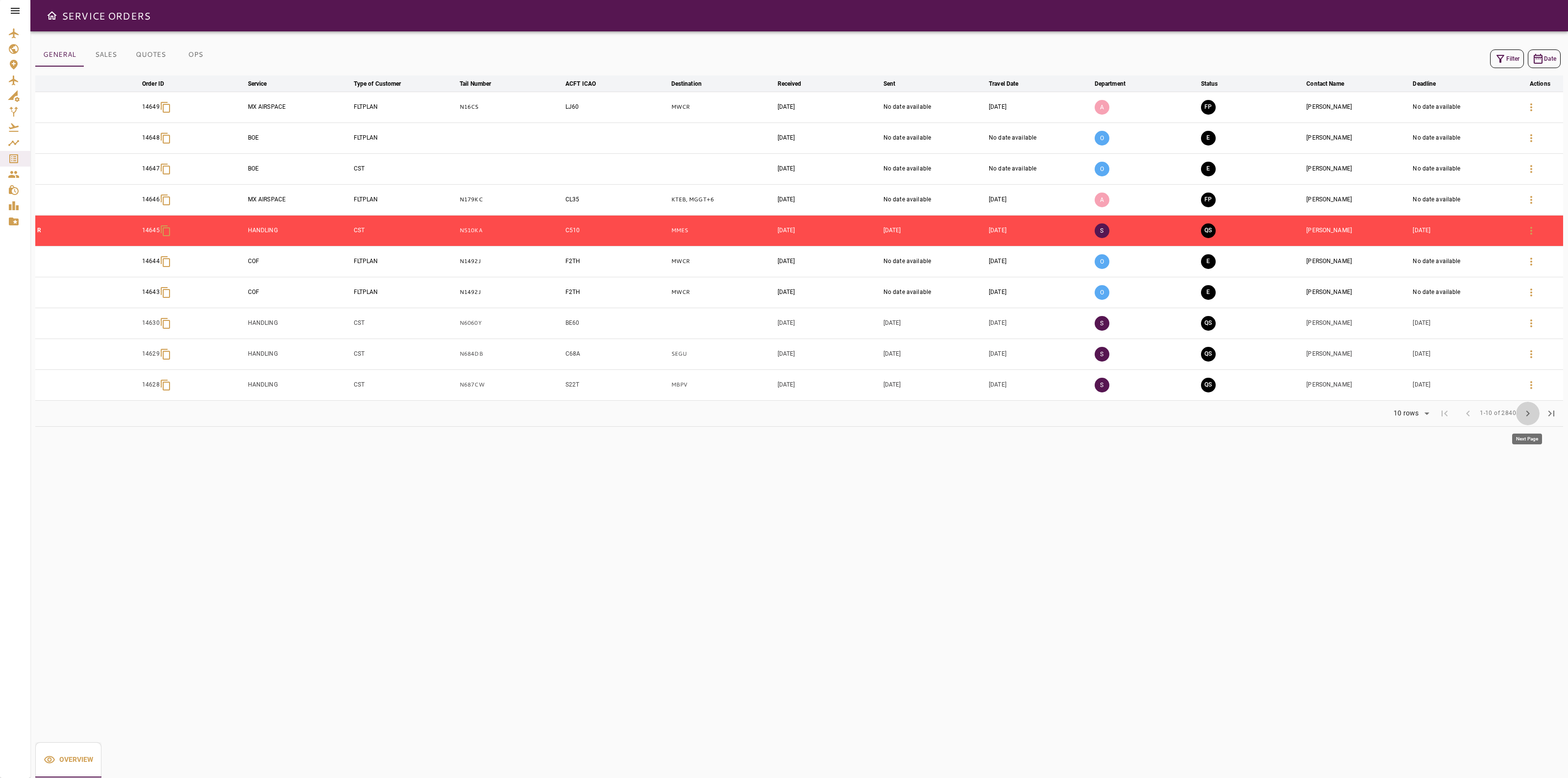
click at [1529, 417] on span "chevron_right" at bounding box center [1528, 413] width 12 height 12
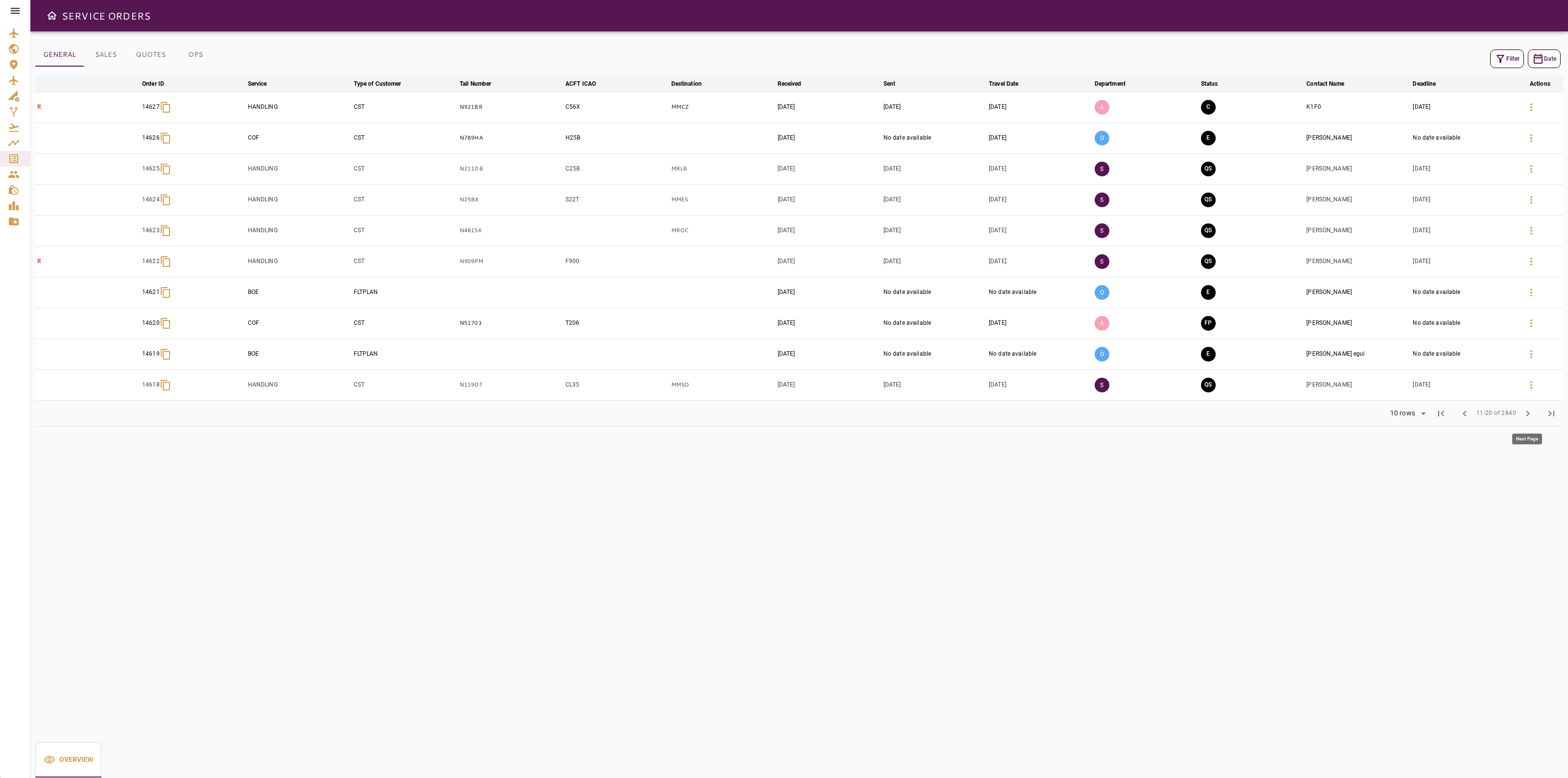
click at [1537, 413] on button "chevron_right" at bounding box center [1528, 413] width 24 height 24
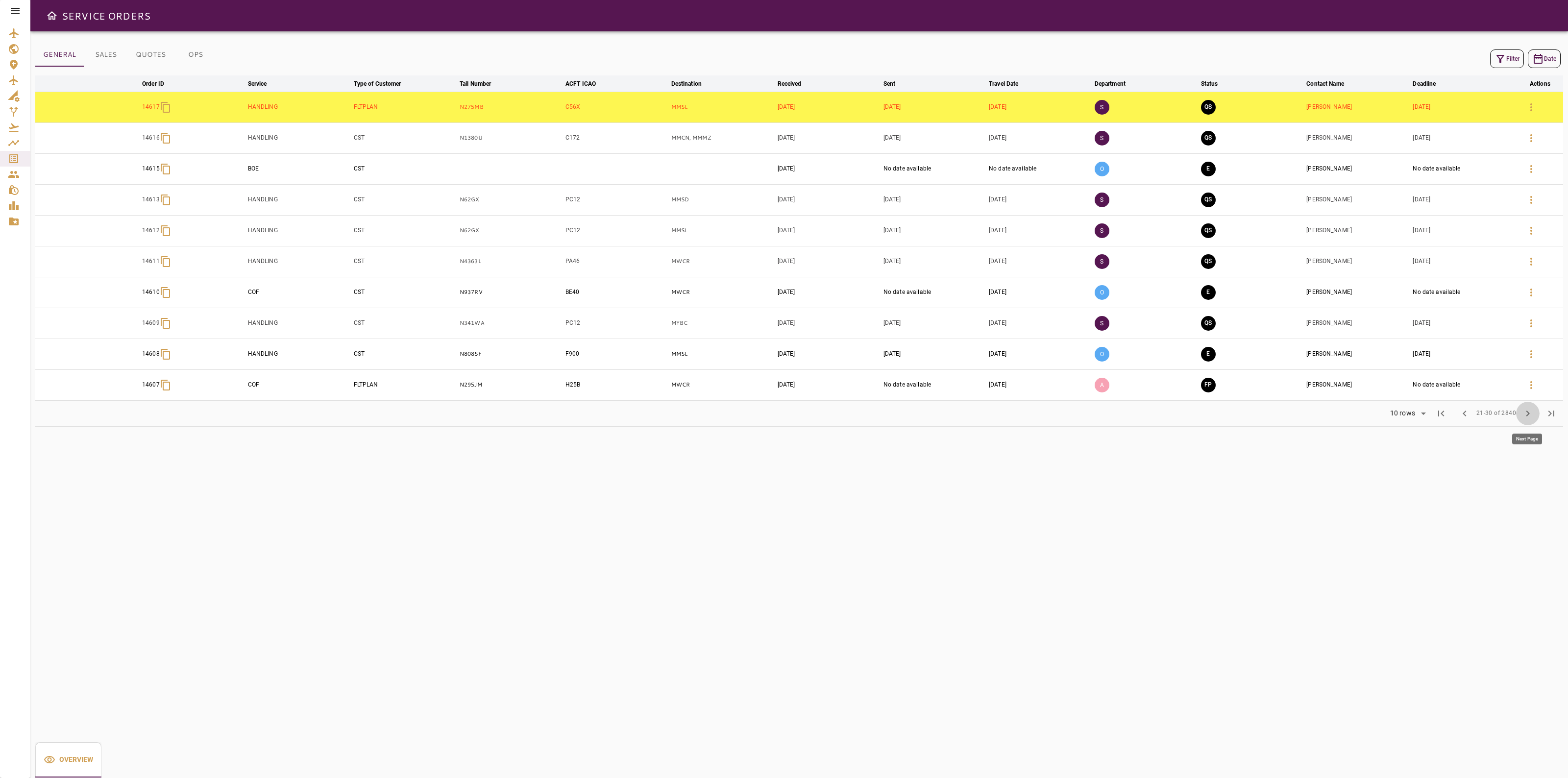
click at [1537, 413] on button "chevron_right" at bounding box center [1528, 413] width 24 height 24
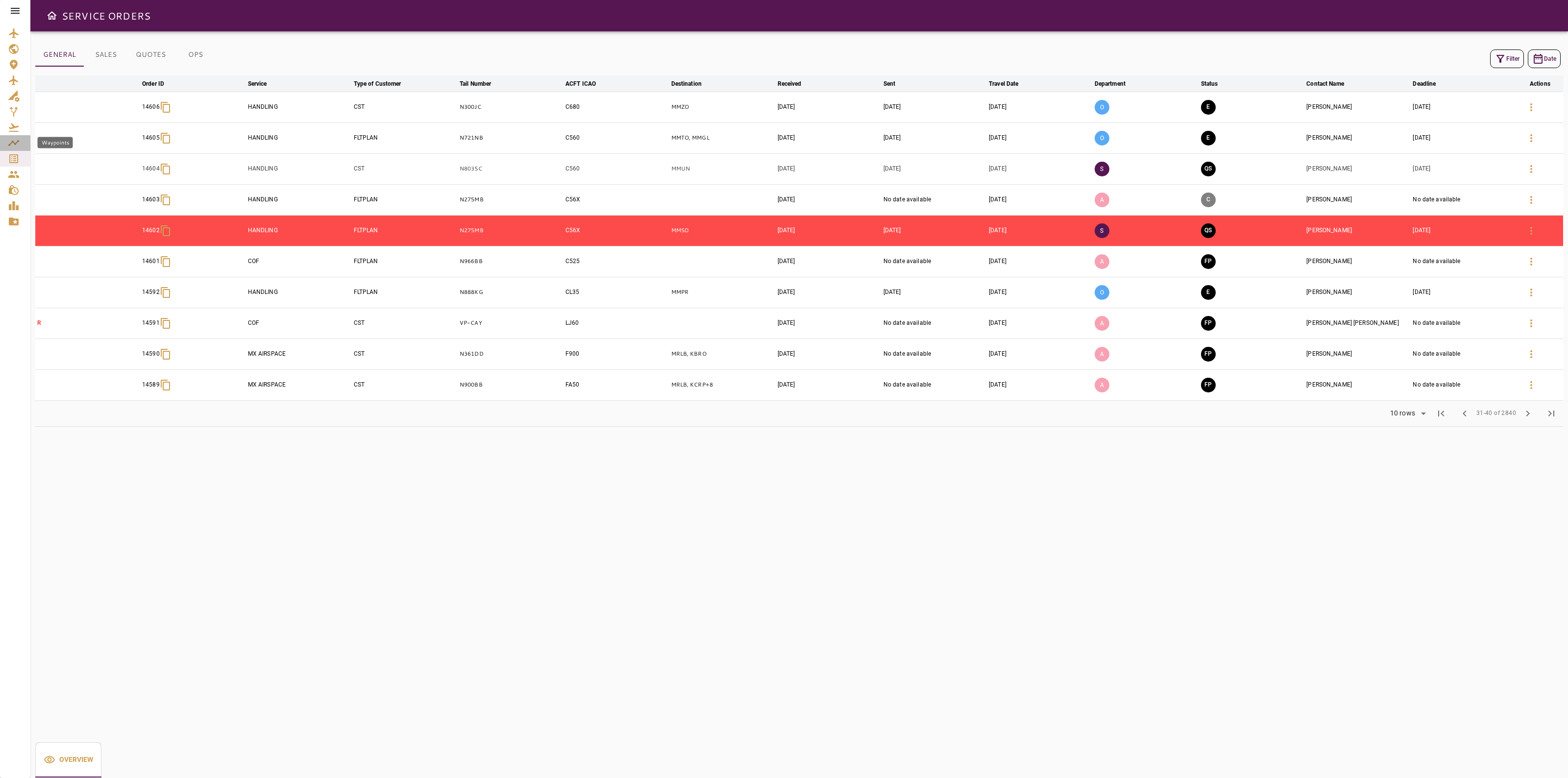
click at [23, 150] on link "Waypoints" at bounding box center [15, 143] width 30 height 16
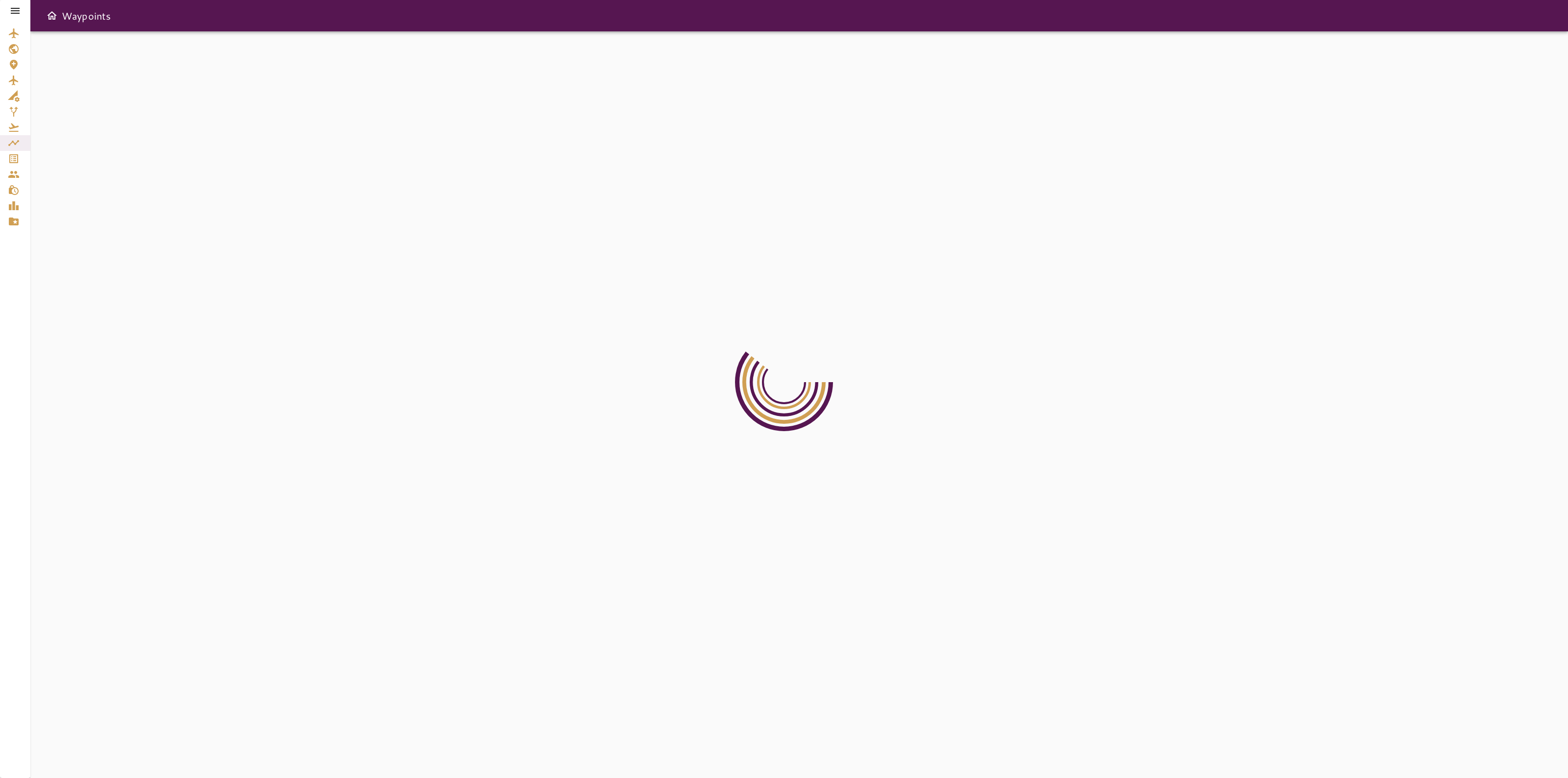
click at [16, 160] on icon "Service Orders" at bounding box center [13, 159] width 12 height 12
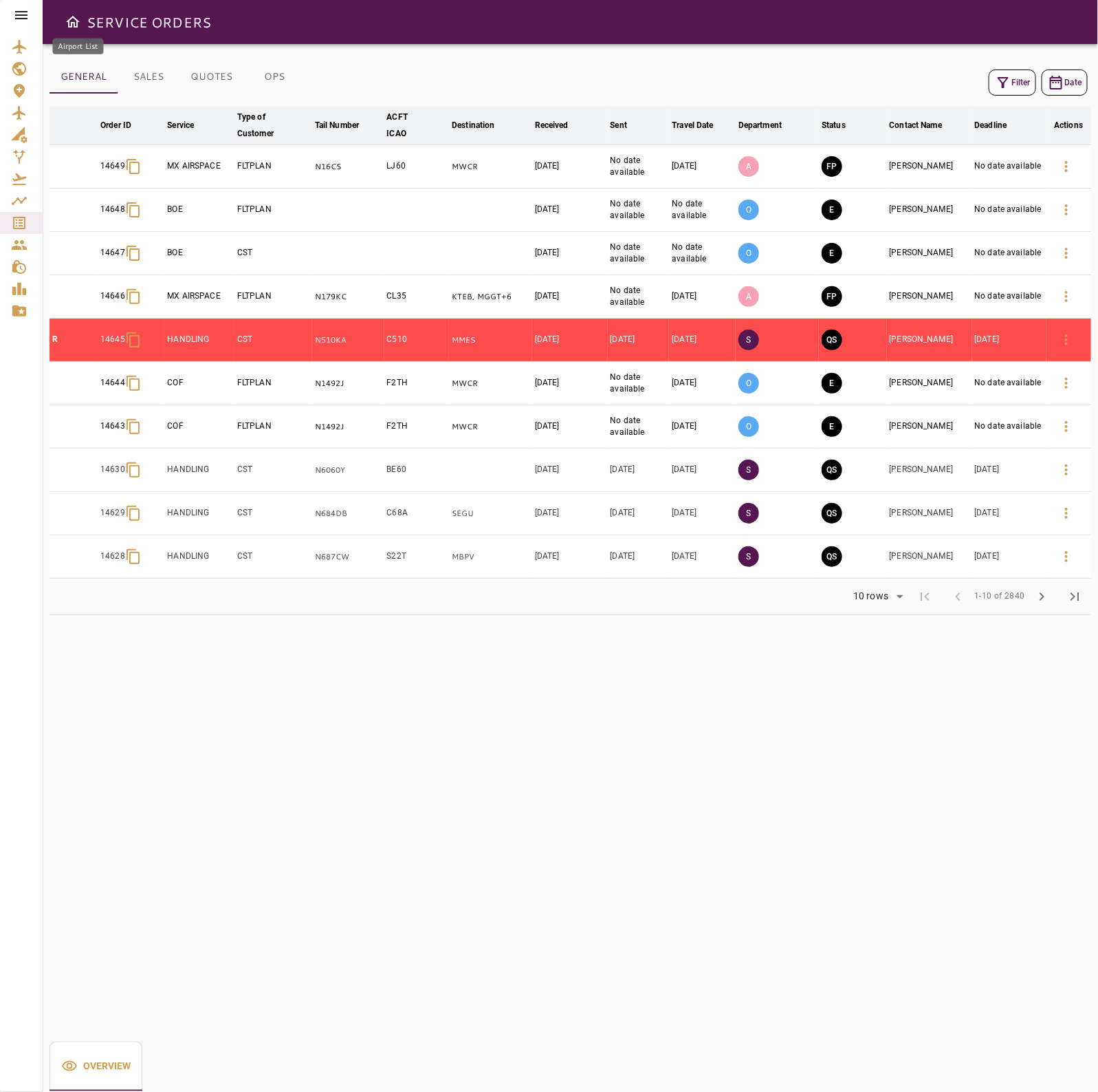
click at [31, 48] on div "Airport List" at bounding box center [21, 47] width 21 height 16
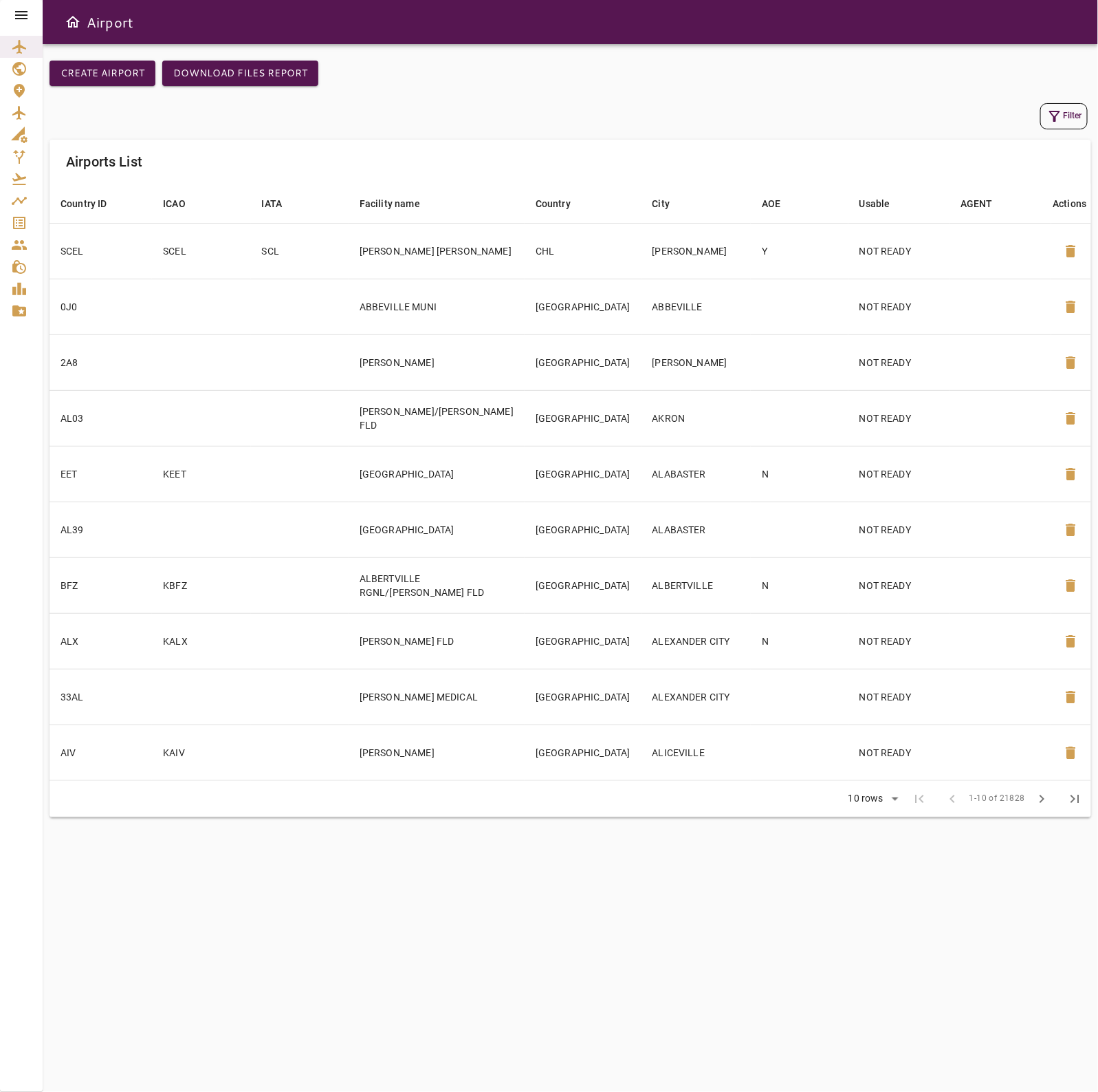
click at [1088, 122] on div "Filter" at bounding box center [570, 116] width 1042 height 33
click at [1069, 112] on button "Filter" at bounding box center [1064, 116] width 48 height 26
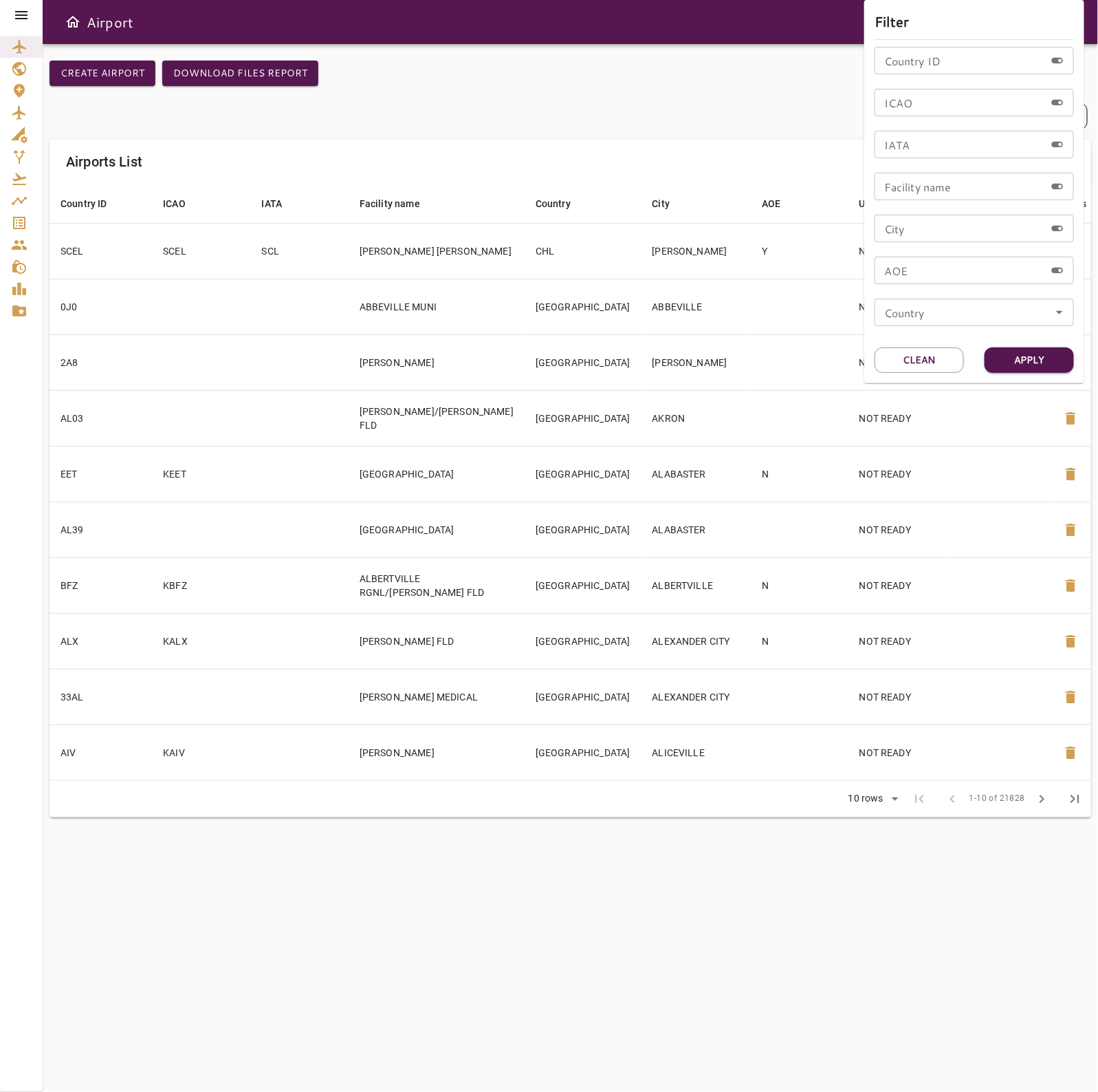
click at [939, 109] on input "ICAO" at bounding box center [960, 102] width 171 height 28
type input "****"
click at [1024, 365] on button "Apply" at bounding box center [1030, 360] width 90 height 25
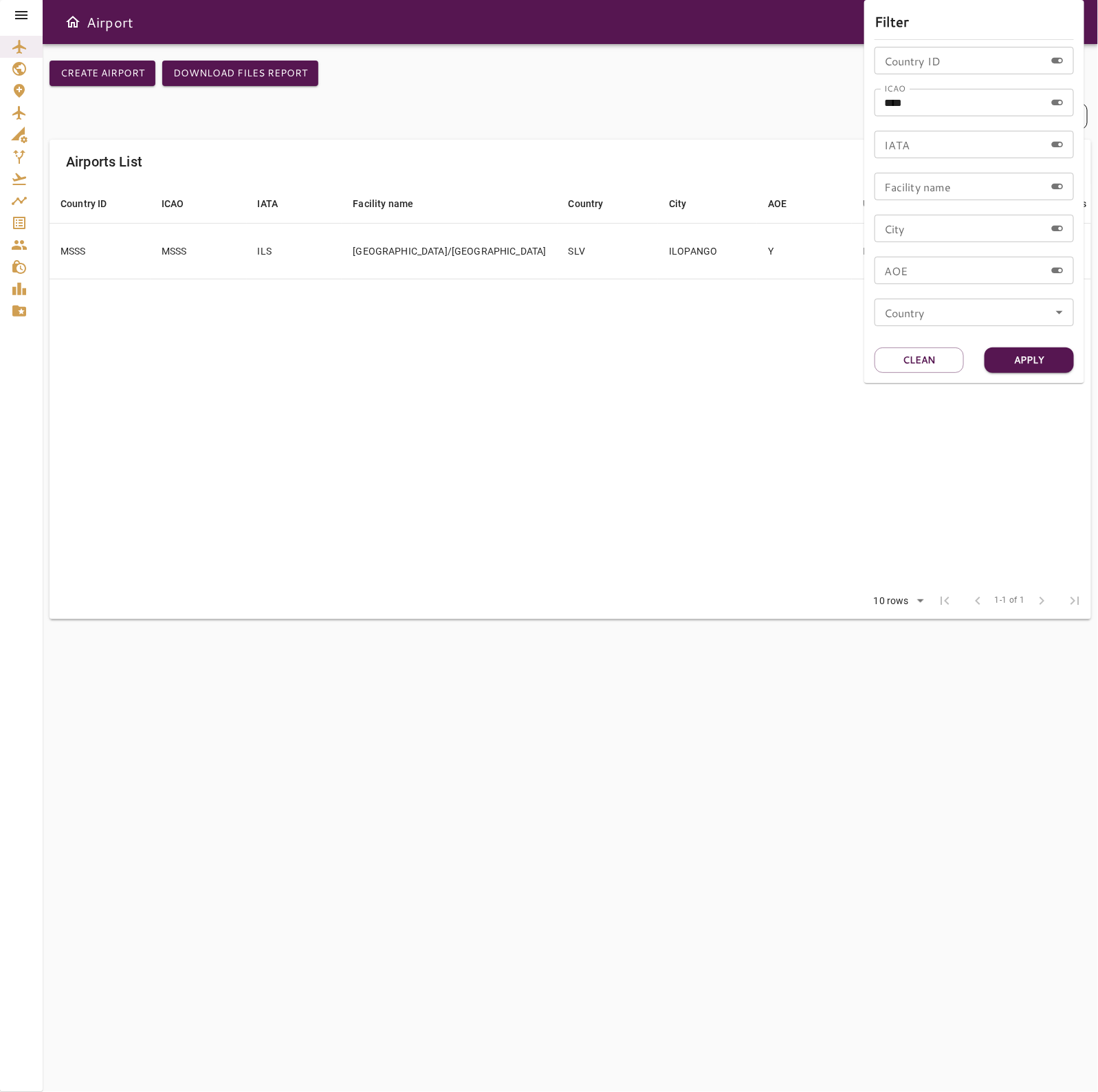
click at [511, 136] on div at bounding box center [549, 546] width 1098 height 1092
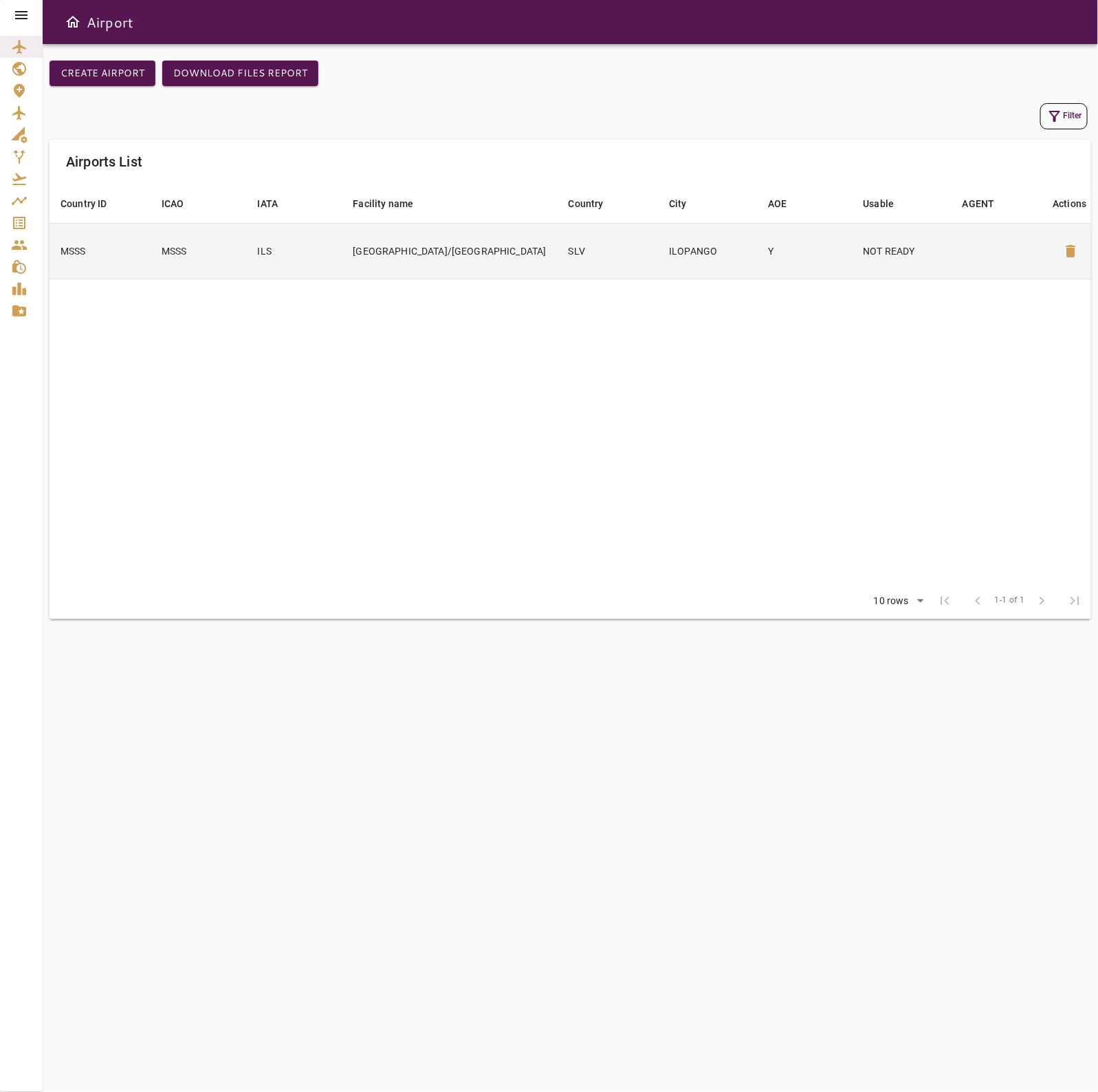
click at [702, 250] on td "ILOPANGO" at bounding box center [707, 251] width 99 height 56
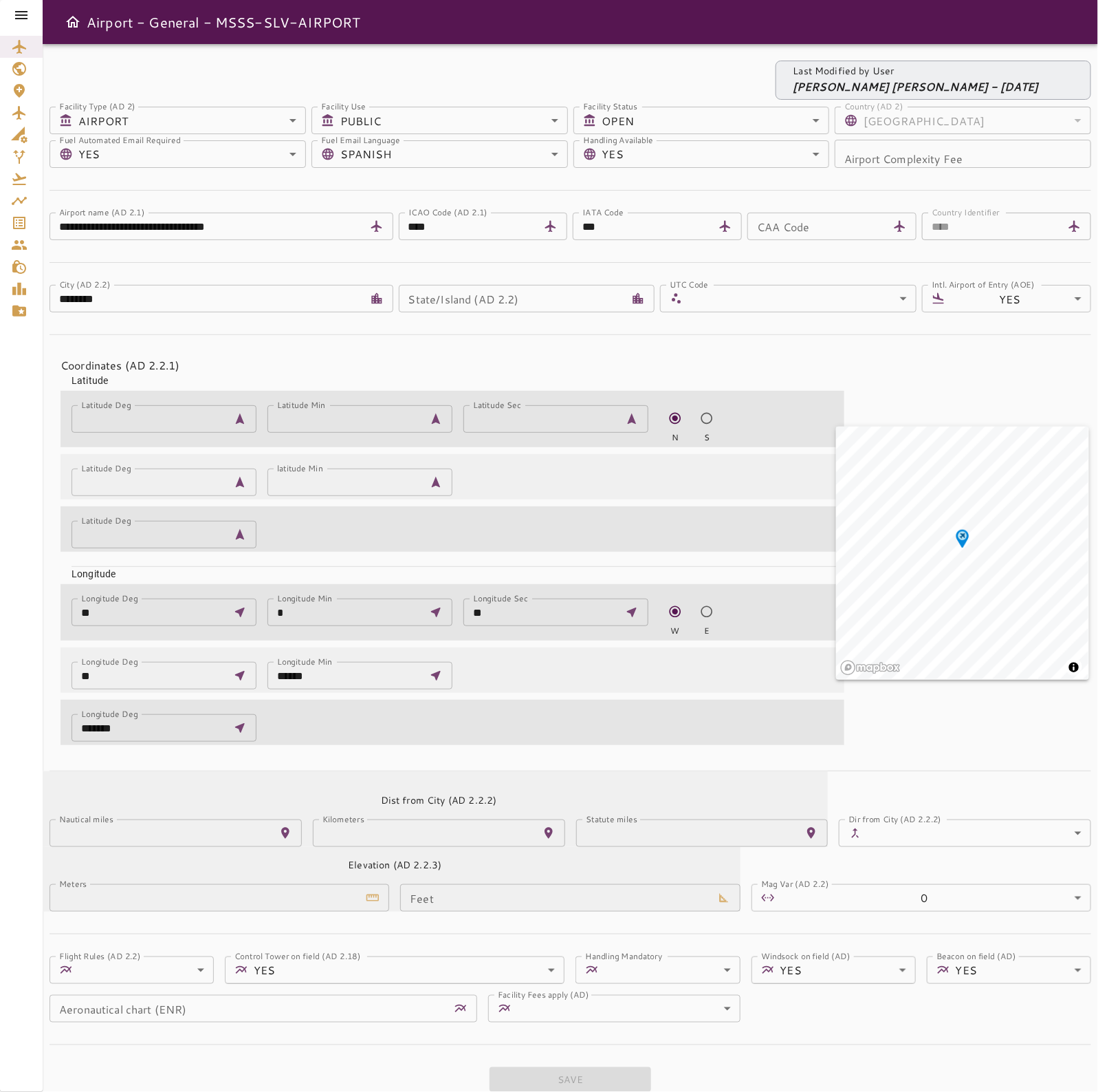
click at [222, 338] on form "**********" at bounding box center [570, 599] width 1042 height 985
click at [251, 146] on body "**********" at bounding box center [549, 546] width 1098 height 1092
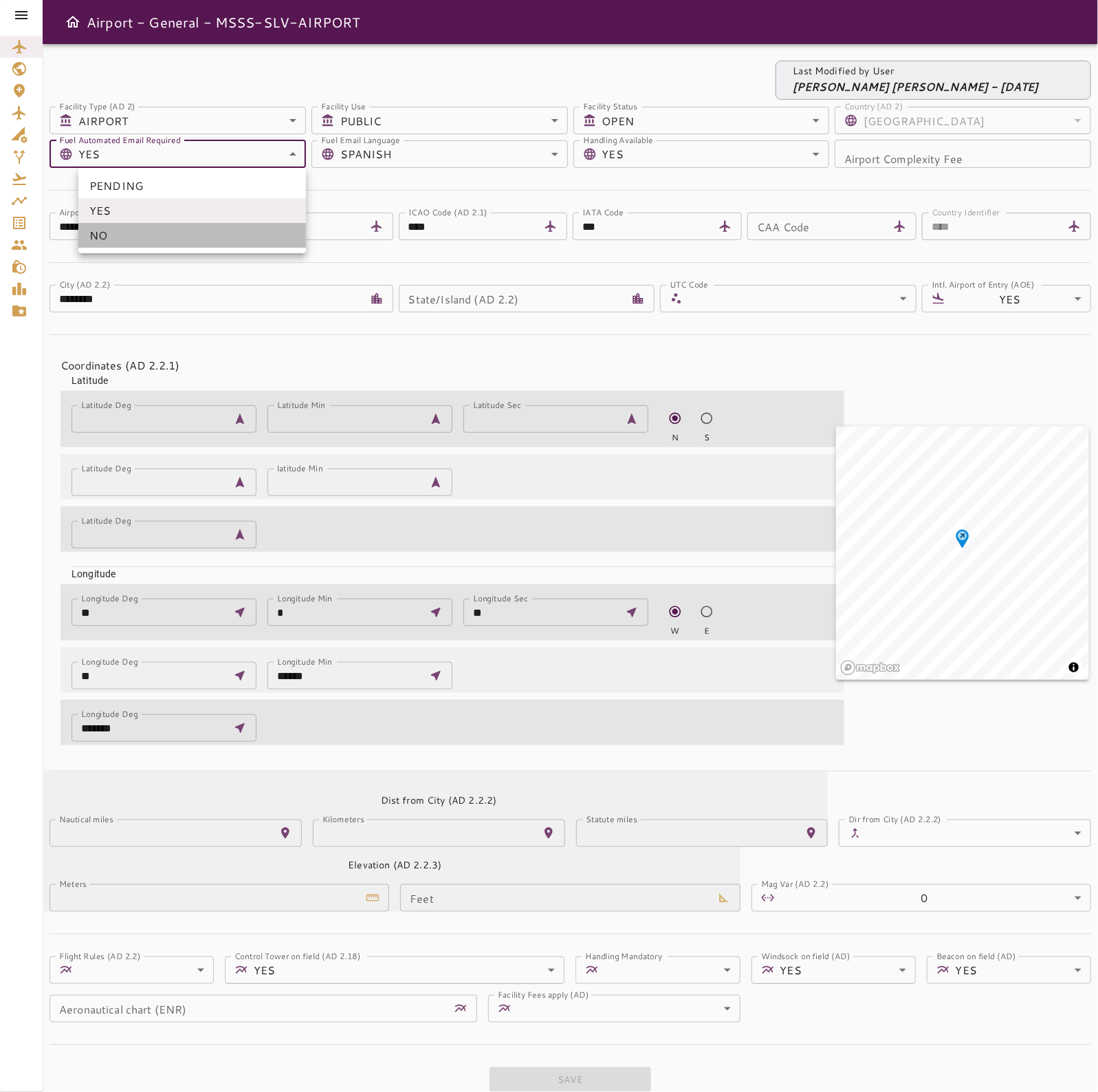
click at [172, 237] on li "NO" at bounding box center [192, 235] width 228 height 25
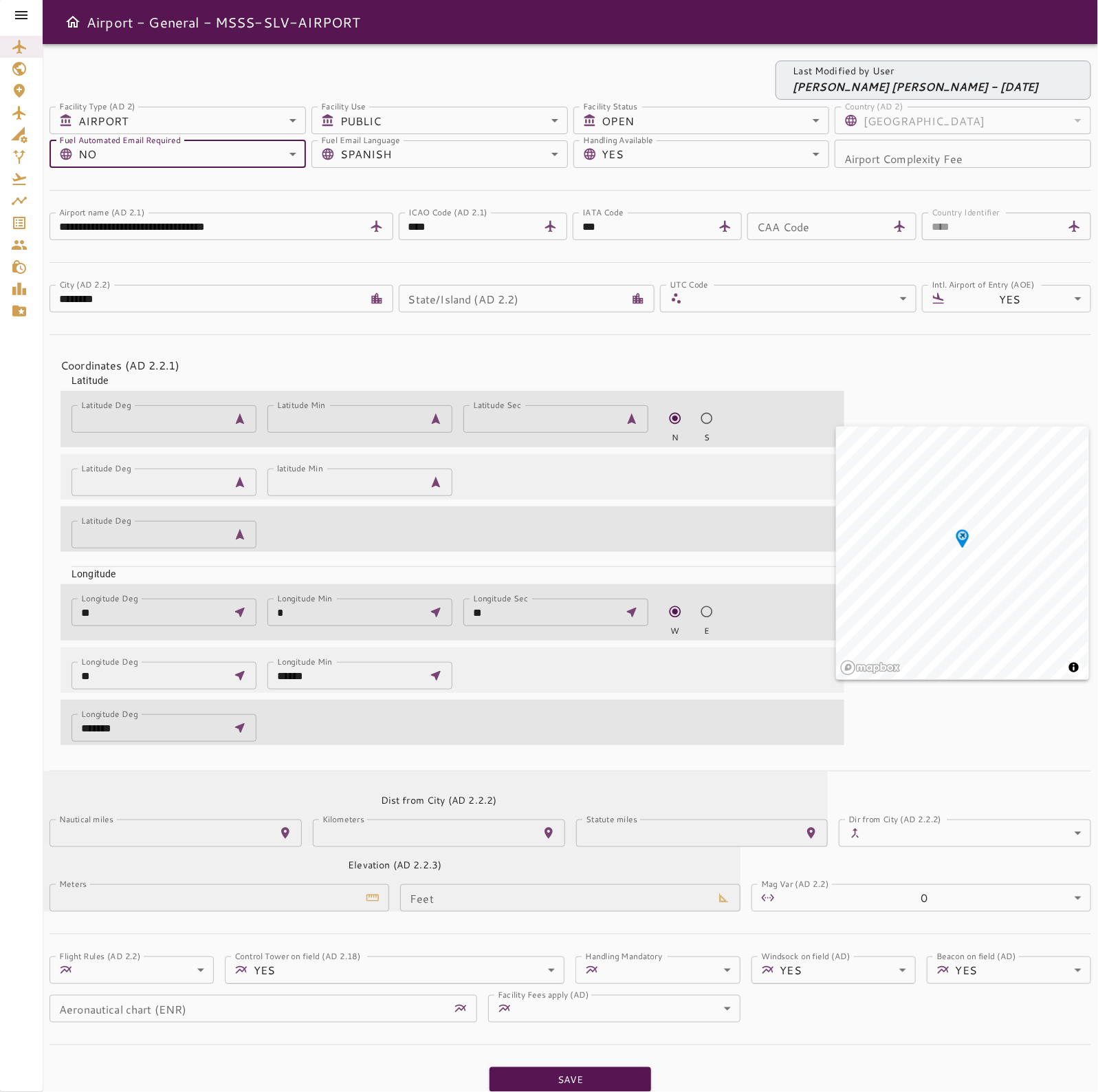
click at [448, 146] on body "**********" at bounding box center [549, 546] width 1098 height 1092
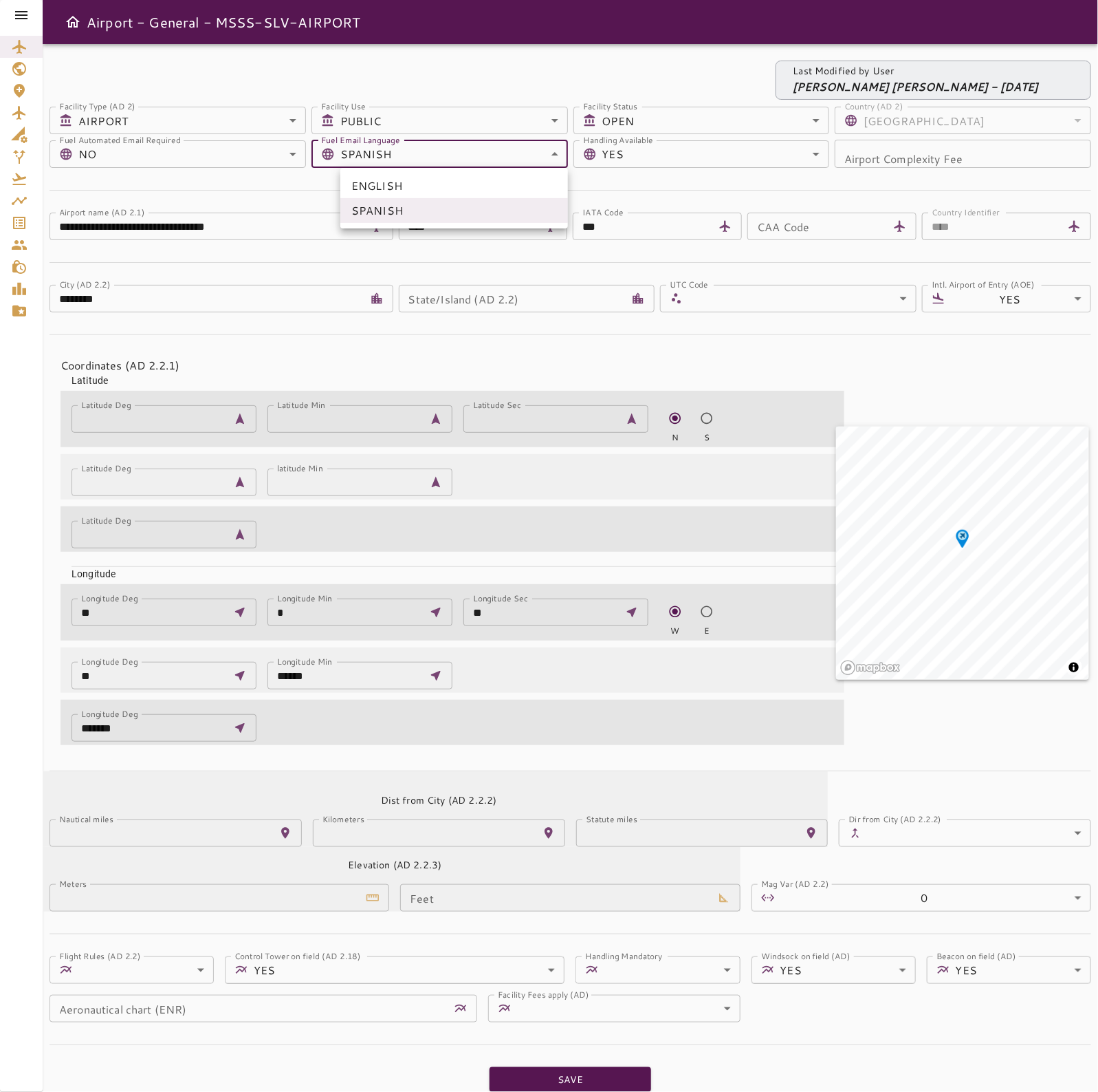
click at [630, 179] on div at bounding box center [549, 546] width 1098 height 1092
click at [518, 1078] on button "Save" at bounding box center [570, 1079] width 162 height 25
type input "*"
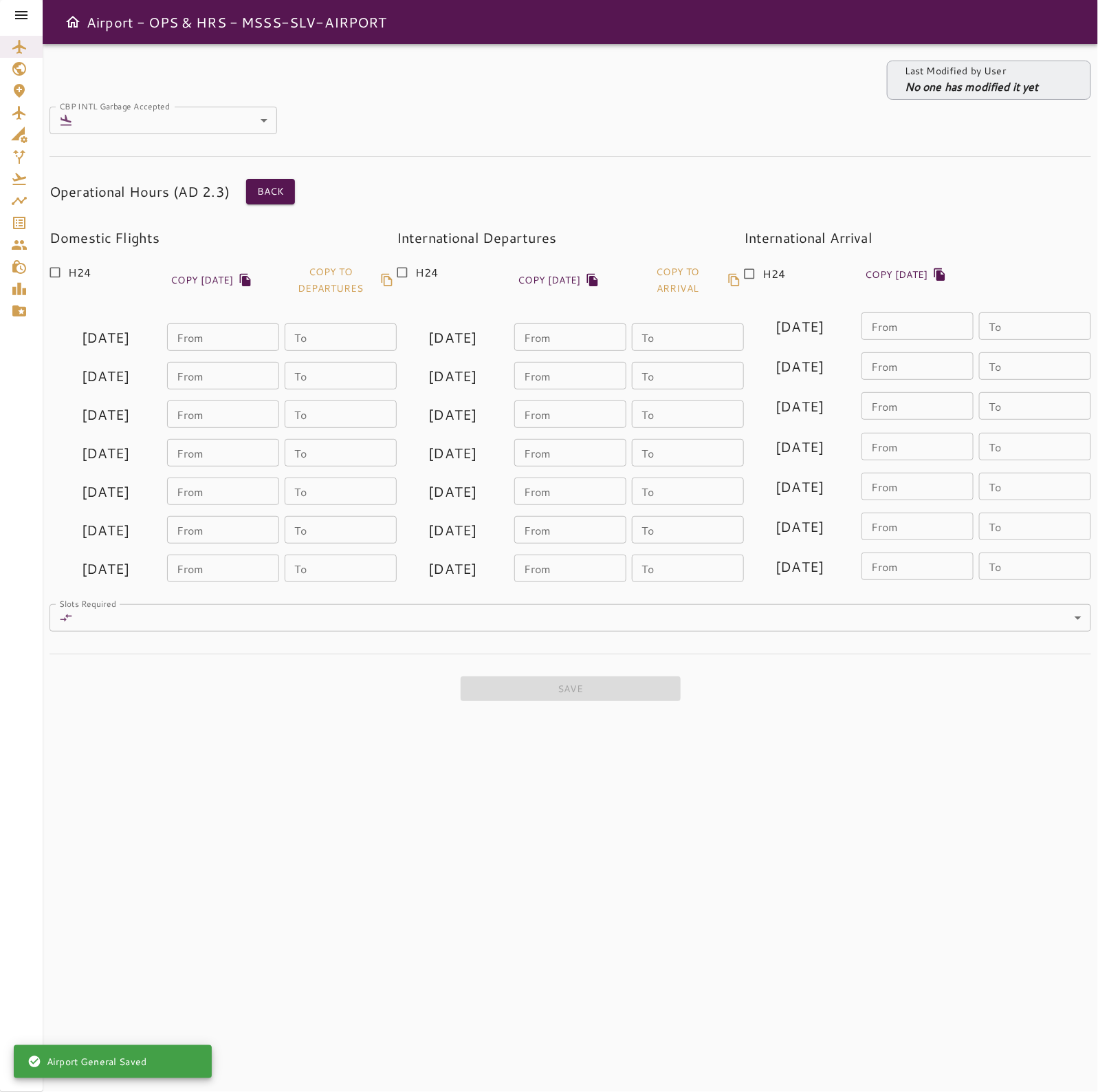
click at [22, 12] on icon at bounding box center [22, 14] width 13 height 8
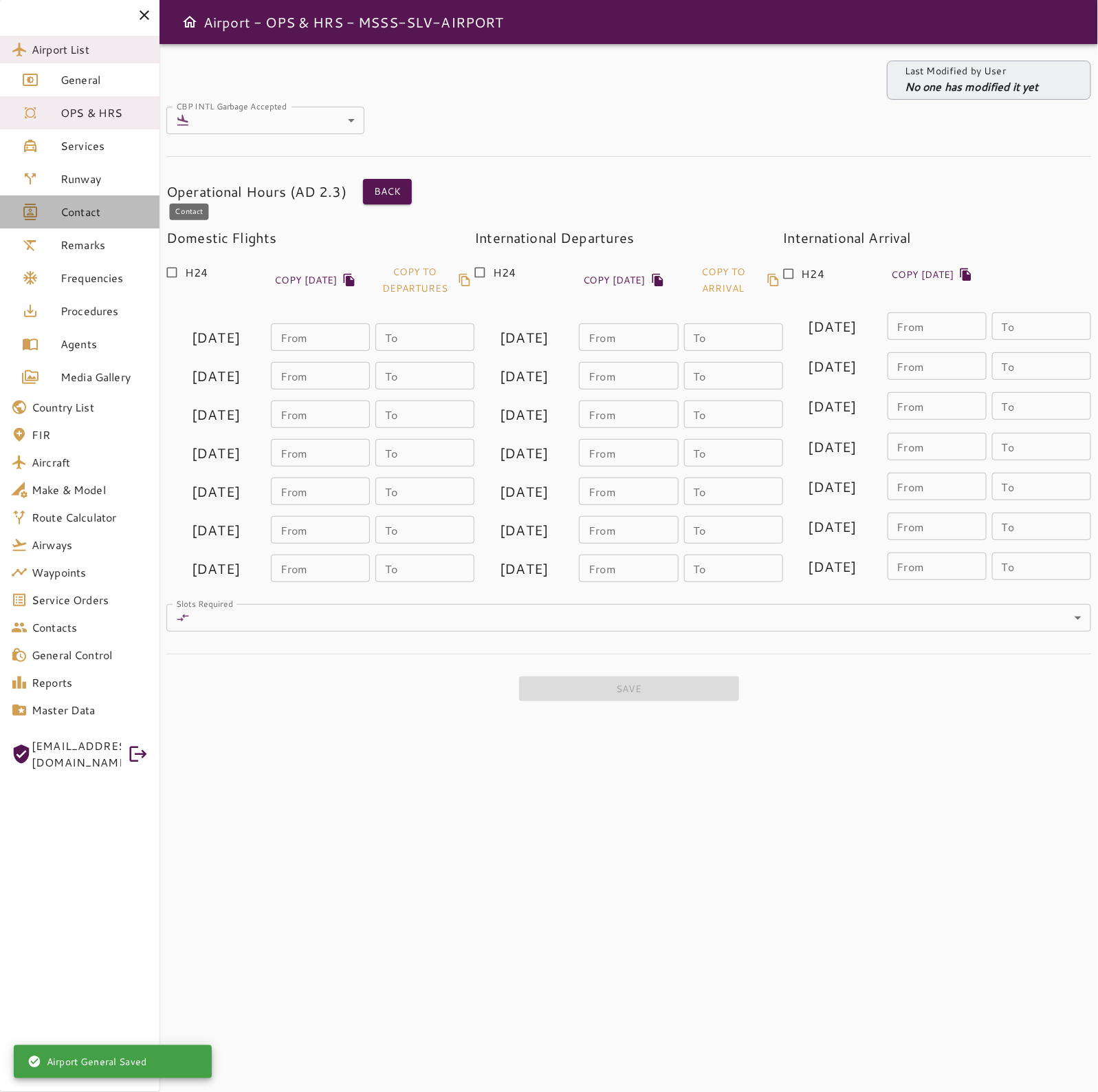
click at [83, 214] on span "Contact" at bounding box center [104, 212] width 88 height 16
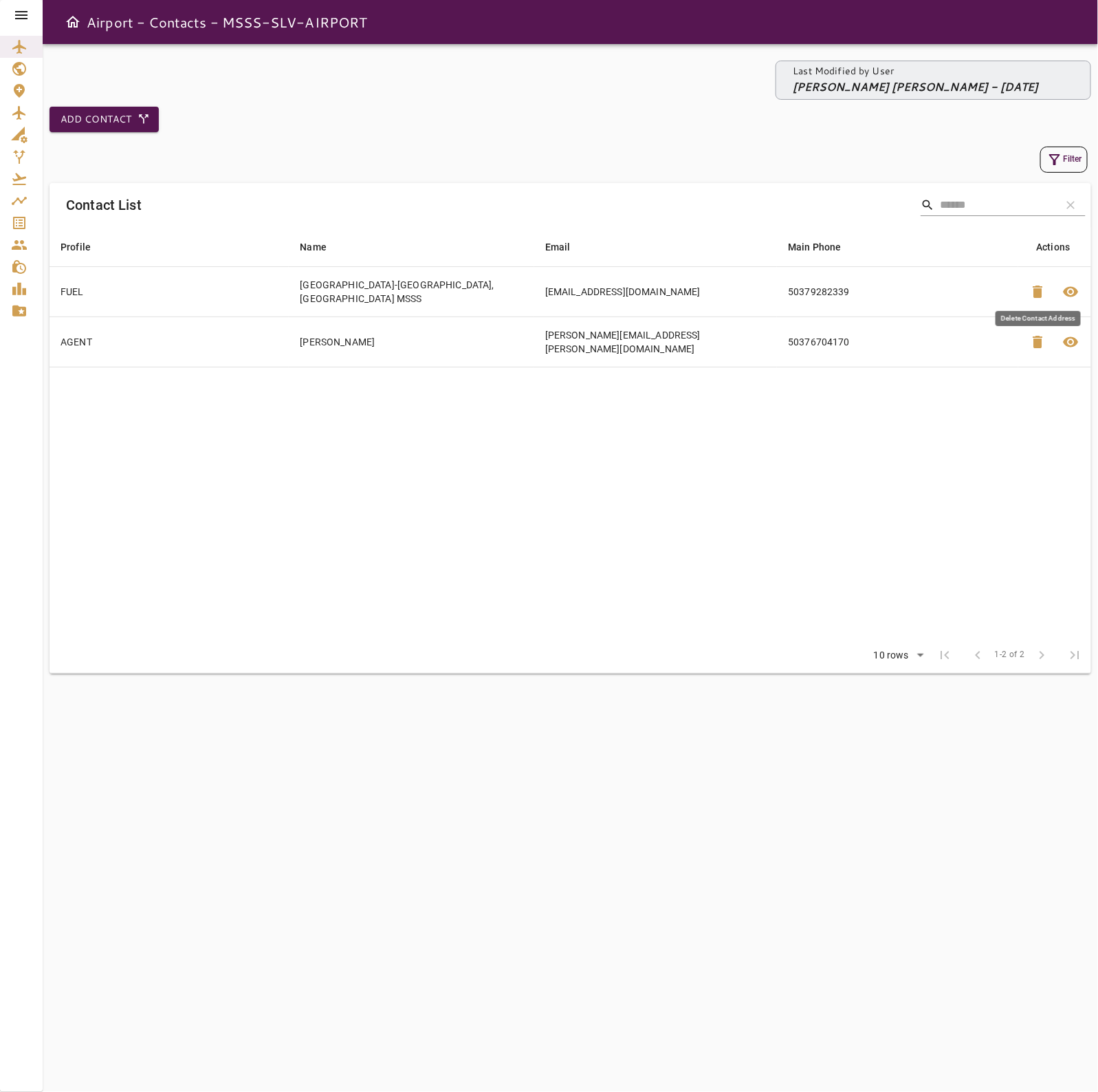
click at [1044, 289] on span "delete" at bounding box center [1039, 292] width 16 height 16
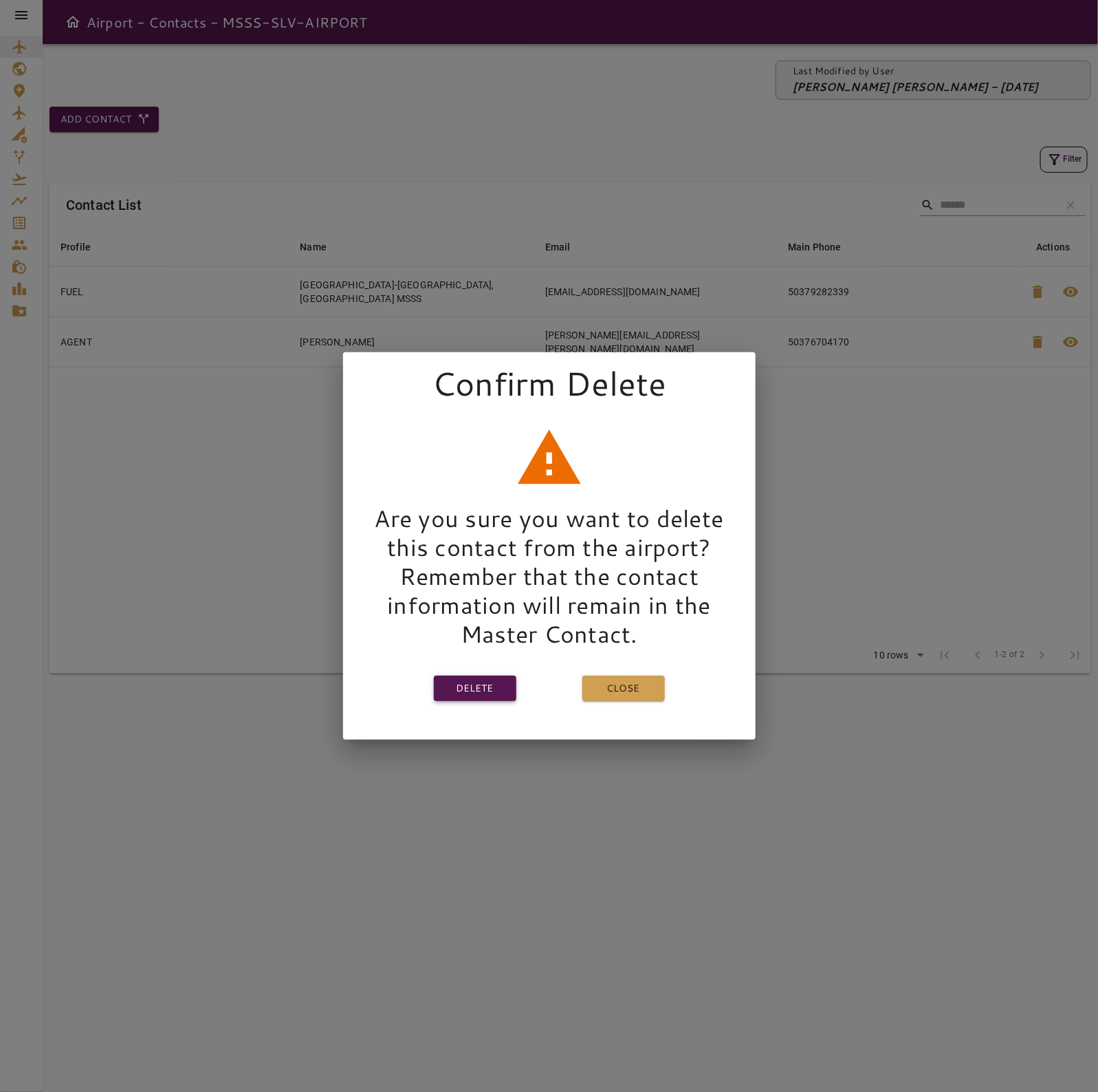
click at [488, 679] on button "Delete" at bounding box center [475, 688] width 83 height 25
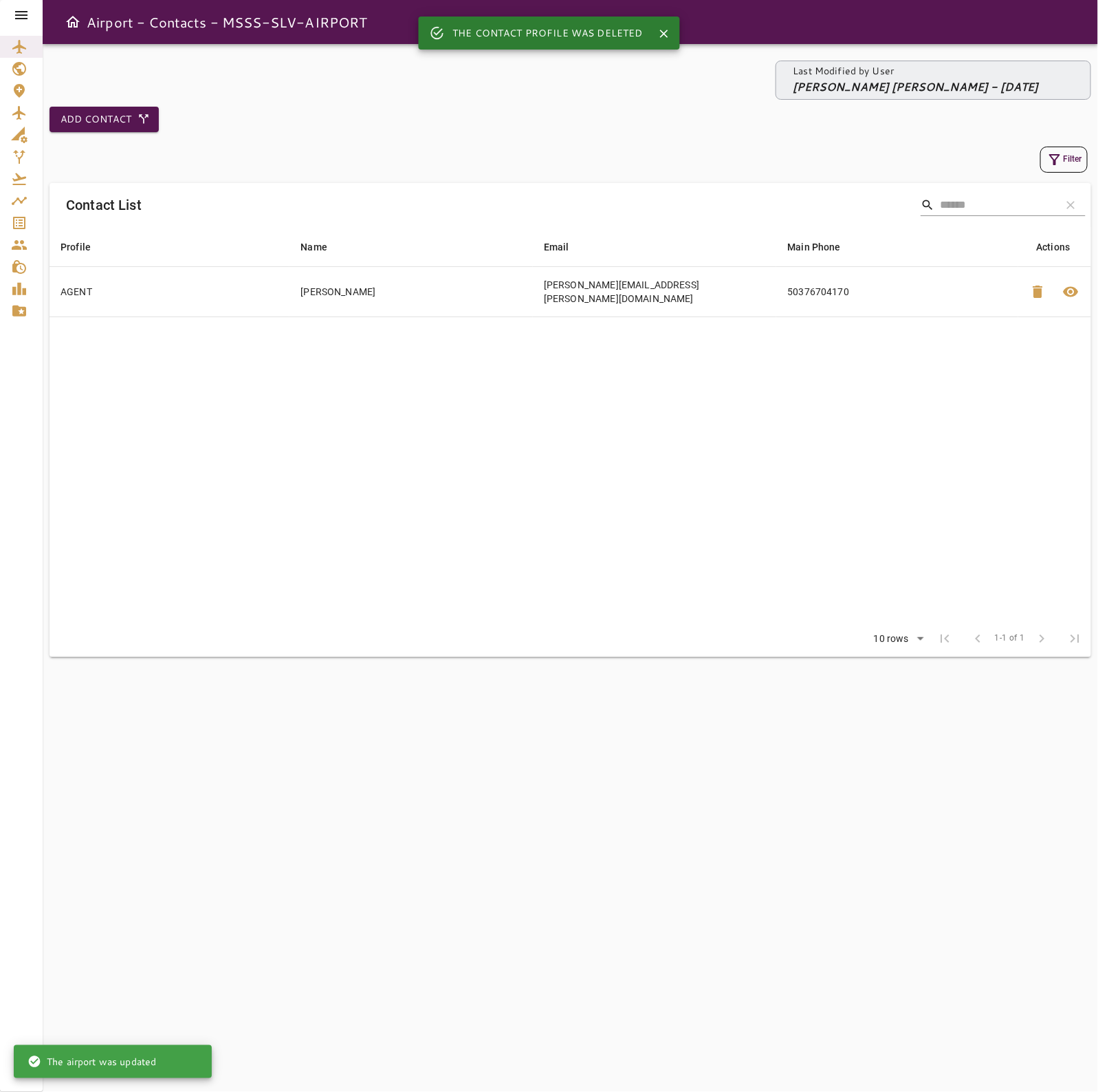
click at [620, 453] on table "Profile arrow_downward Name arrow_downward Email arrow_downward Main Phone arro…" at bounding box center [570, 424] width 1042 height 394
